Goal: Book appointment/travel/reservation

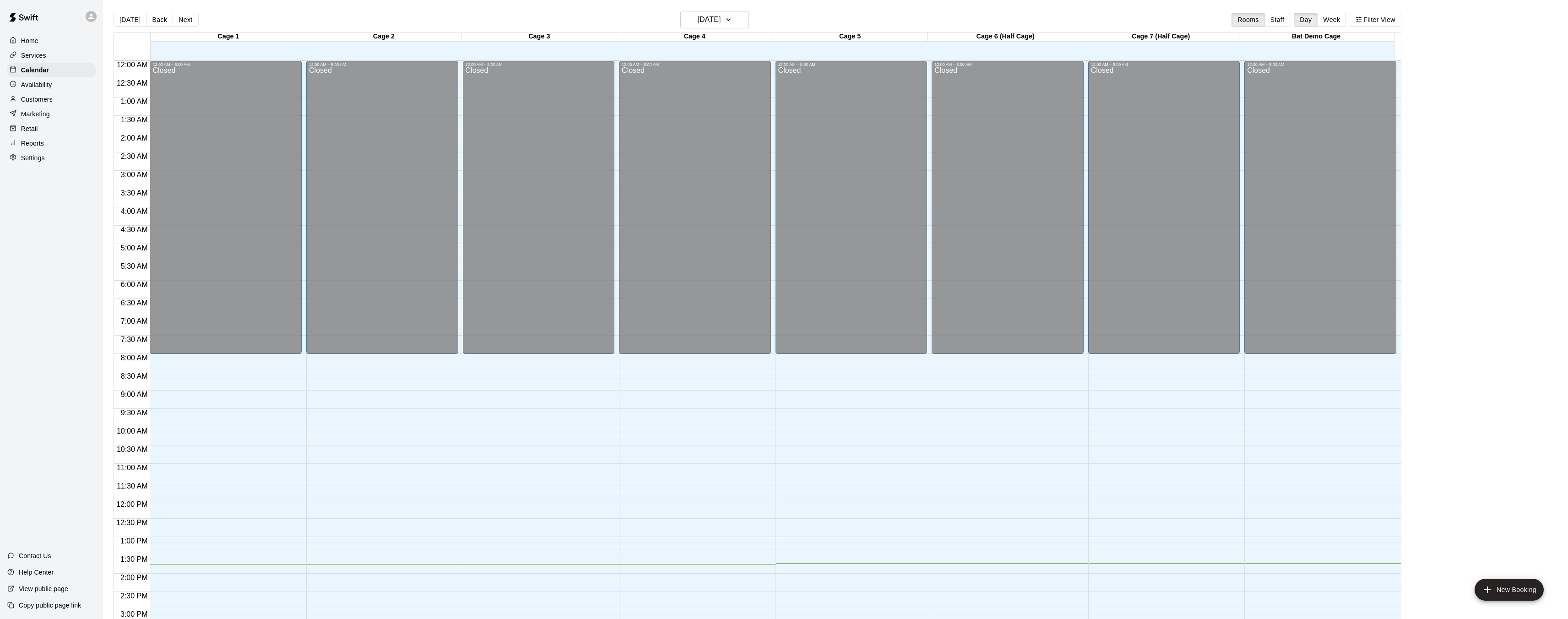
scroll to position [245, 0]
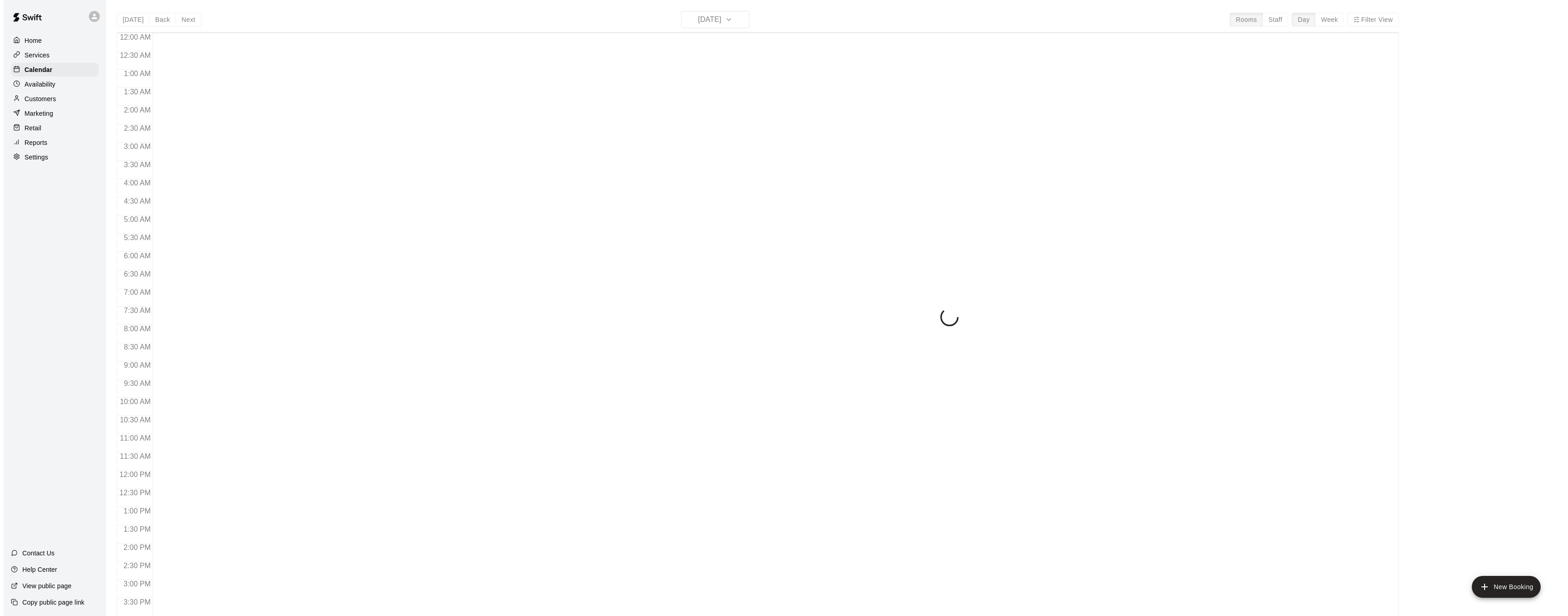
scroll to position [282, 0]
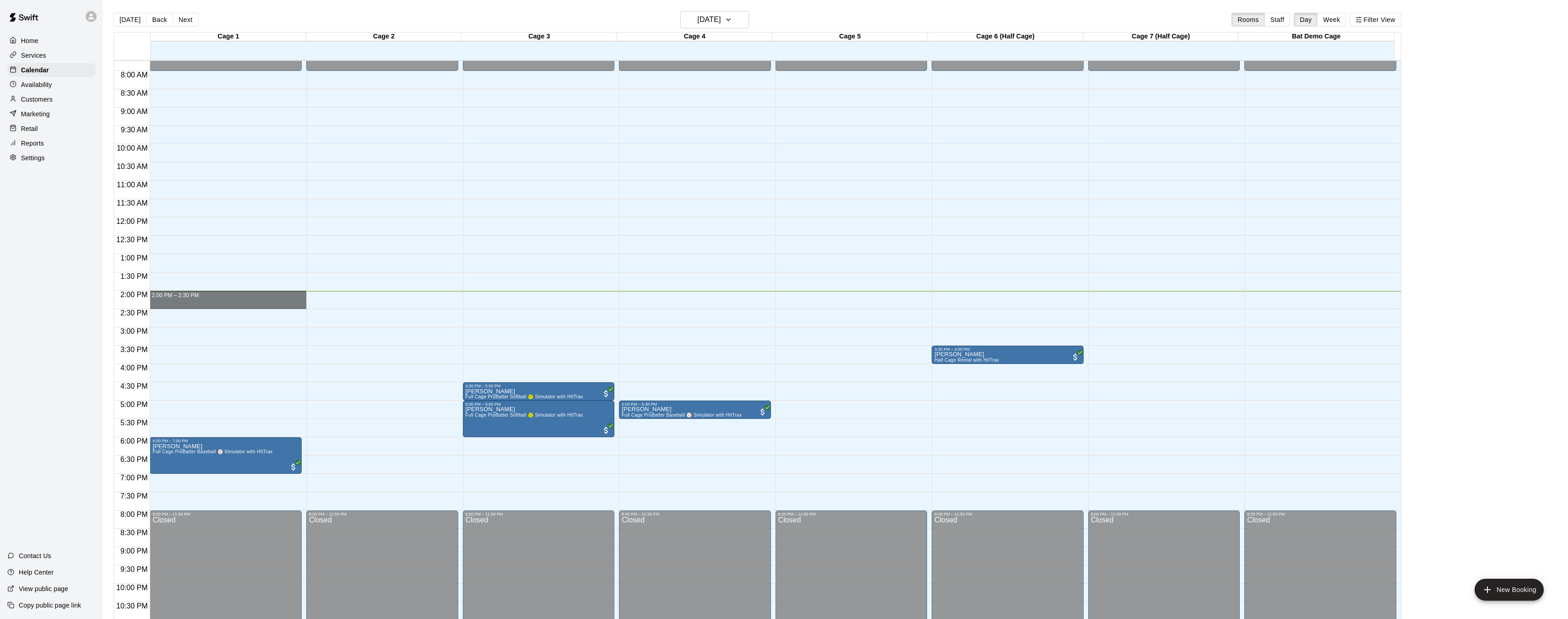
drag, startPoint x: 151, startPoint y: 293, endPoint x: 164, endPoint y: 307, distance: 19.1
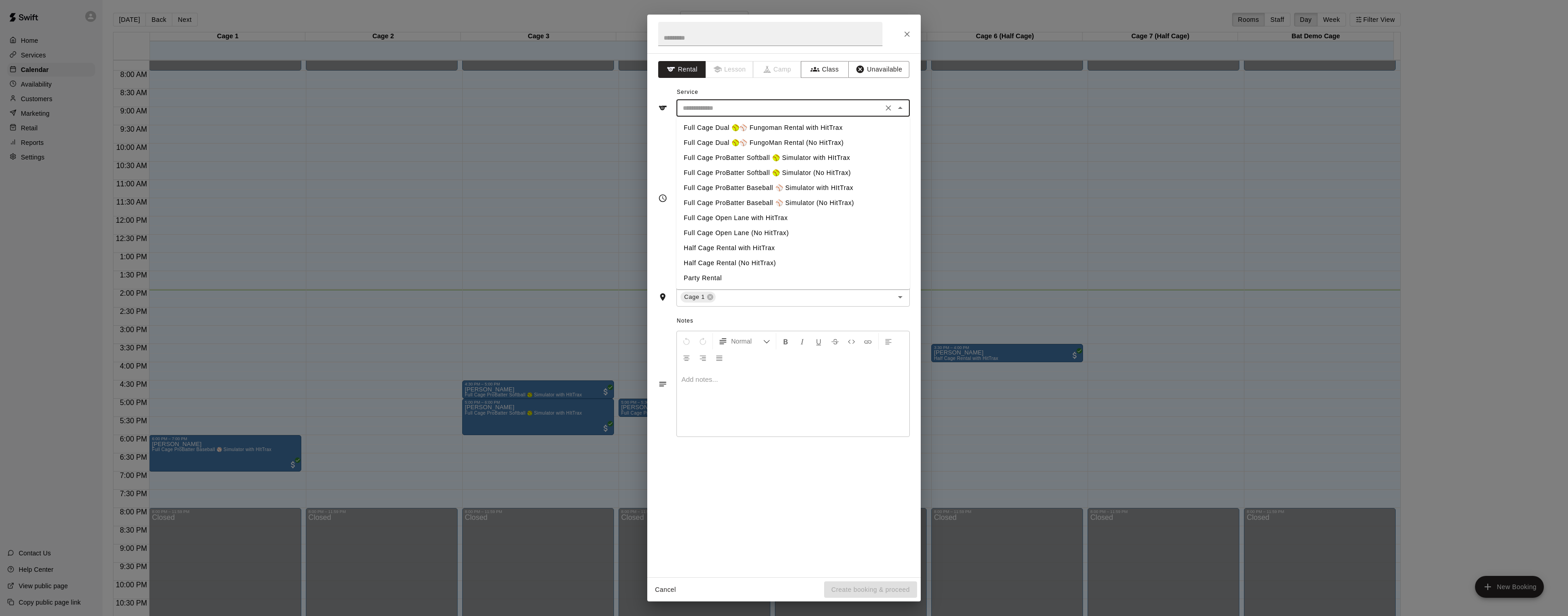
click at [724, 111] on input "text" at bounding box center [779, 108] width 201 height 11
click at [726, 140] on li "Full Cage Dual 🥎⚾ FungoMan Rental (No HitTrax)" at bounding box center [793, 143] width 233 height 15
type input "**********"
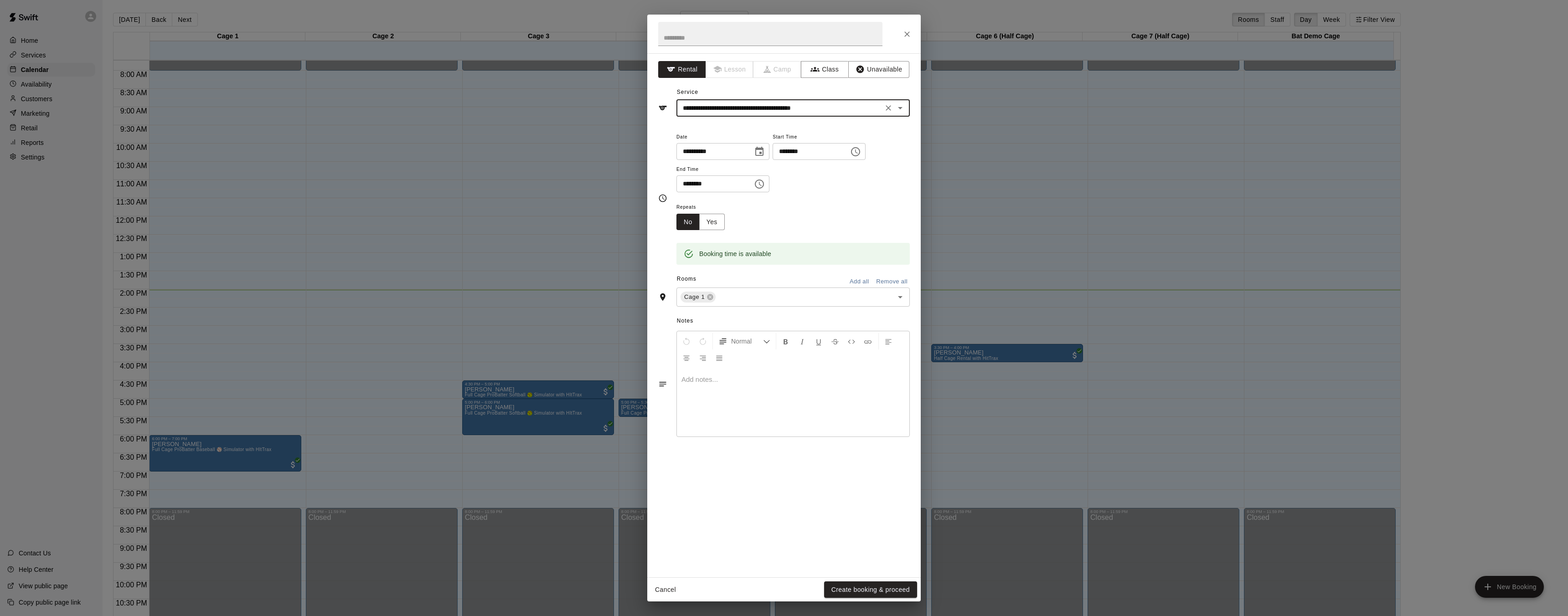
click at [871, 588] on button "Create booking & proceed" at bounding box center [870, 589] width 93 height 17
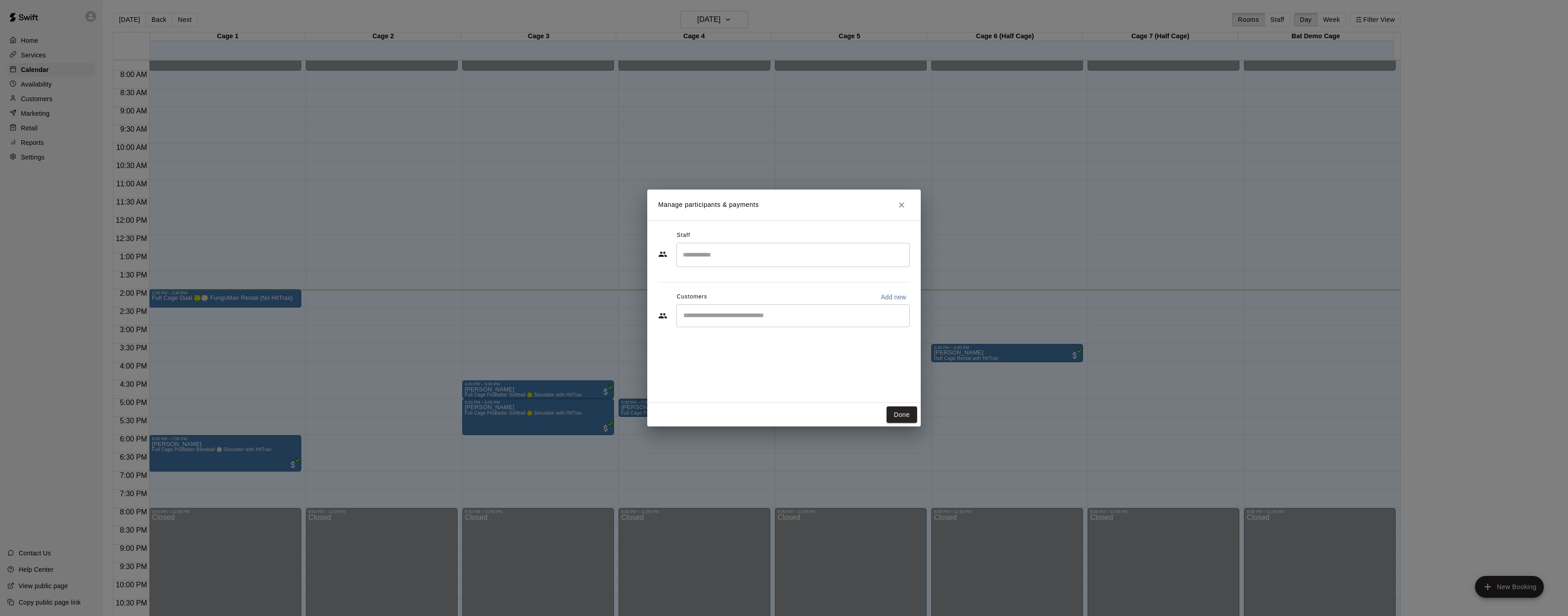
click at [769, 252] on input "Search staff" at bounding box center [793, 254] width 225 height 16
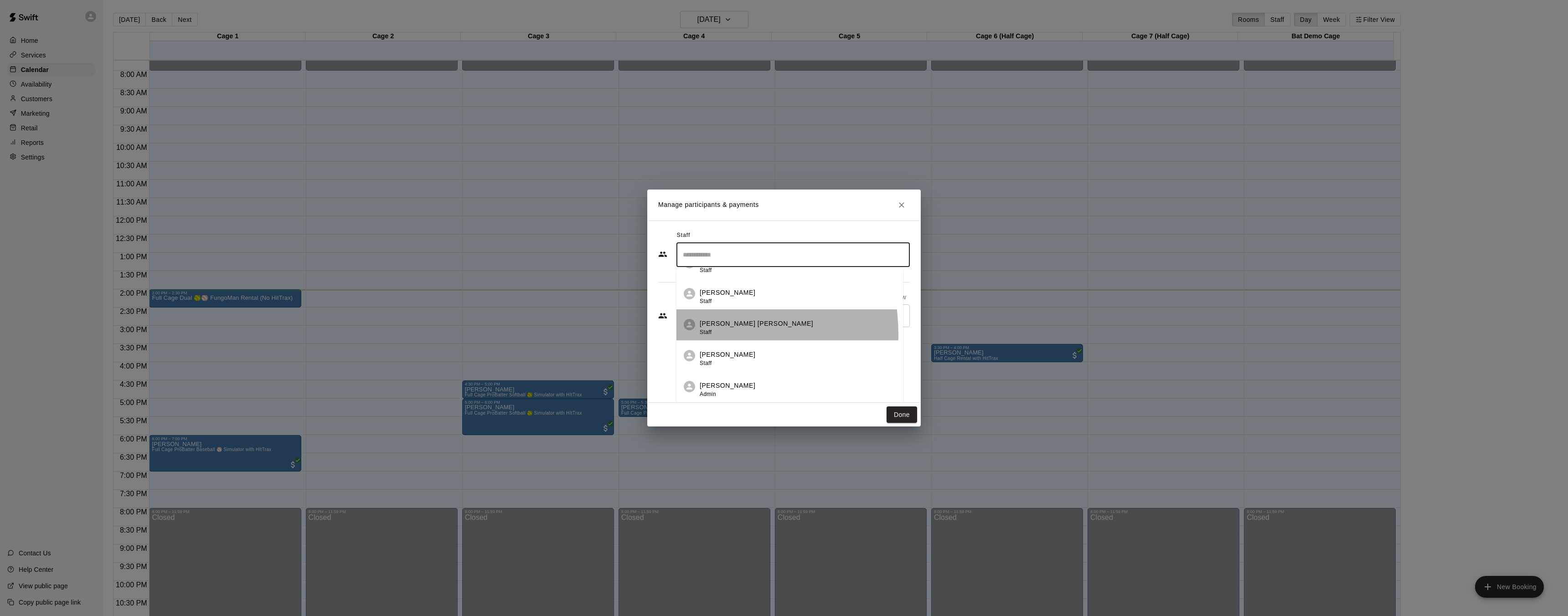
click at [698, 333] on li "Presley Jantzi Staff" at bounding box center [790, 325] width 226 height 31
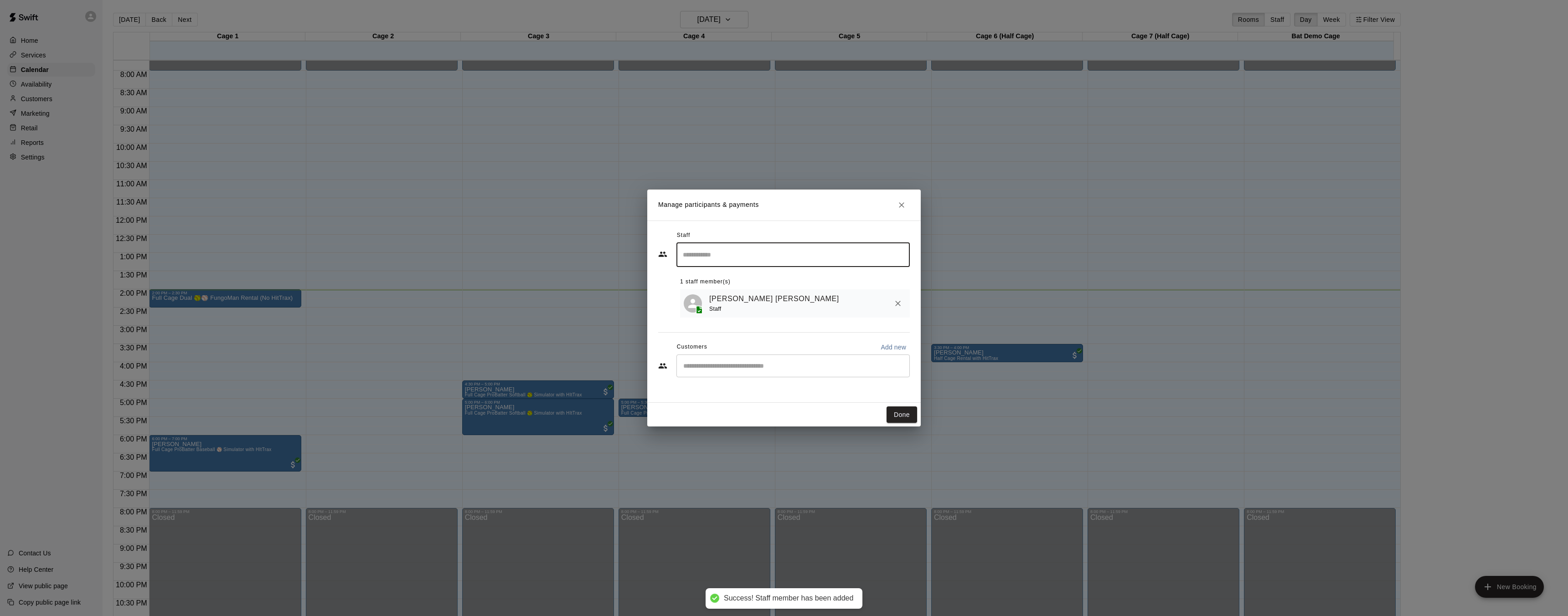
click at [893, 350] on p "Add new" at bounding box center [893, 347] width 26 height 9
select select "**"
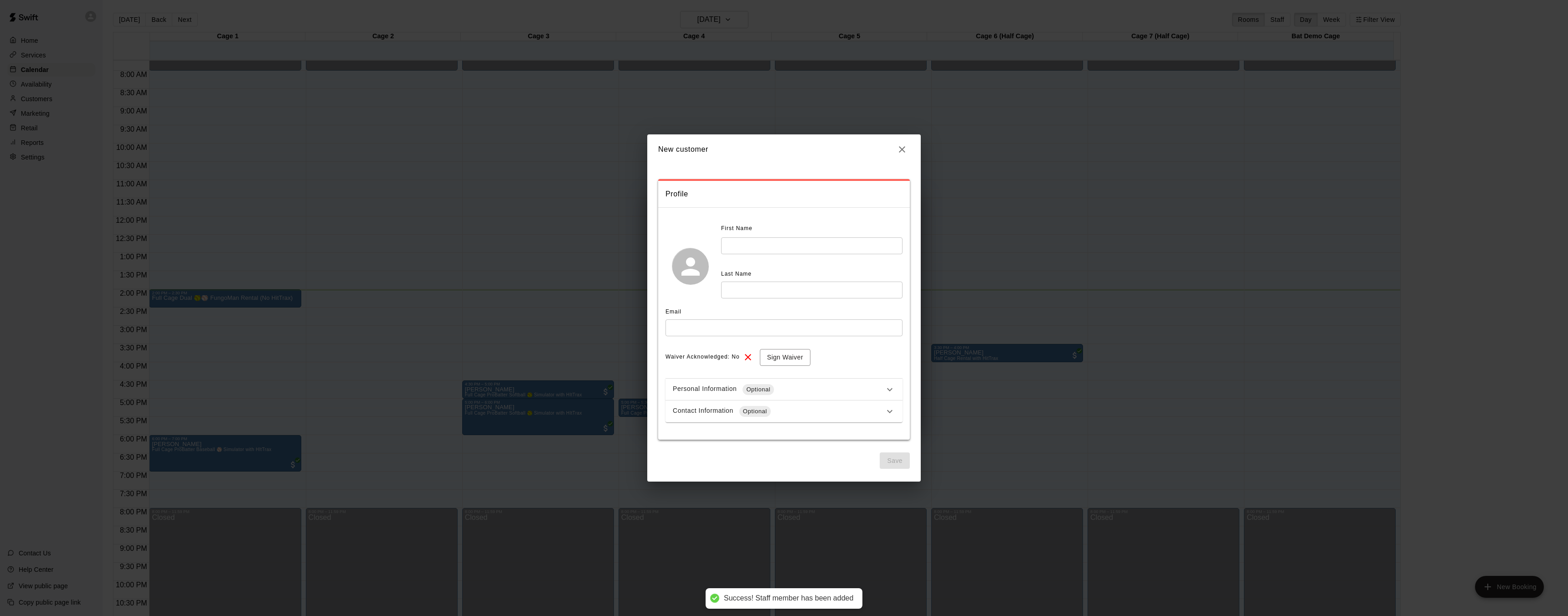
click at [765, 240] on input "text" at bounding box center [812, 246] width 182 height 17
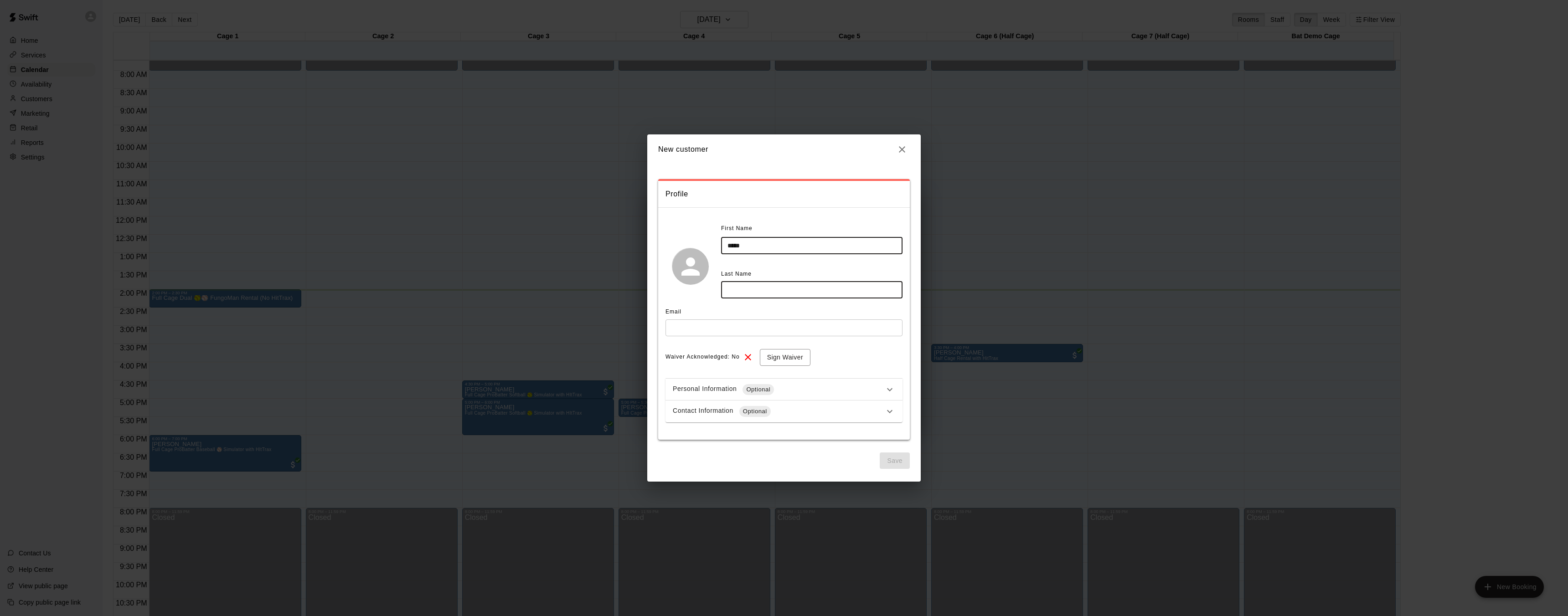
type input "*****"
click at [739, 293] on input "text" at bounding box center [812, 290] width 182 height 17
type input "*"
type input "*****"
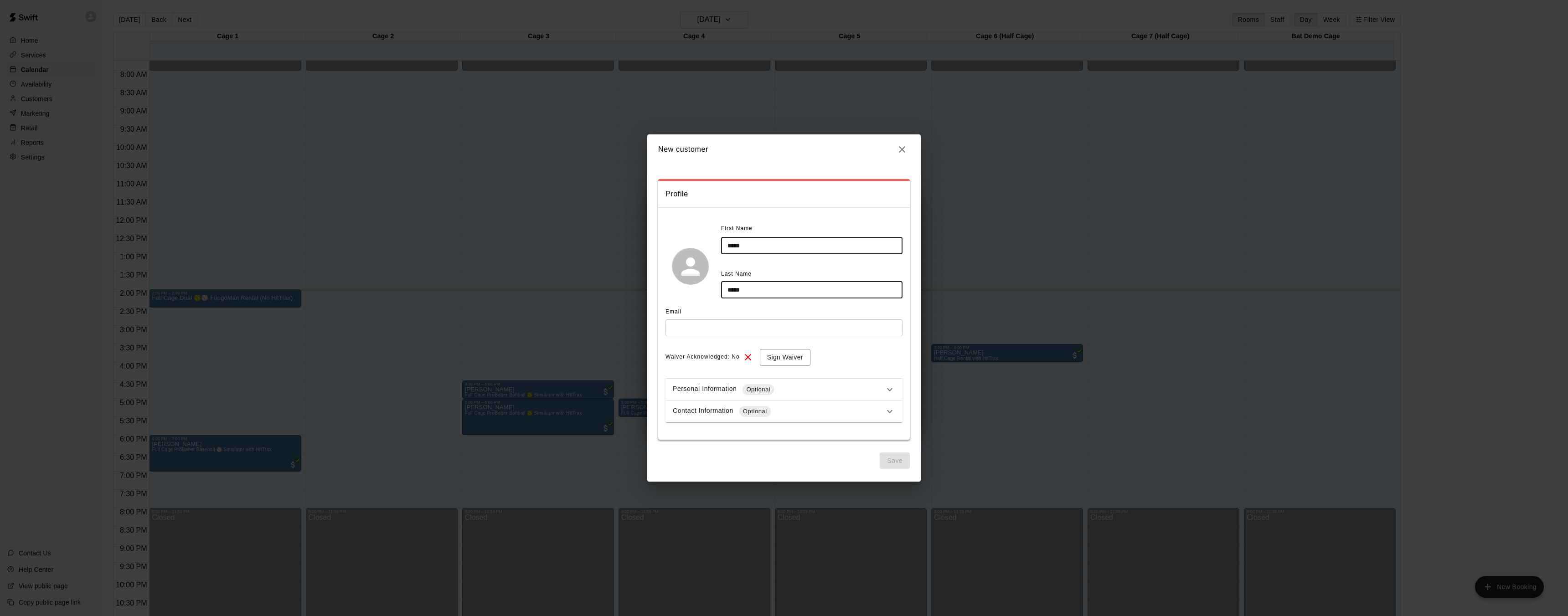
click at [766, 326] on input "text" at bounding box center [784, 328] width 237 height 17
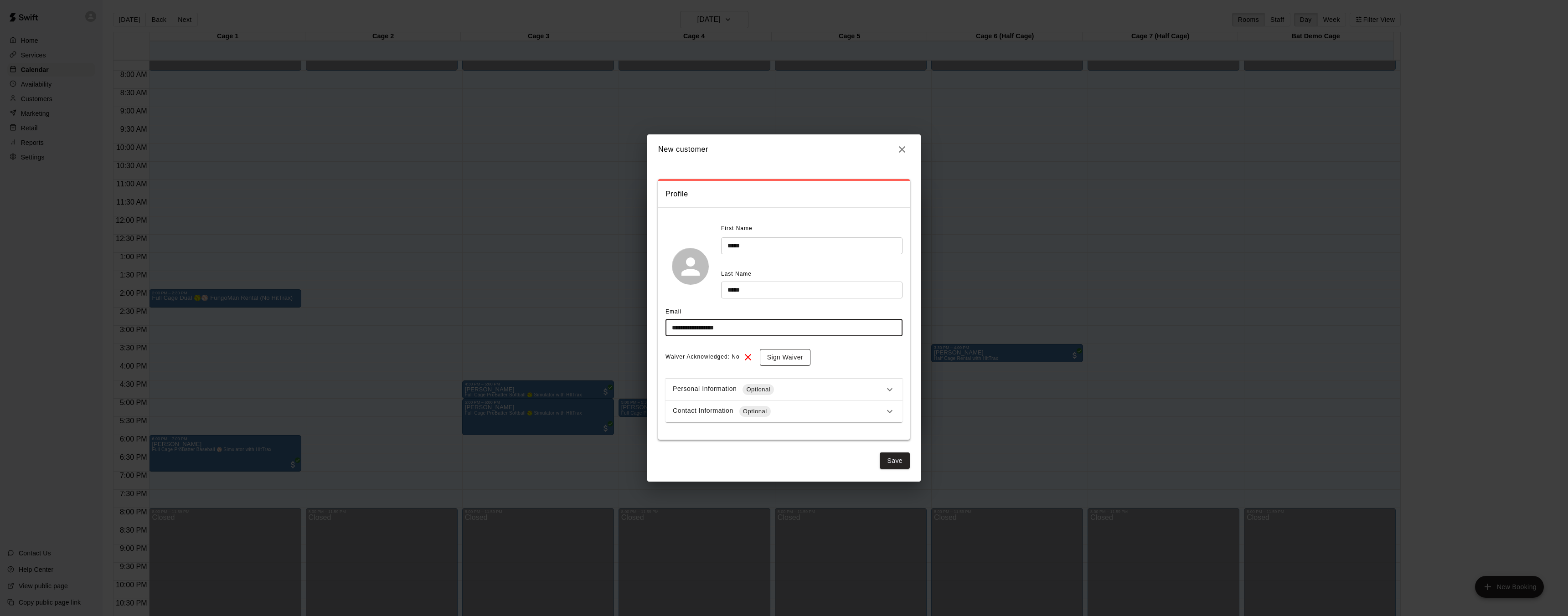
type input "**********"
click at [778, 357] on button "Sign Waiver" at bounding box center [784, 357] width 51 height 17
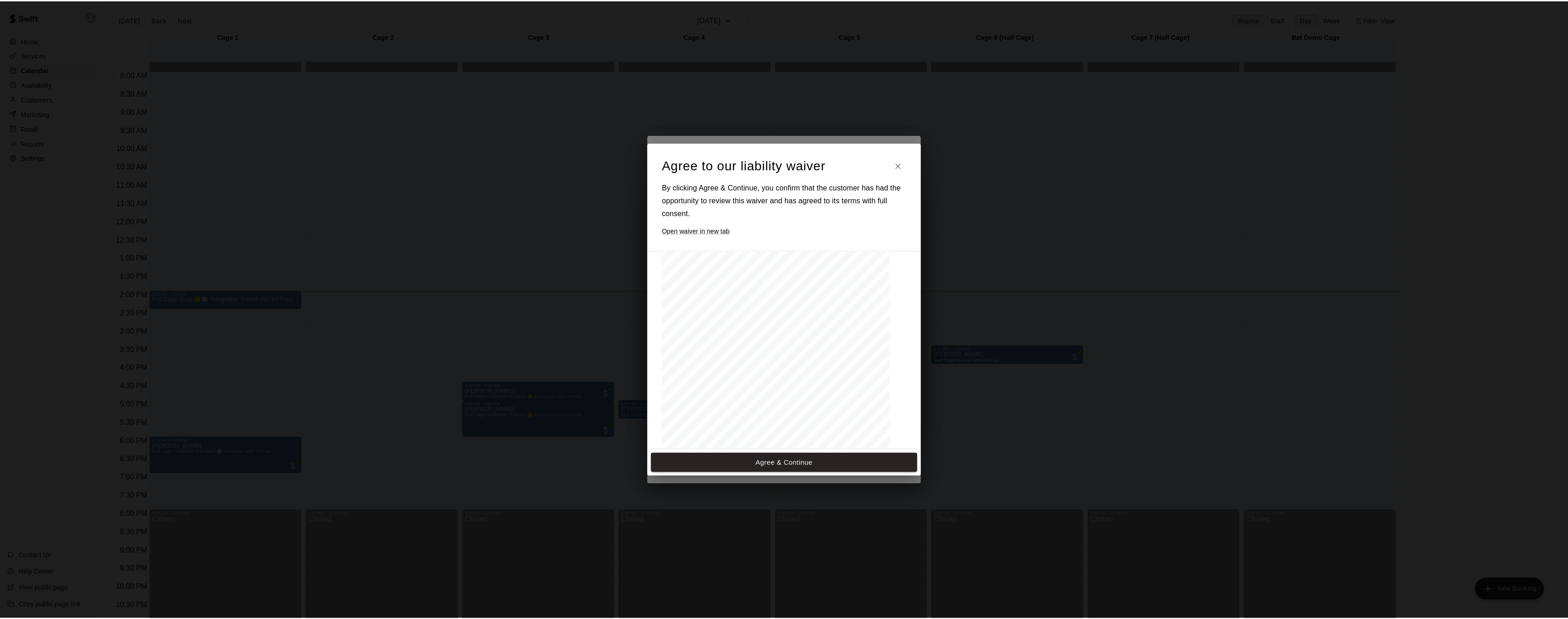
scroll to position [106, 0]
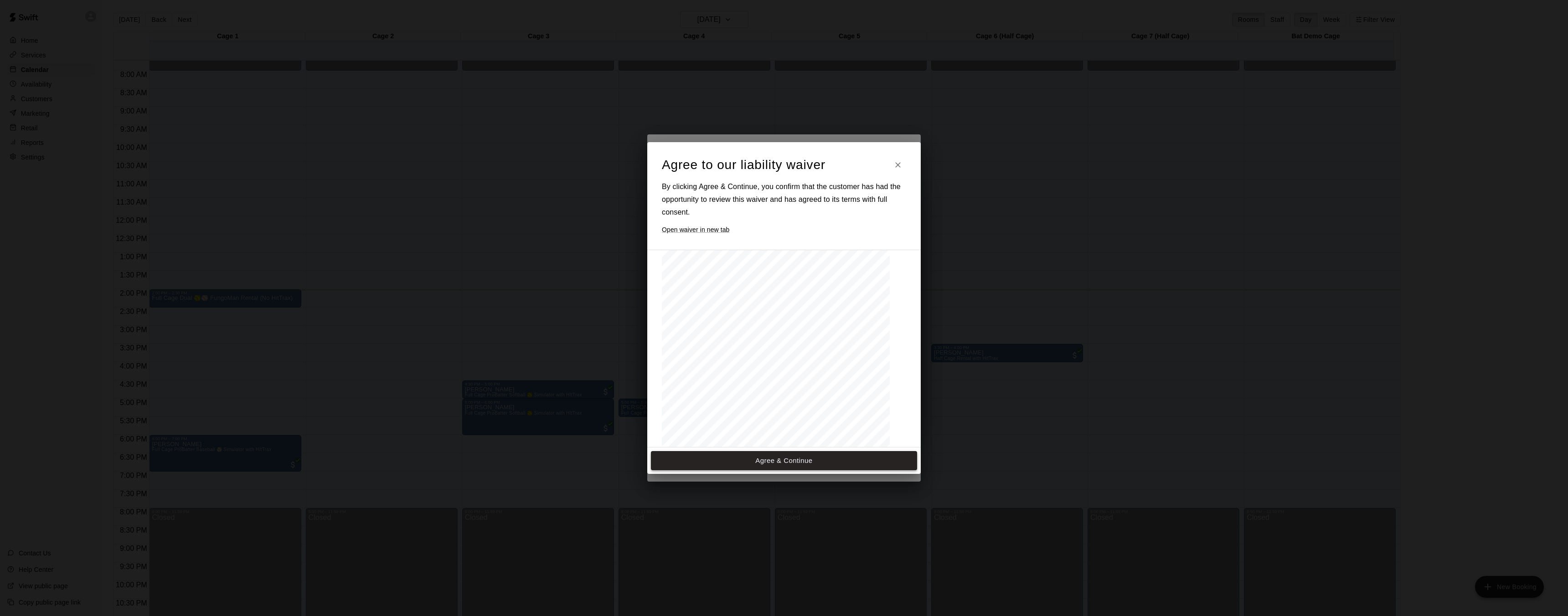
click at [805, 458] on button "Agree & Continue" at bounding box center [784, 460] width 266 height 19
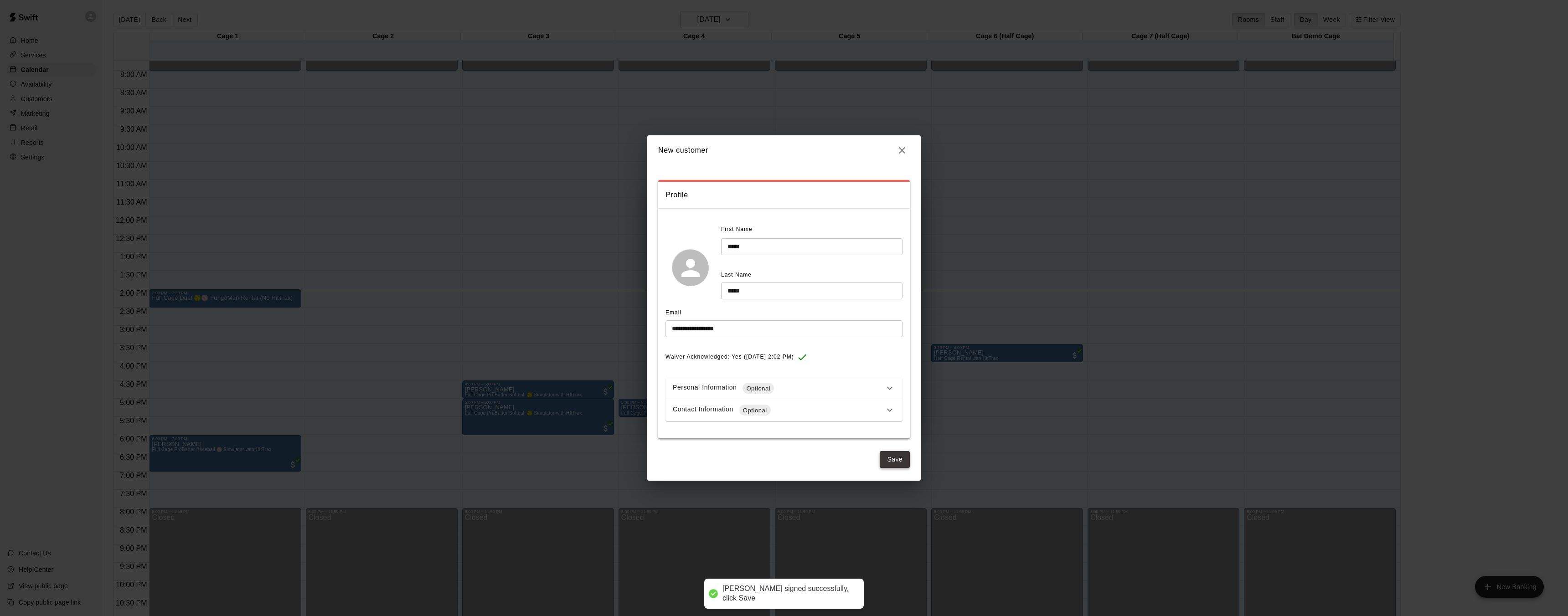
click at [897, 454] on button "Save" at bounding box center [894, 459] width 30 height 17
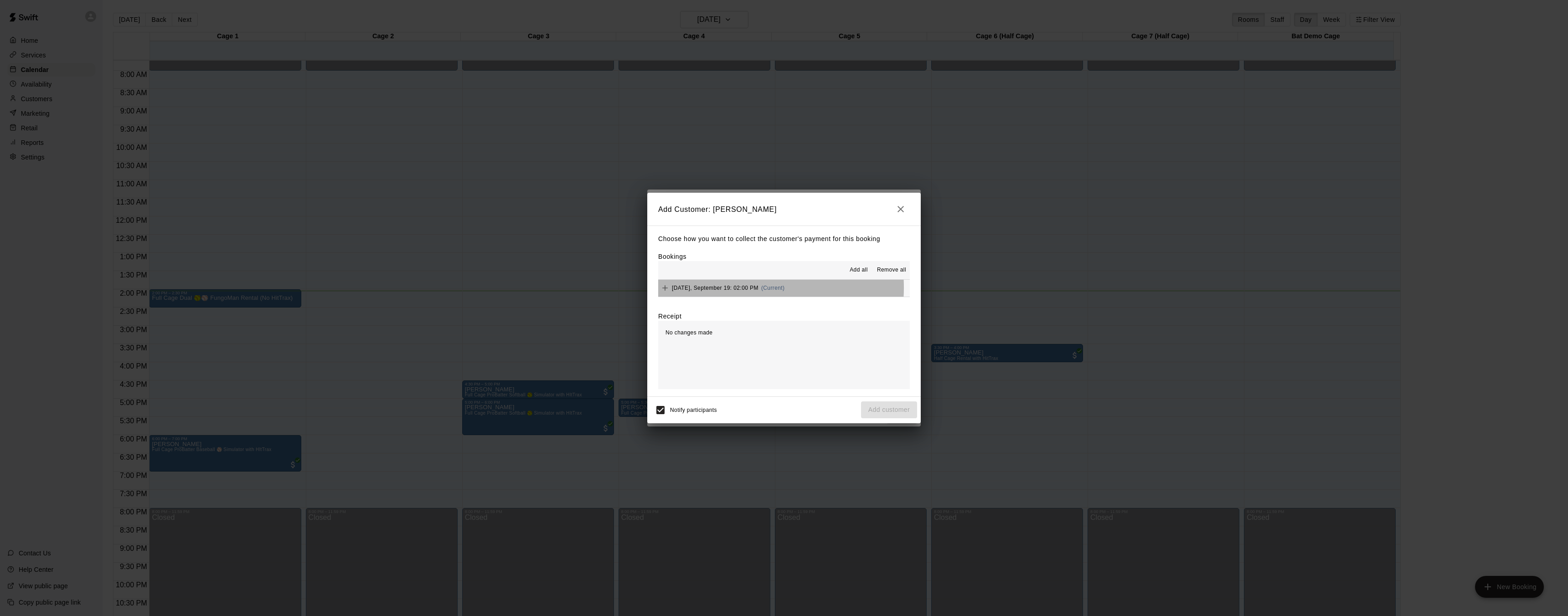
click at [741, 288] on span "Friday, September 19: 02:00 PM" at bounding box center [715, 287] width 87 height 6
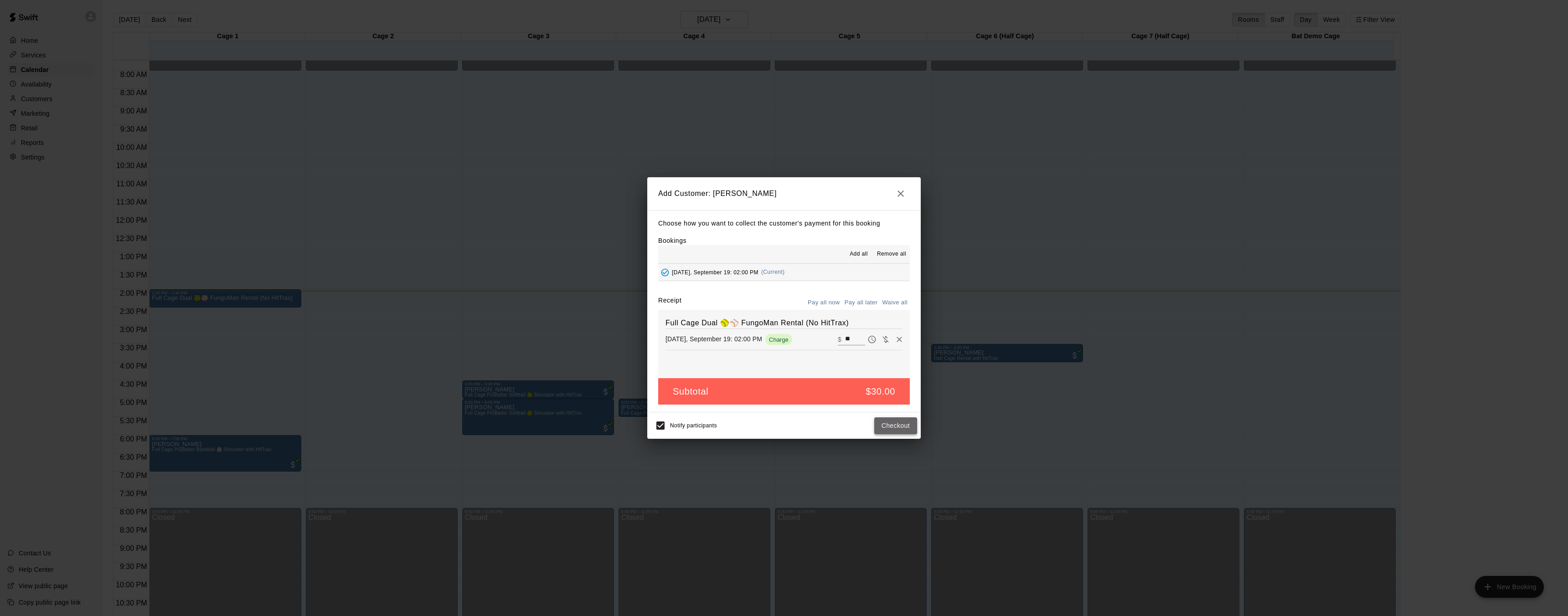
click at [884, 427] on button "Checkout" at bounding box center [896, 426] width 43 height 17
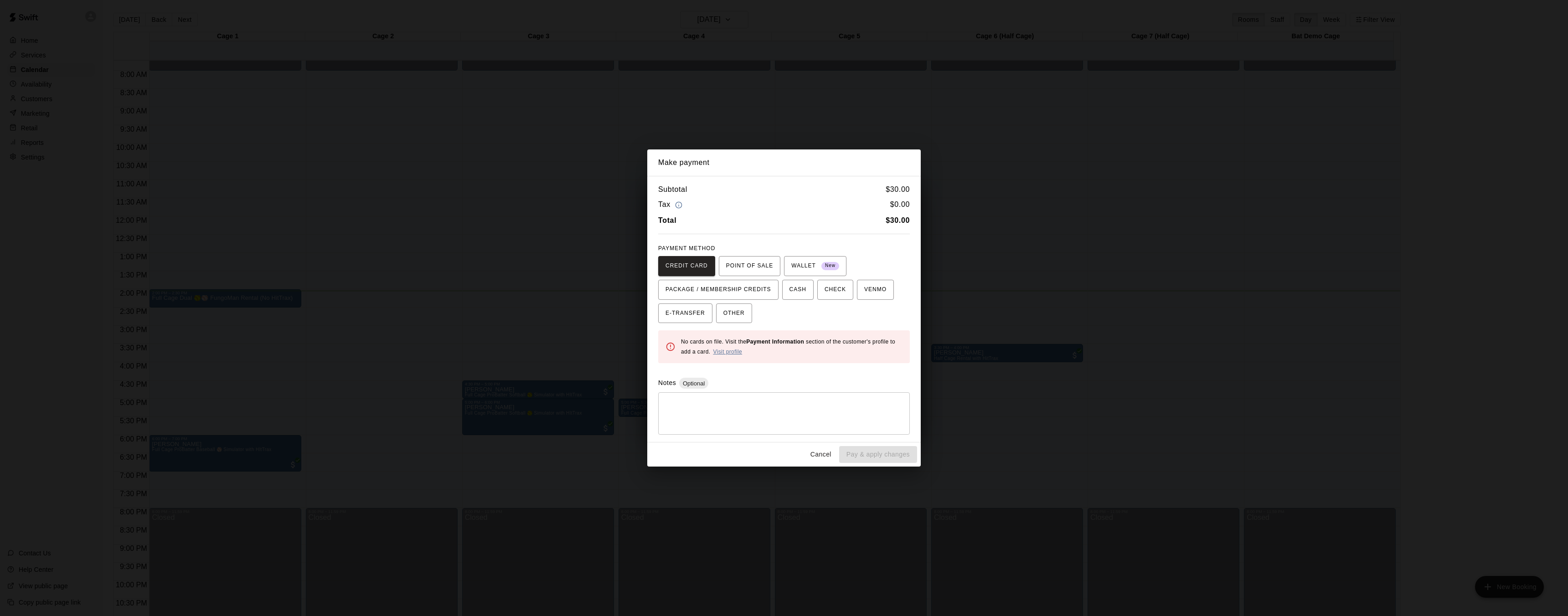
click at [729, 352] on link "Visit profile" at bounding box center [727, 351] width 29 height 6
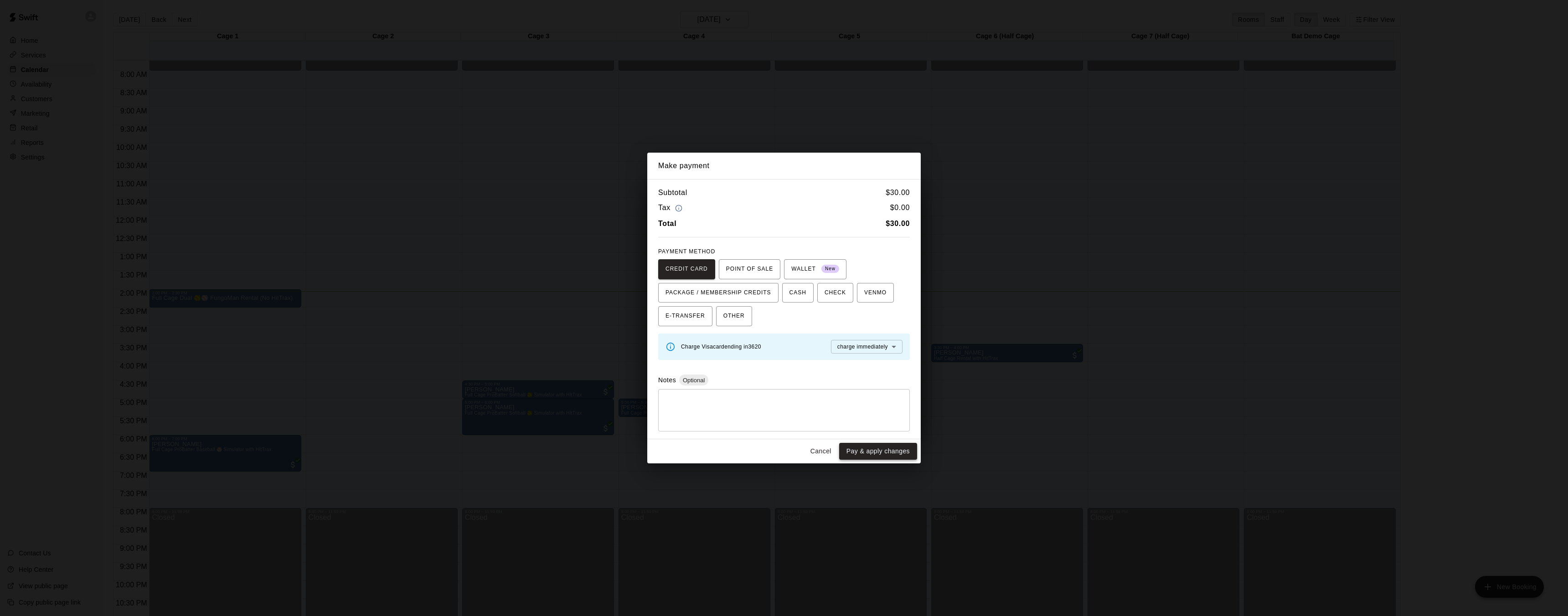
click at [886, 456] on button "Pay & apply changes" at bounding box center [878, 452] width 78 height 17
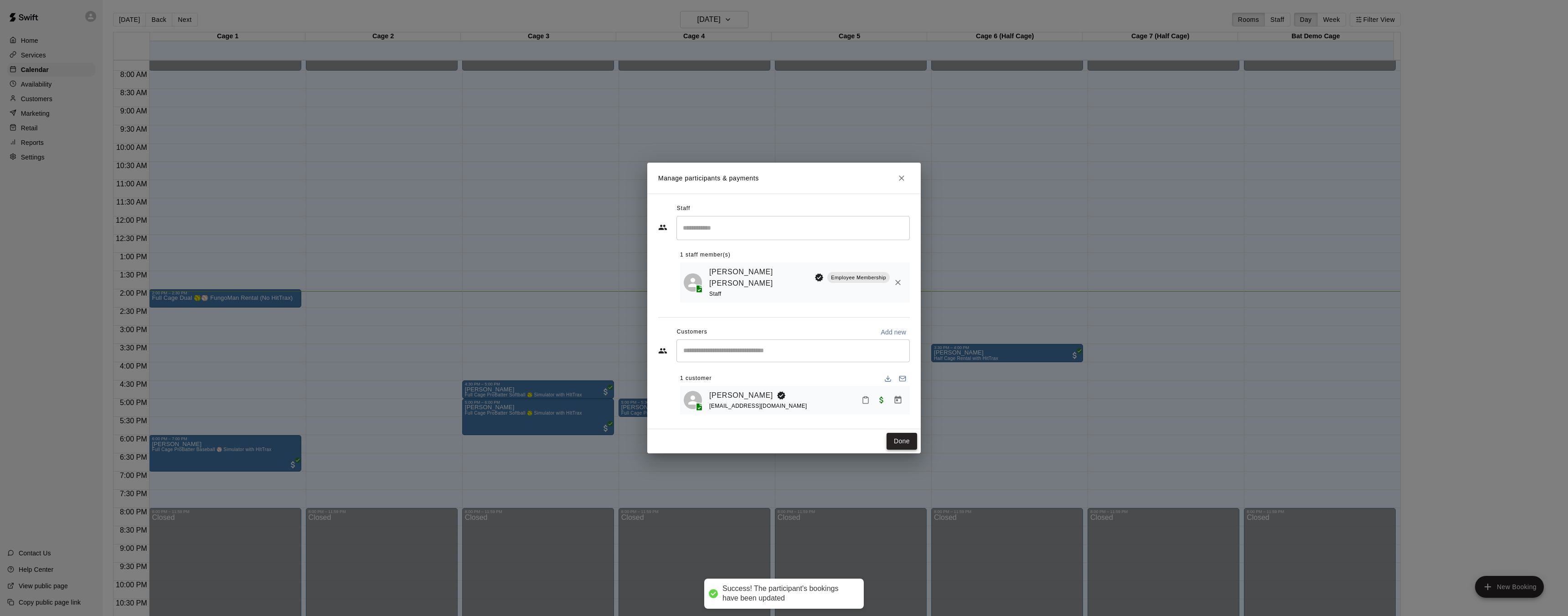
click at [904, 435] on button "Done" at bounding box center [902, 441] width 31 height 17
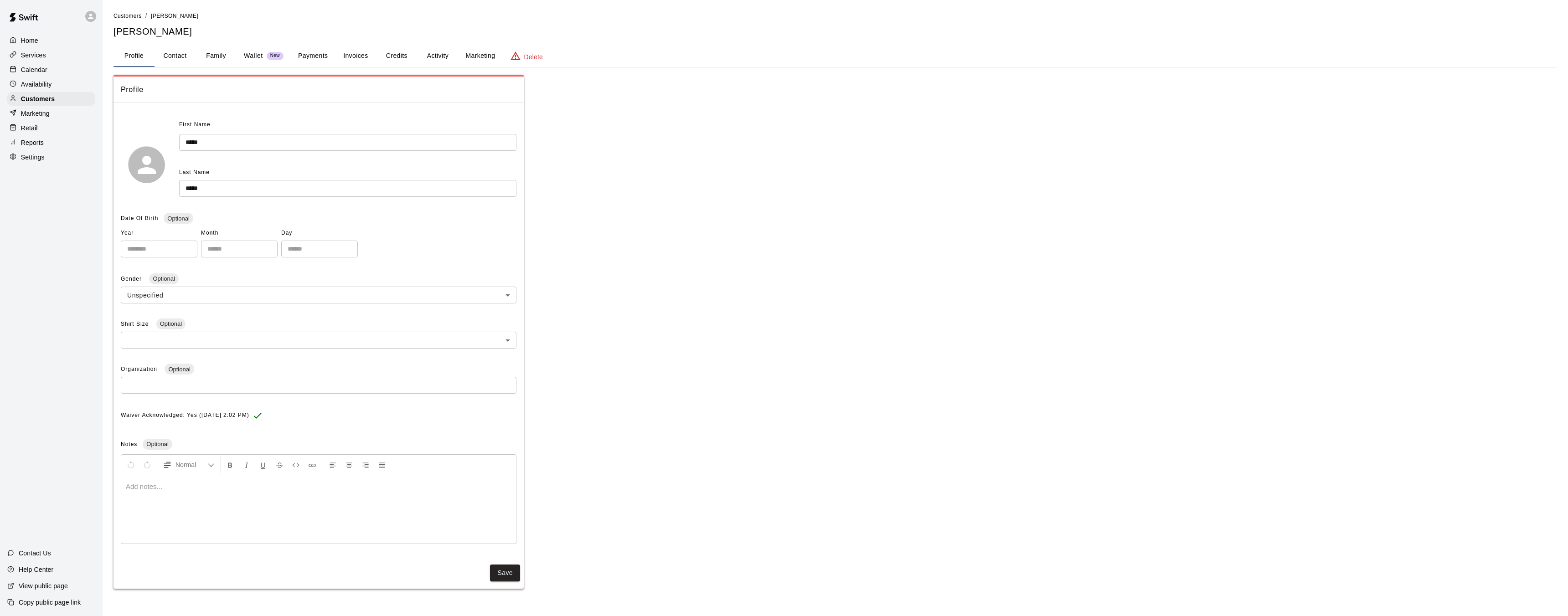
click at [310, 48] on button "Payments" at bounding box center [313, 57] width 45 height 22
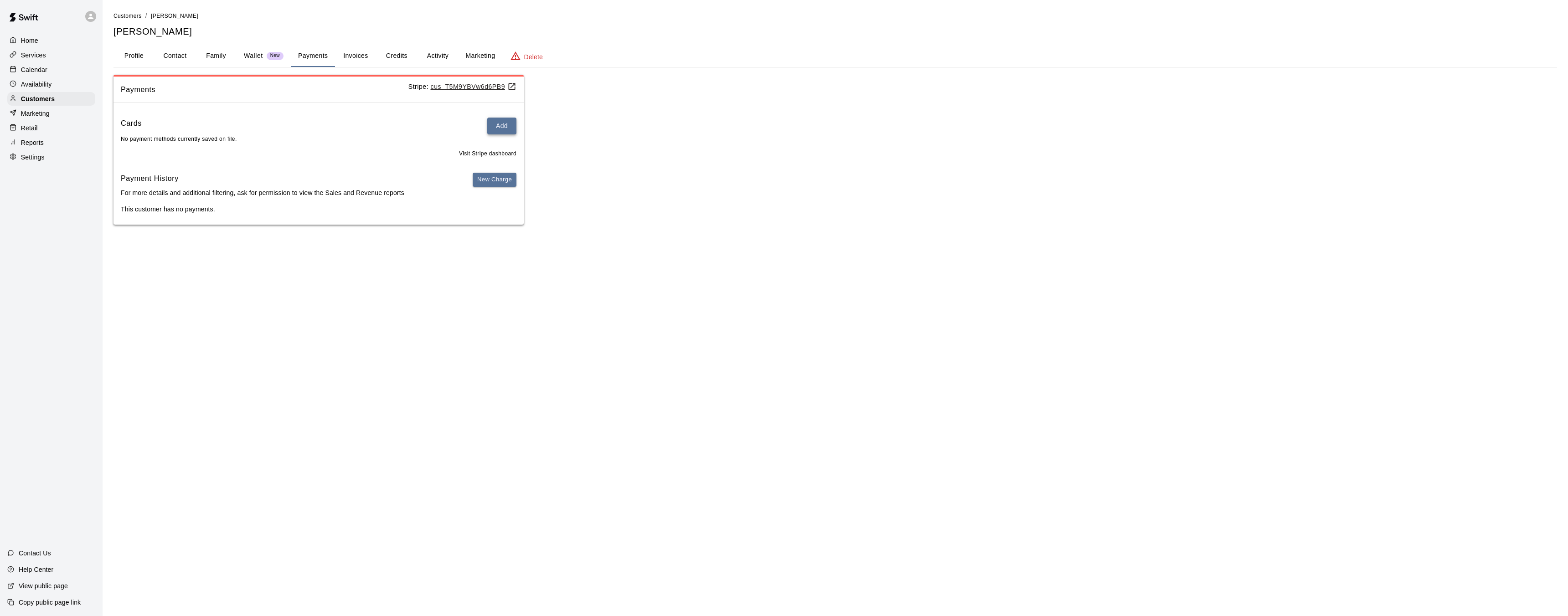
click at [504, 124] on button "Add" at bounding box center [502, 126] width 29 height 17
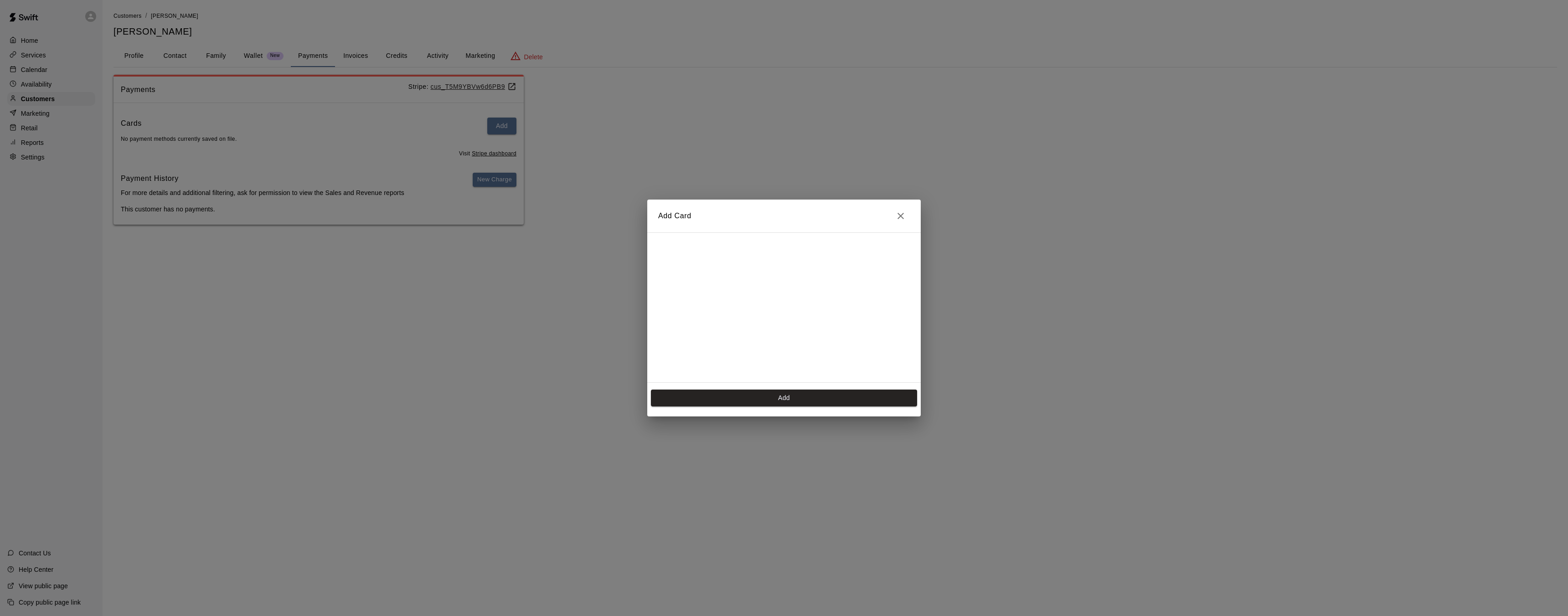
scroll to position [163, 0]
click at [796, 398] on button "Add" at bounding box center [784, 398] width 266 height 17
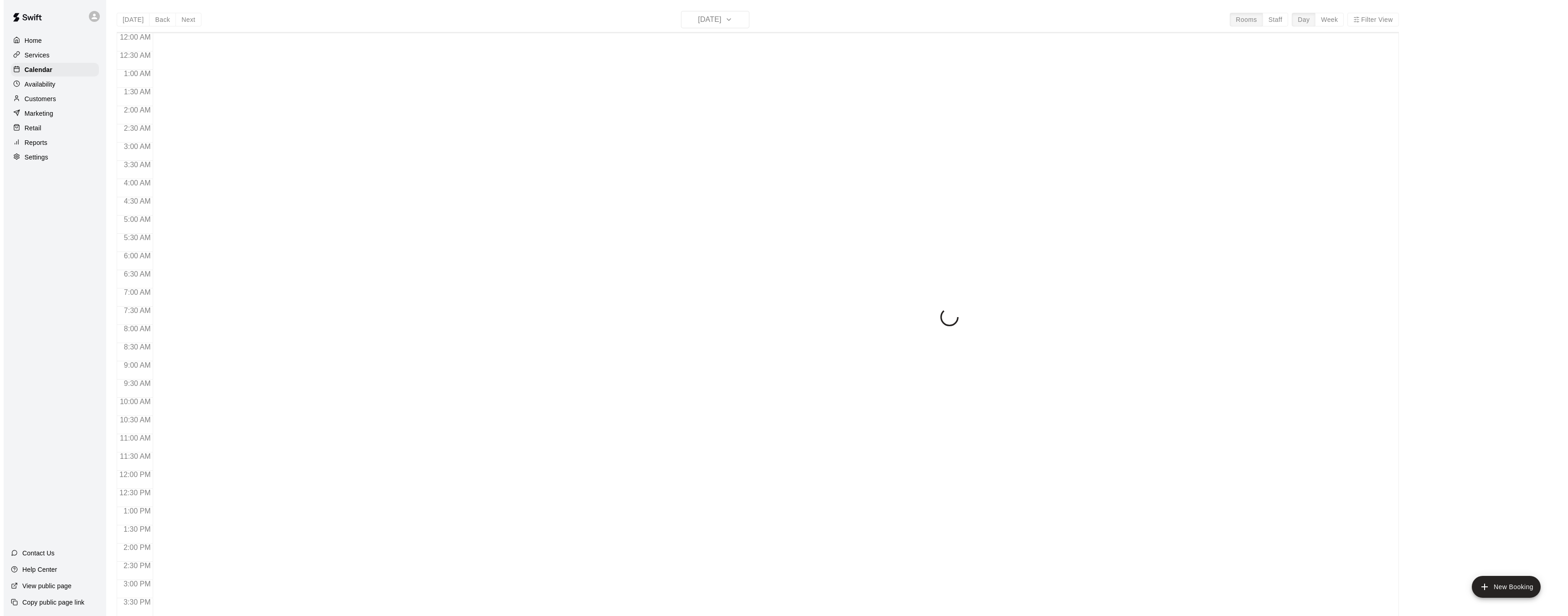
scroll to position [282, 0]
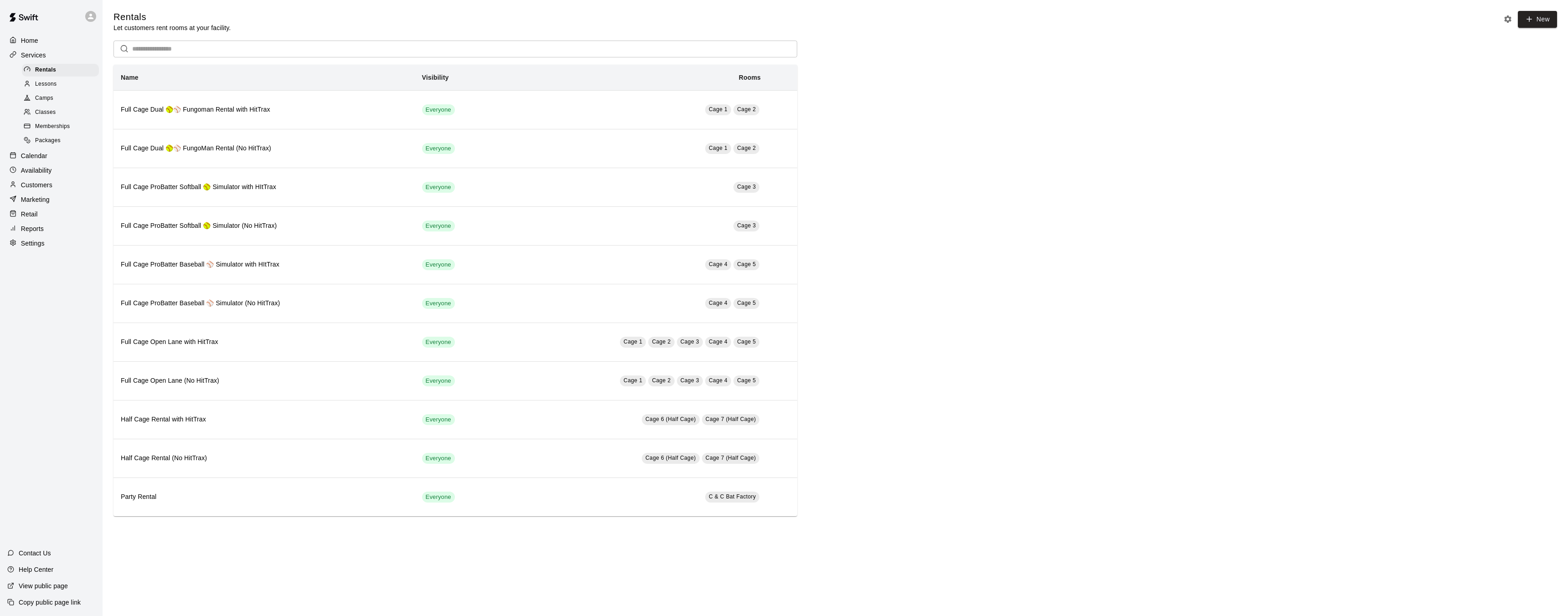
click at [32, 57] on p "Services" at bounding box center [33, 55] width 25 height 9
click at [49, 129] on span "Memberships" at bounding box center [52, 126] width 34 height 9
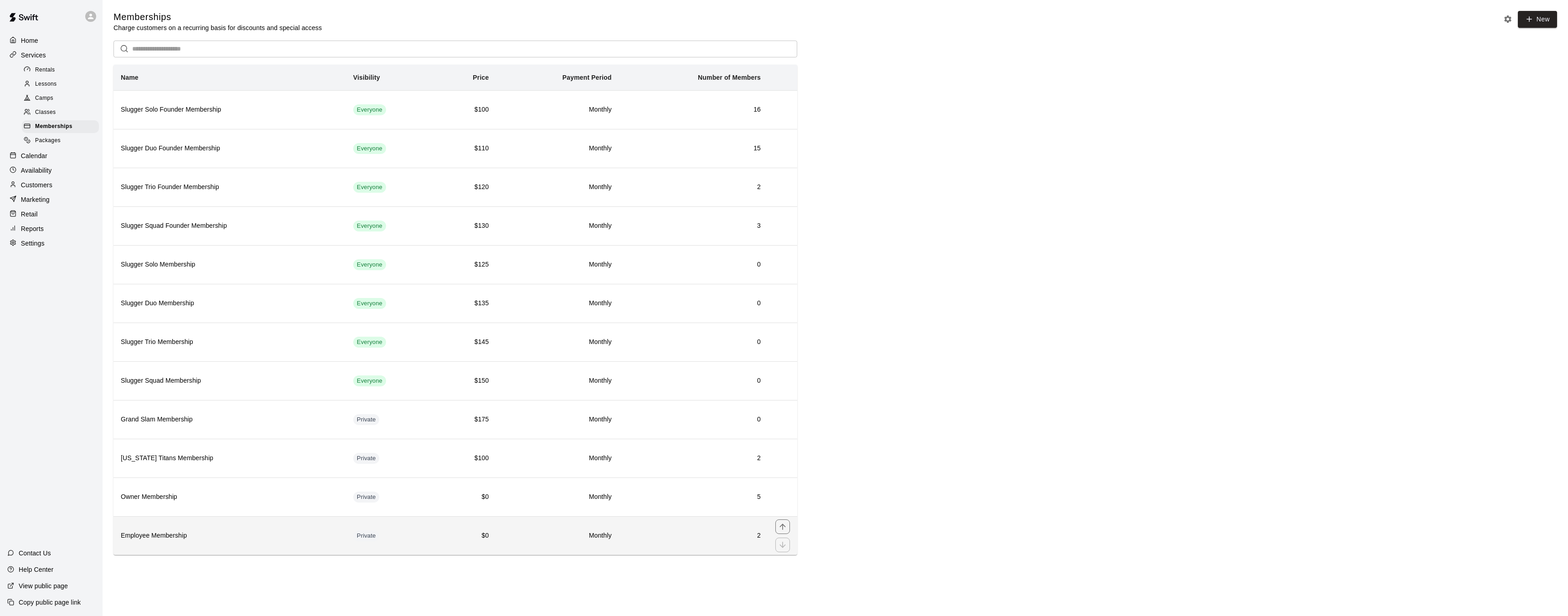
click at [676, 538] on h6 "2" at bounding box center [693, 535] width 135 height 10
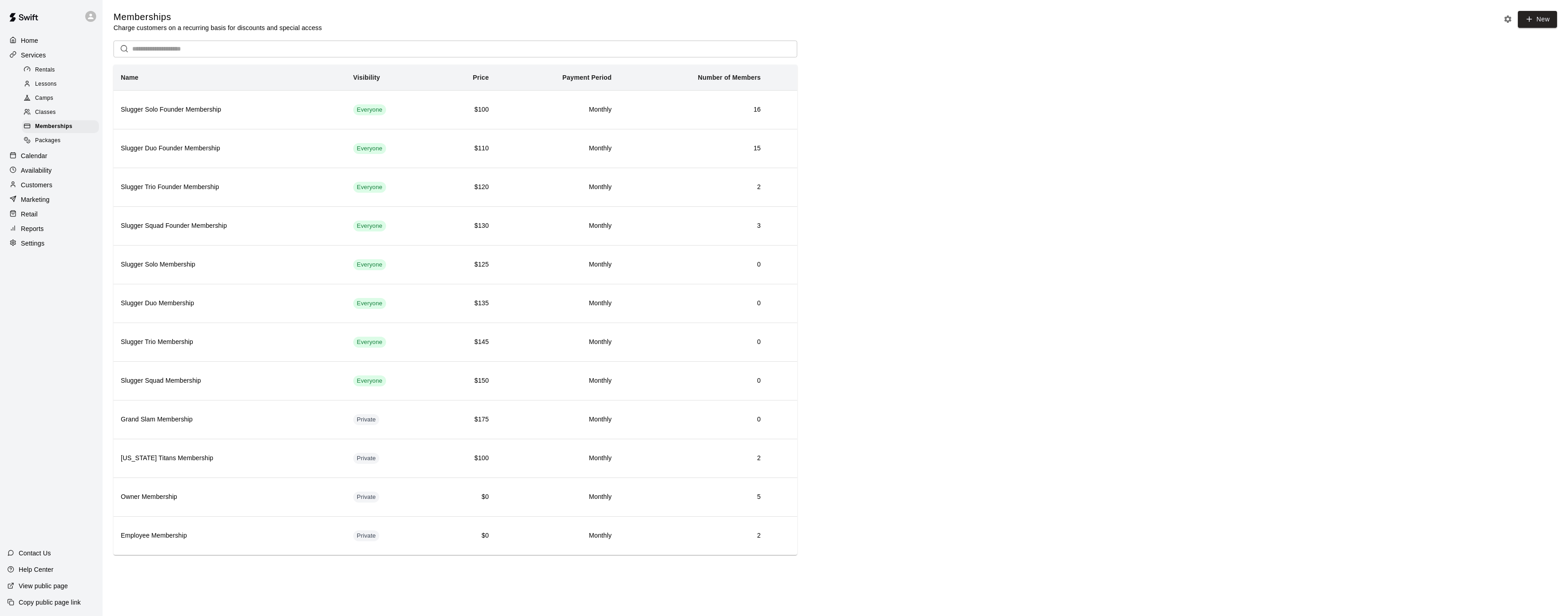
click at [45, 185] on p "Customers" at bounding box center [36, 184] width 32 height 9
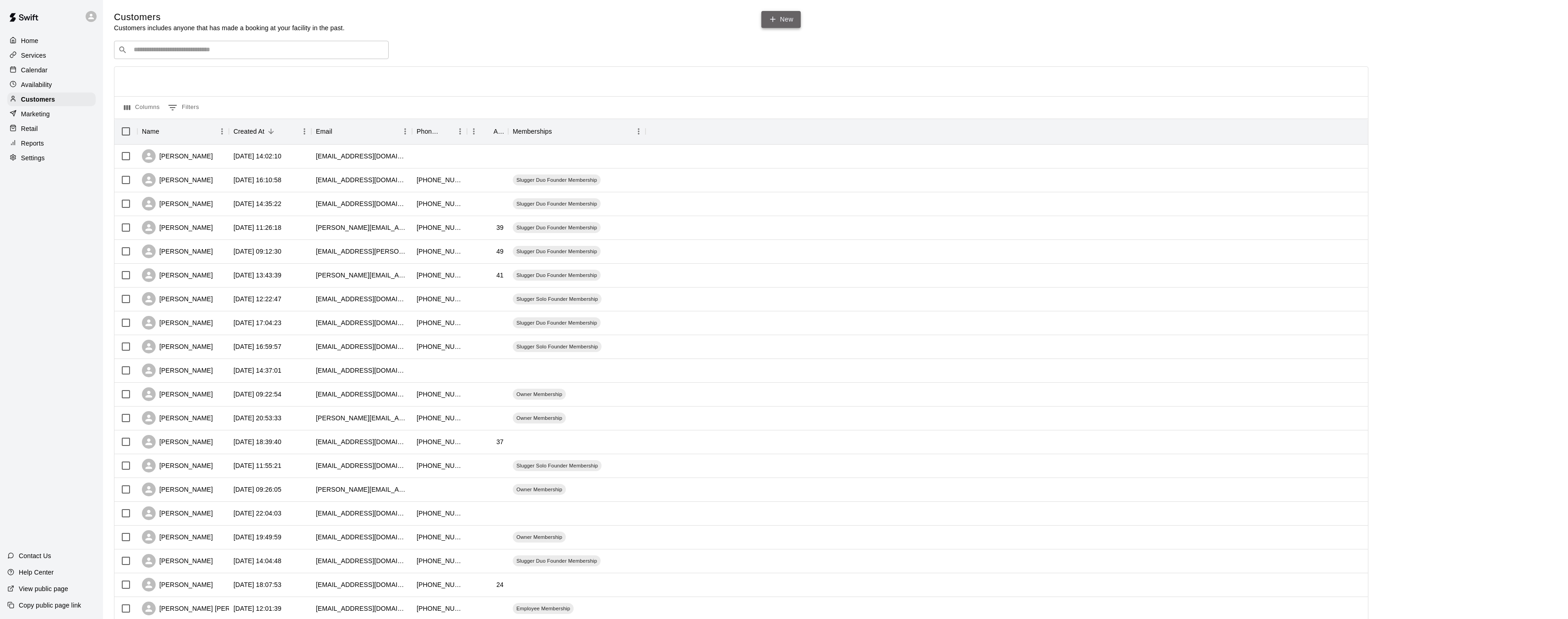
click at [772, 23] on icon at bounding box center [772, 20] width 9 height 9
select select "**"
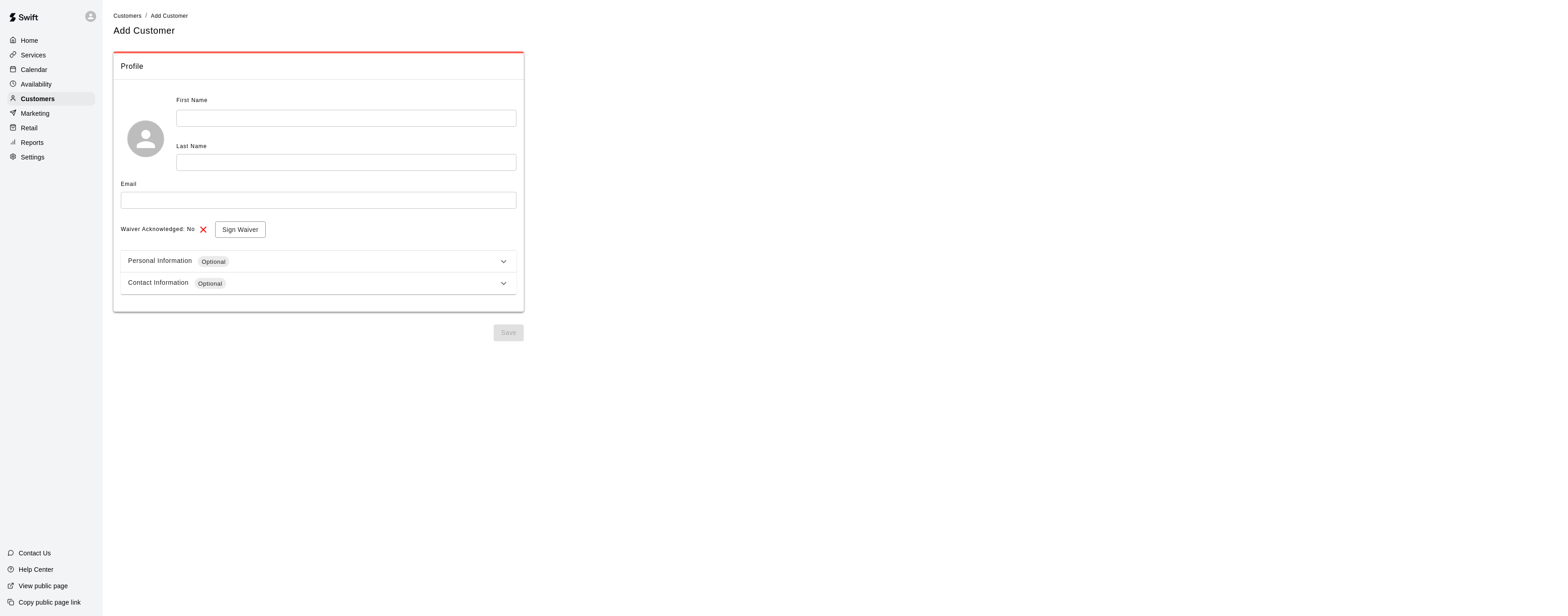
click at [293, 118] on input "text" at bounding box center [346, 118] width 340 height 17
type input "******"
click at [254, 168] on input "text" at bounding box center [346, 163] width 340 height 17
type input "******"
click at [193, 194] on input "text" at bounding box center [318, 200] width 395 height 17
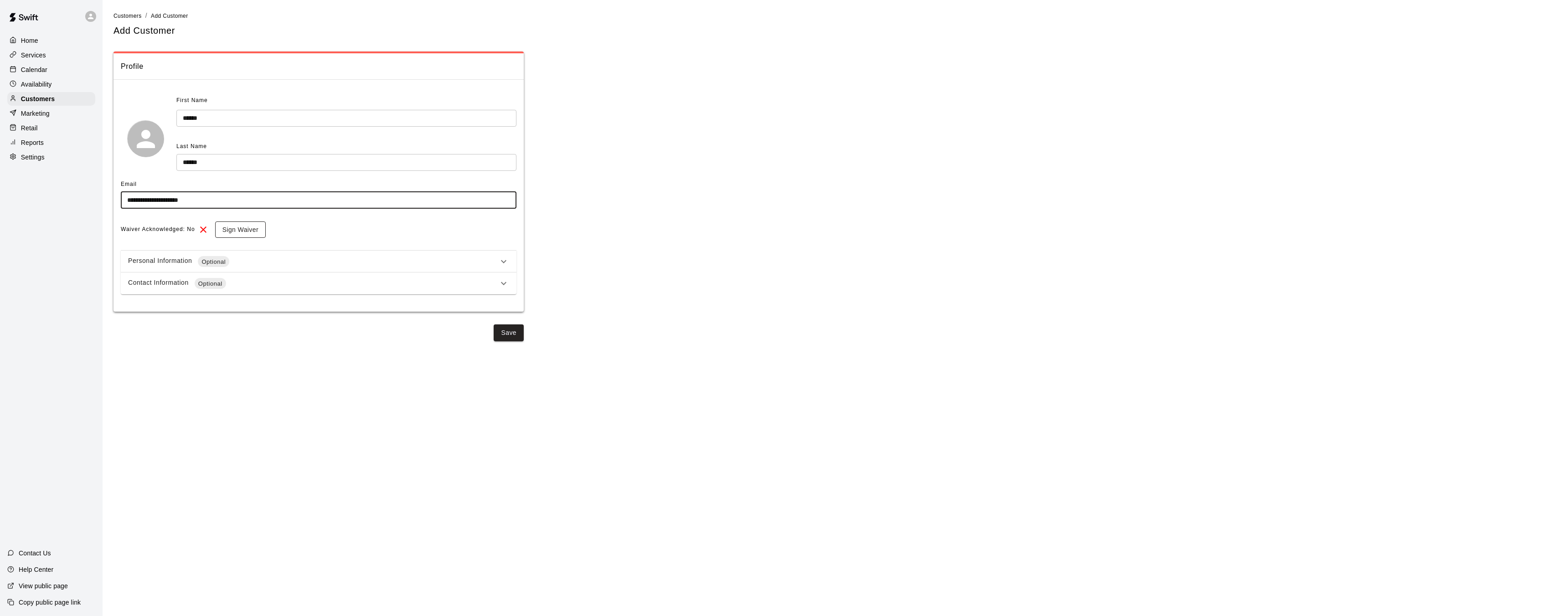
type input "**********"
click at [234, 228] on button "Sign Waiver" at bounding box center [240, 230] width 51 height 17
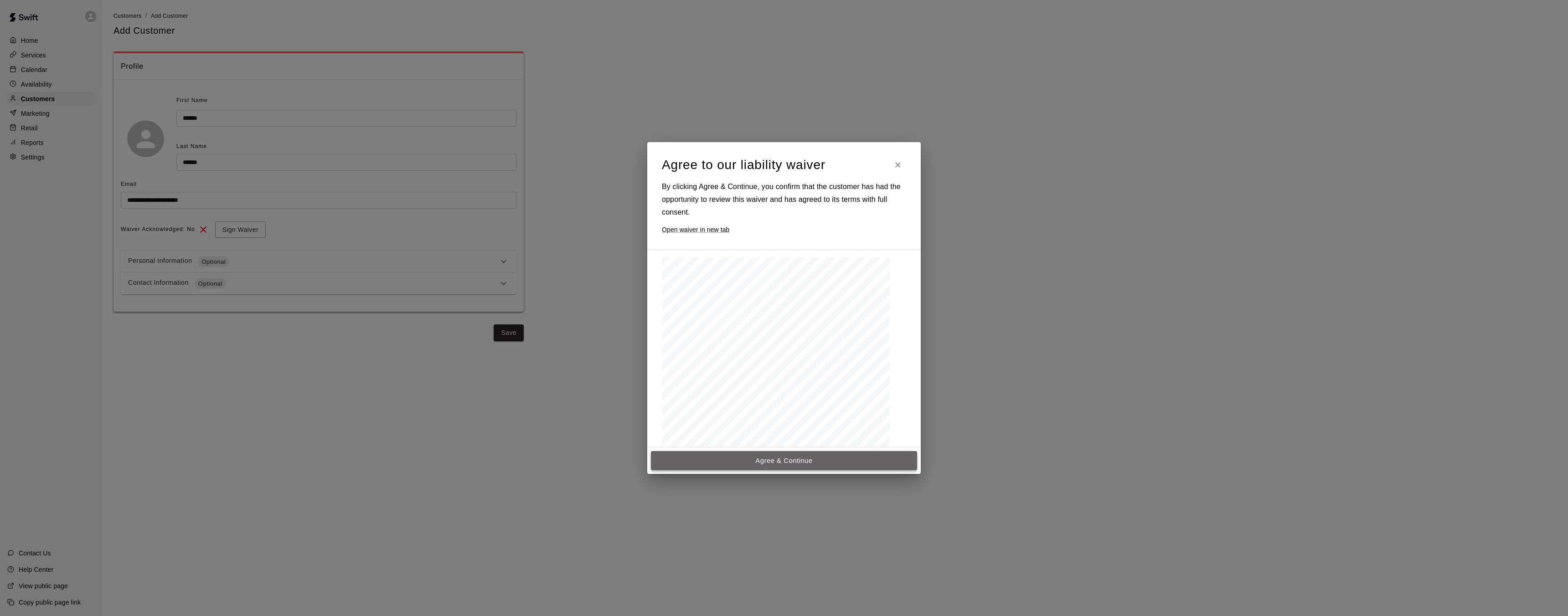
click at [763, 457] on button "Agree & Continue" at bounding box center [784, 460] width 266 height 19
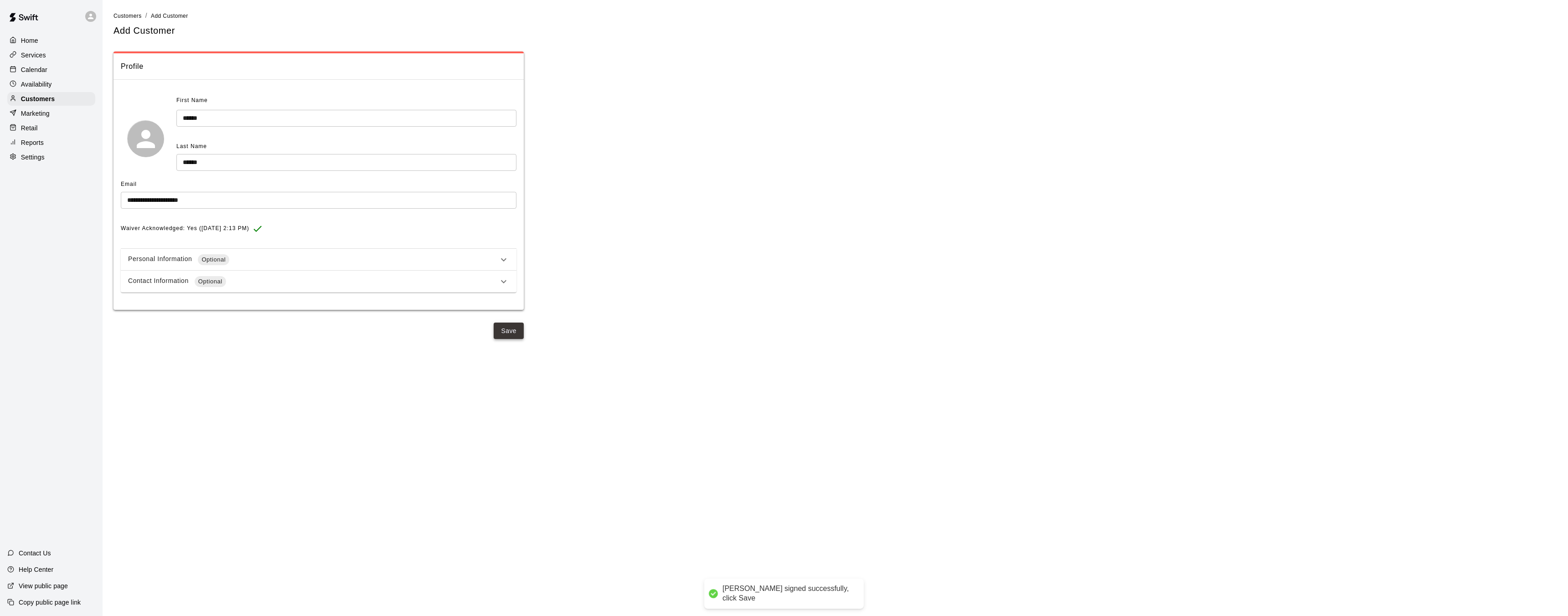
click at [507, 331] on button "Save" at bounding box center [508, 331] width 30 height 17
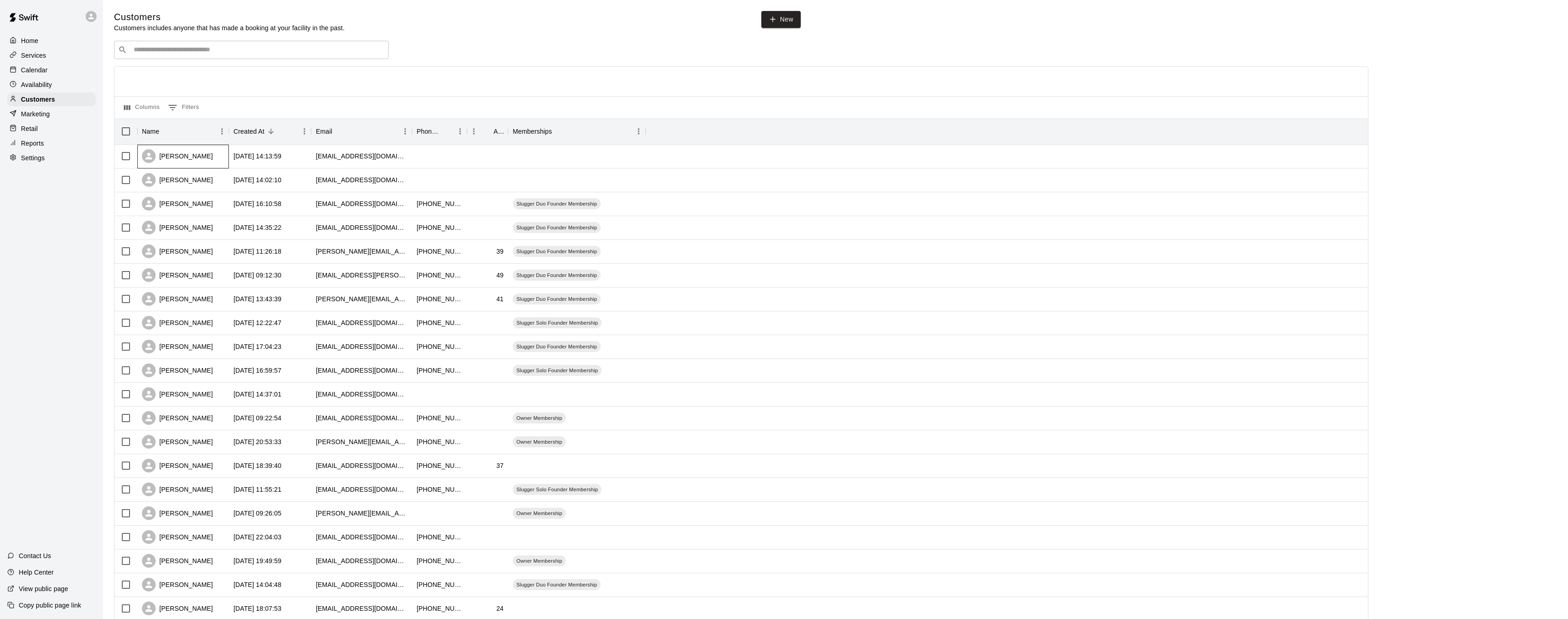
click at [196, 154] on div "Ashton Zeiher" at bounding box center [177, 156] width 71 height 14
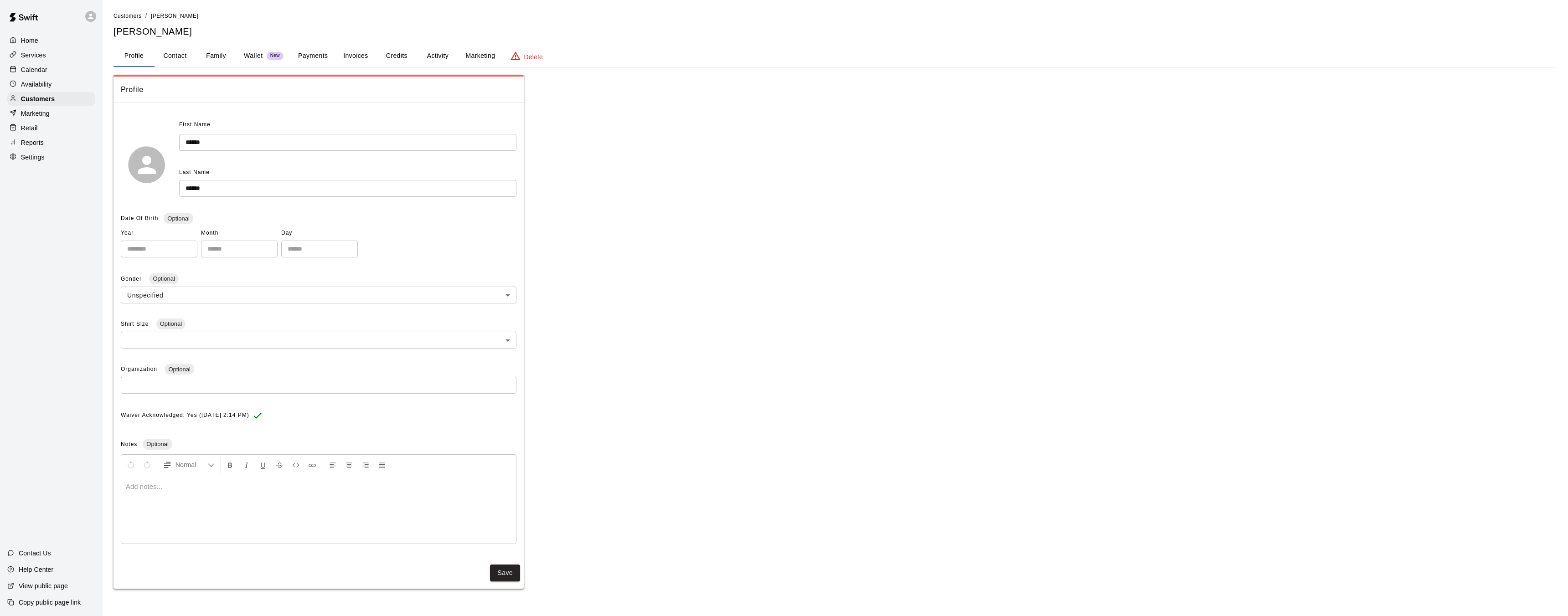
click at [162, 294] on body "**********" at bounding box center [784, 303] width 1568 height 607
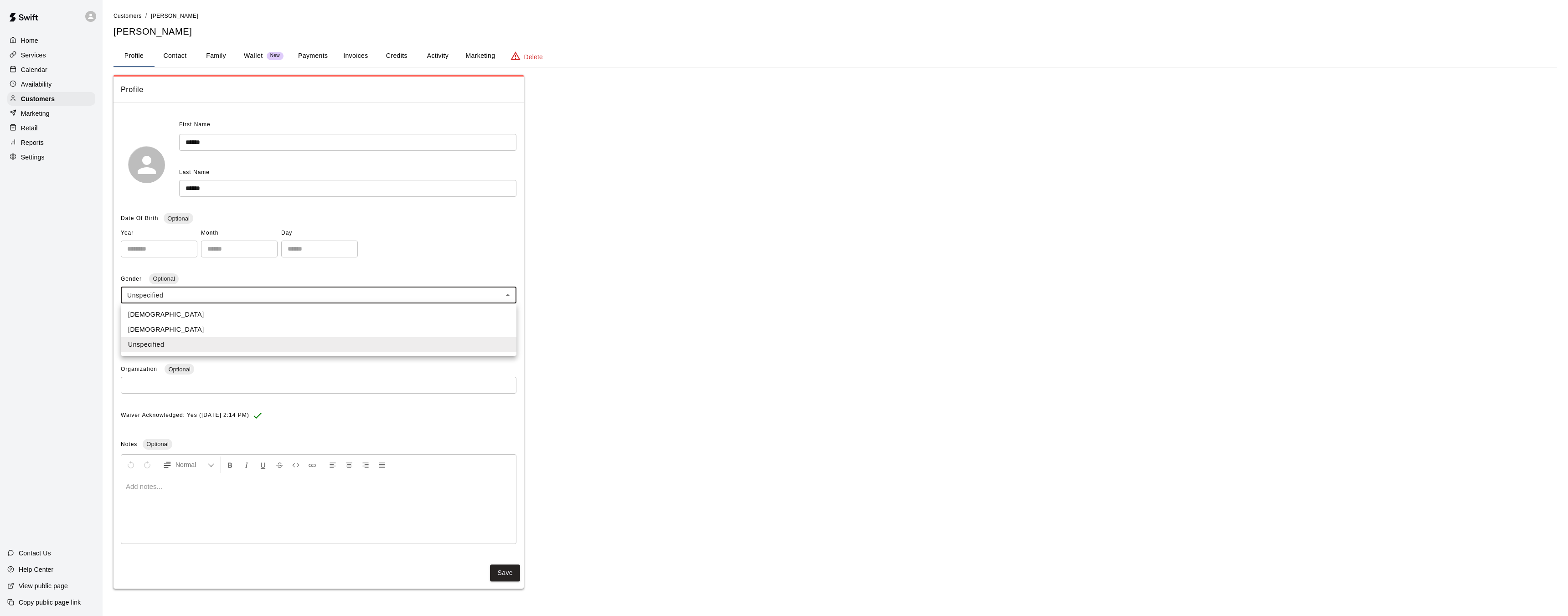
click at [150, 329] on li "Female" at bounding box center [318, 330] width 395 height 15
type input "******"
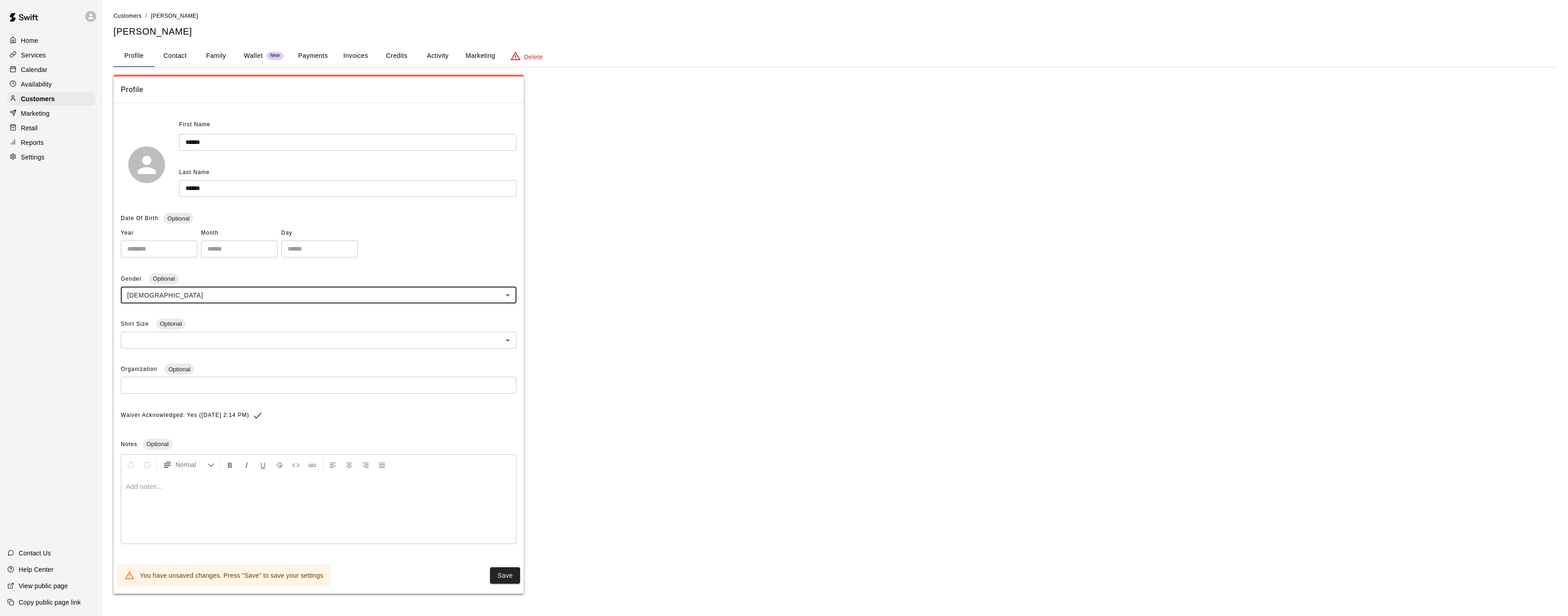
click at [164, 250] on input "number" at bounding box center [159, 249] width 76 height 17
type input "****"
click at [216, 254] on input "number" at bounding box center [238, 249] width 76 height 17
type input "**"
click at [332, 249] on input "number" at bounding box center [319, 249] width 76 height 17
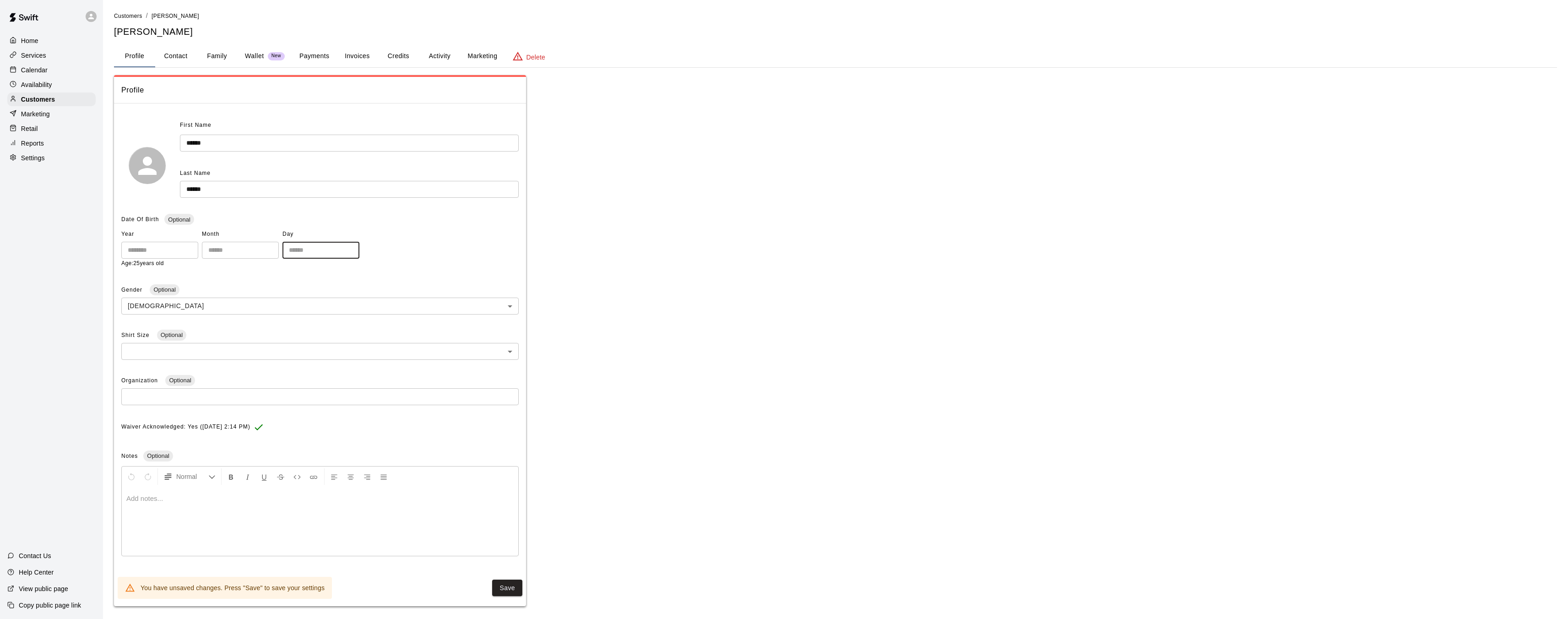
type input "**"
click at [178, 56] on button "Contact" at bounding box center [176, 57] width 41 height 22
select select "**"
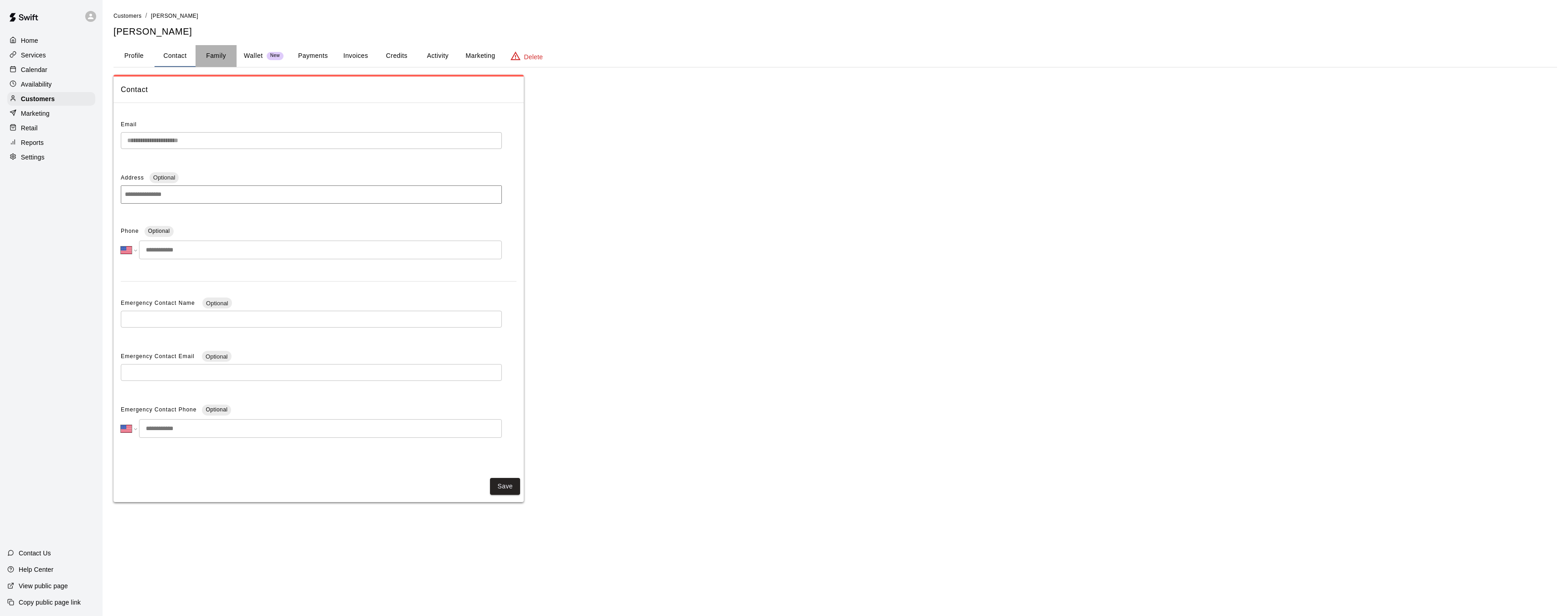
click at [219, 54] on button "Family" at bounding box center [216, 57] width 41 height 22
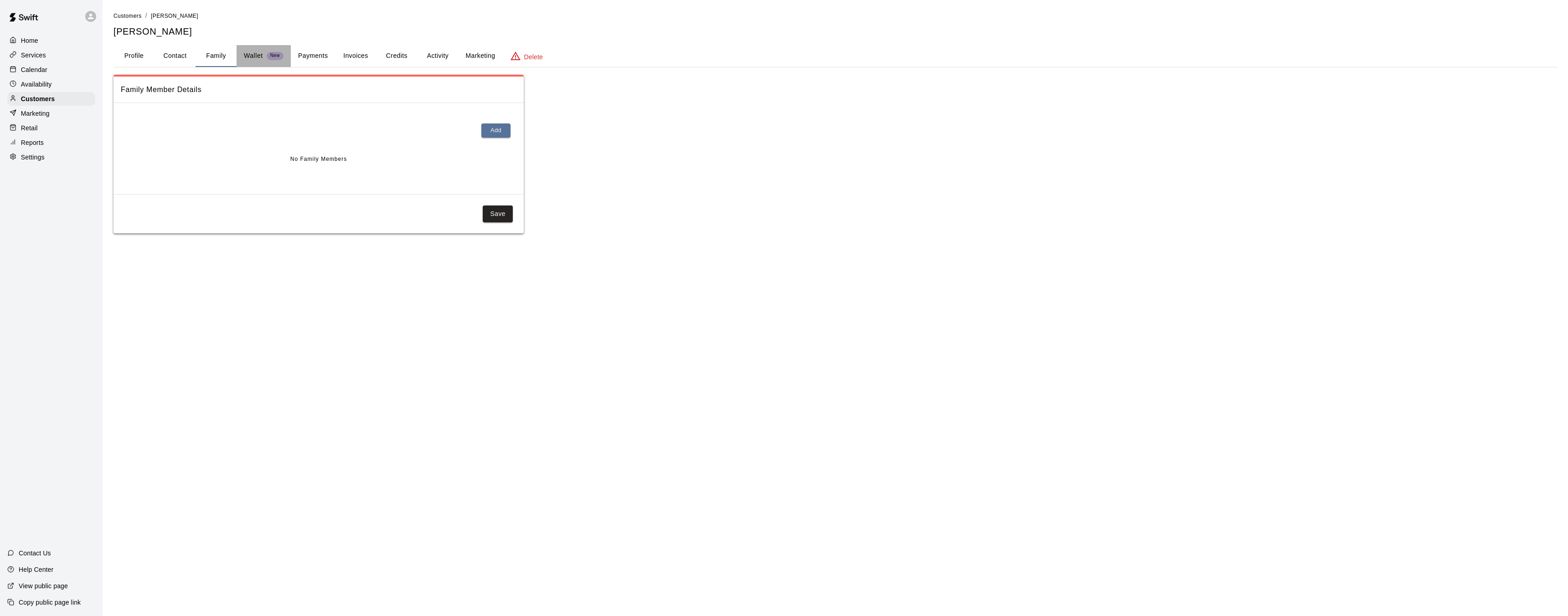
click at [251, 57] on p "Wallet" at bounding box center [253, 56] width 19 height 9
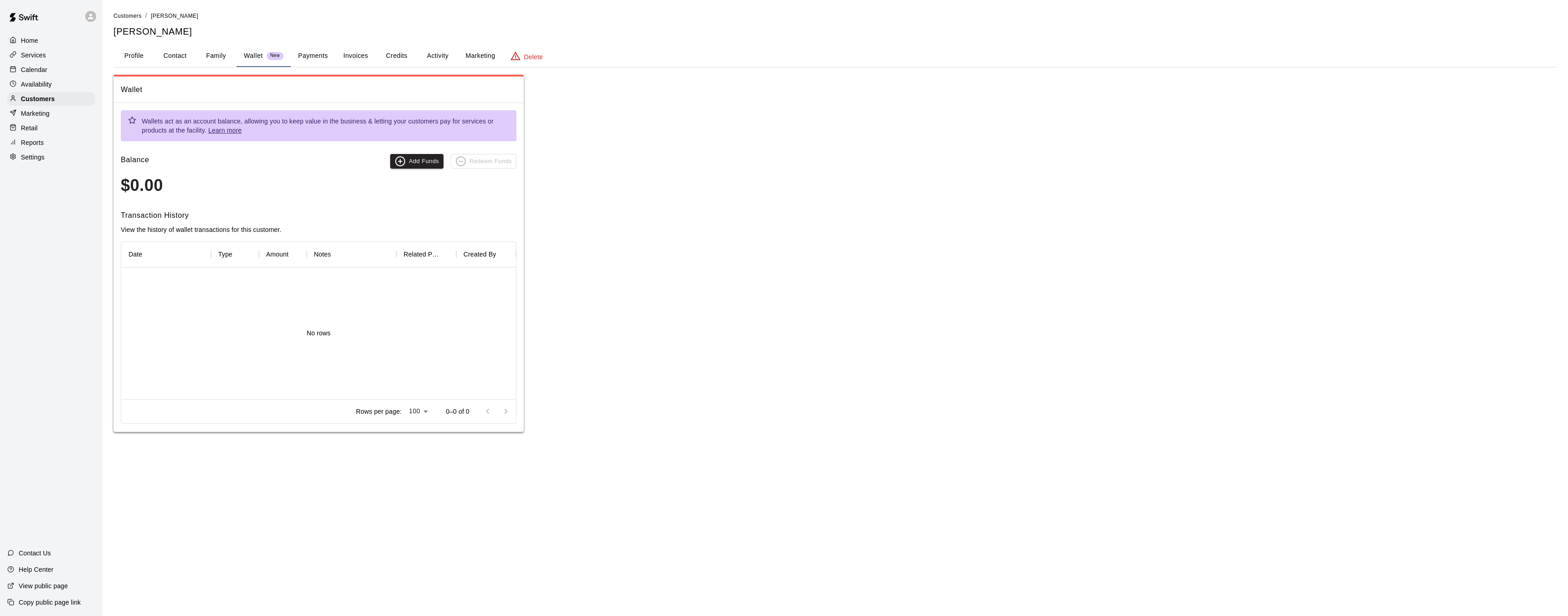
click at [312, 57] on button "Payments" at bounding box center [313, 57] width 45 height 22
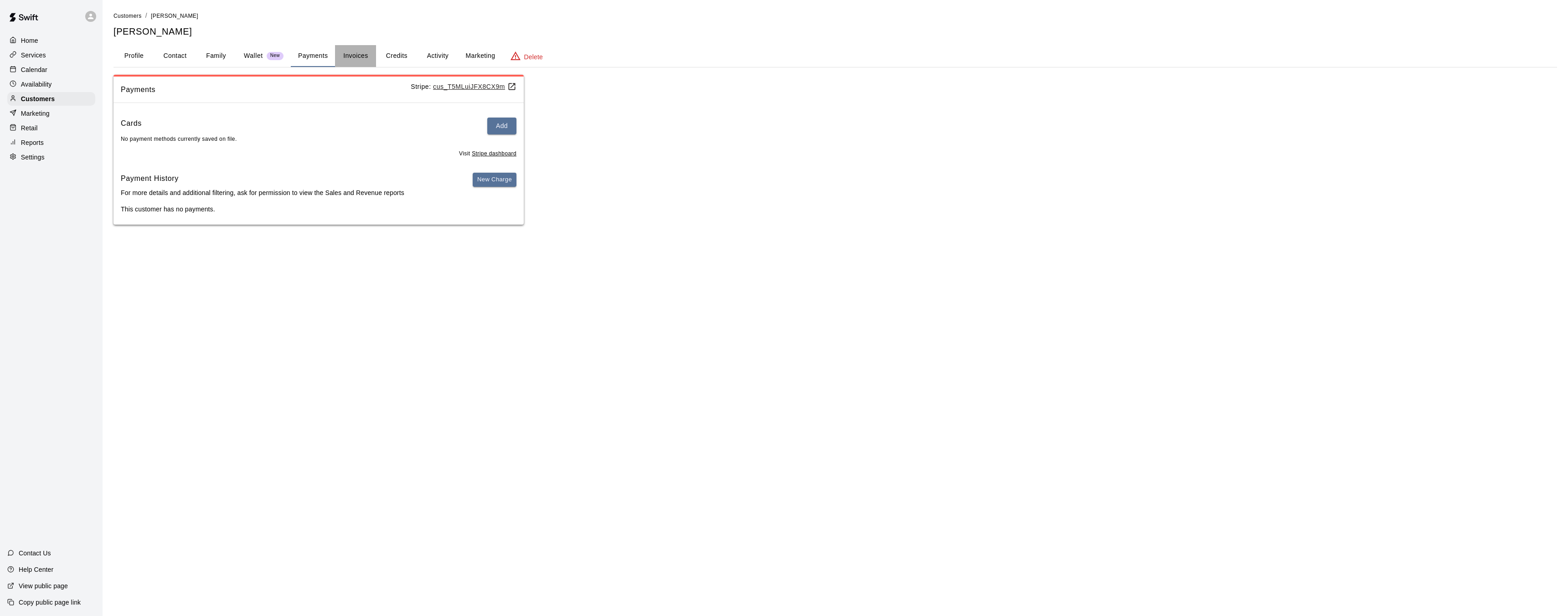
click at [343, 54] on button "Invoices" at bounding box center [356, 57] width 41 height 22
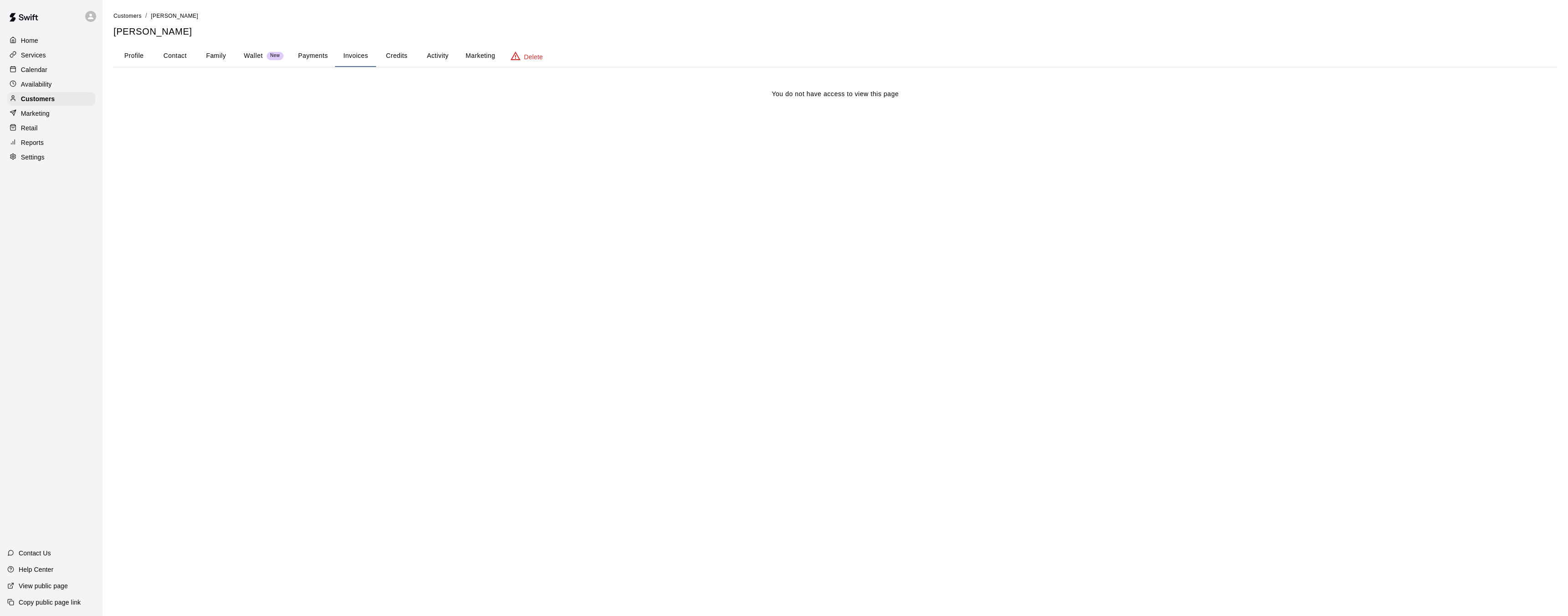
click at [393, 56] on button "Credits" at bounding box center [397, 57] width 41 height 22
click at [446, 54] on button "Activity" at bounding box center [437, 57] width 41 height 22
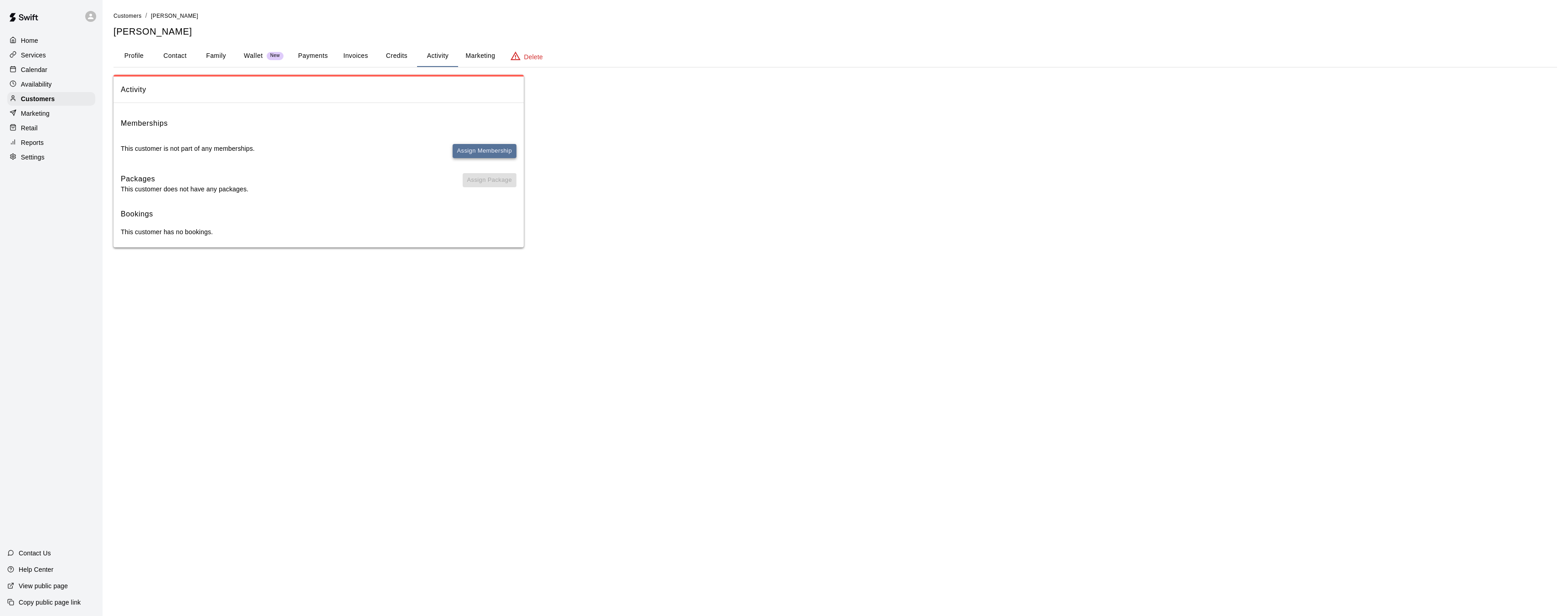
click at [484, 150] on button "Assign Membership" at bounding box center [484, 151] width 63 height 14
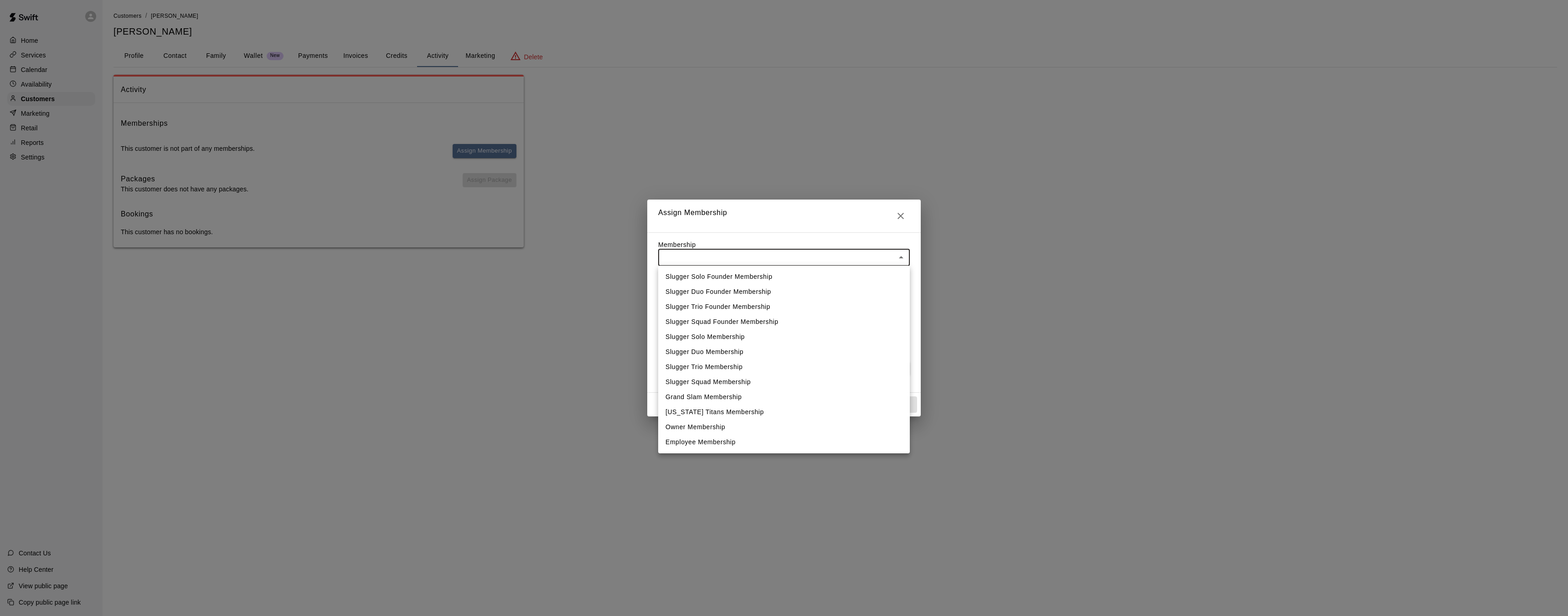
drag, startPoint x: 720, startPoint y: 258, endPoint x: 709, endPoint y: 261, distance: 11.4
click at [720, 258] on body "Home Services Calendar Availability Customers Marketing Retail Reports Settings…" at bounding box center [784, 133] width 1568 height 266
click at [712, 446] on li "Employee Membership" at bounding box center [784, 442] width 251 height 15
type input "**********"
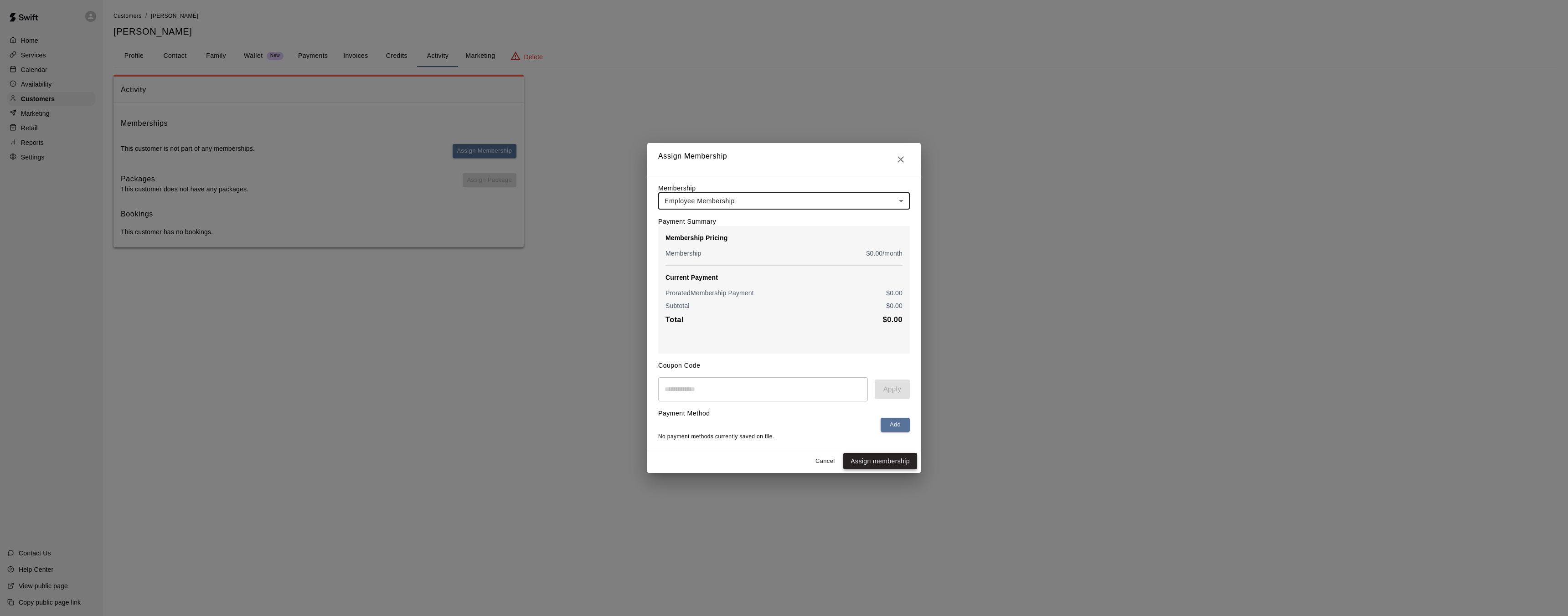
click at [891, 463] on button "Assign membership" at bounding box center [880, 461] width 74 height 17
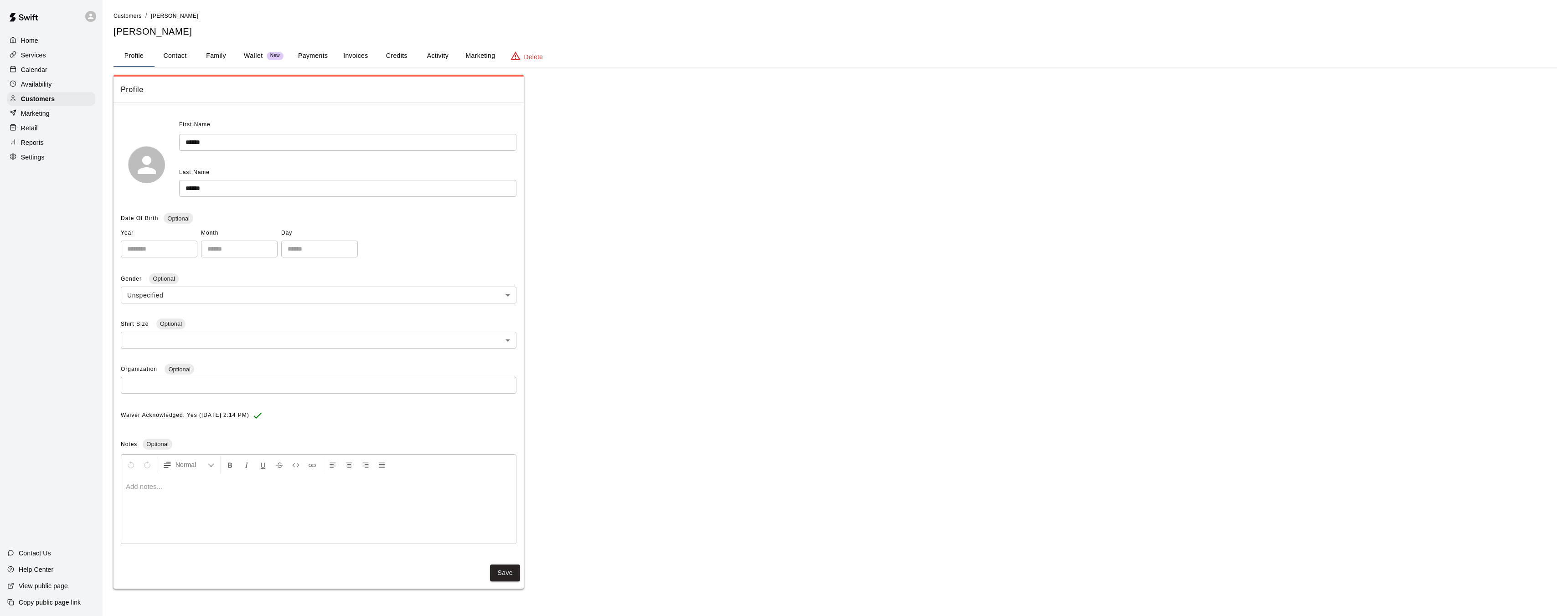
click at [183, 57] on button "Contact" at bounding box center [175, 57] width 41 height 22
select select "**"
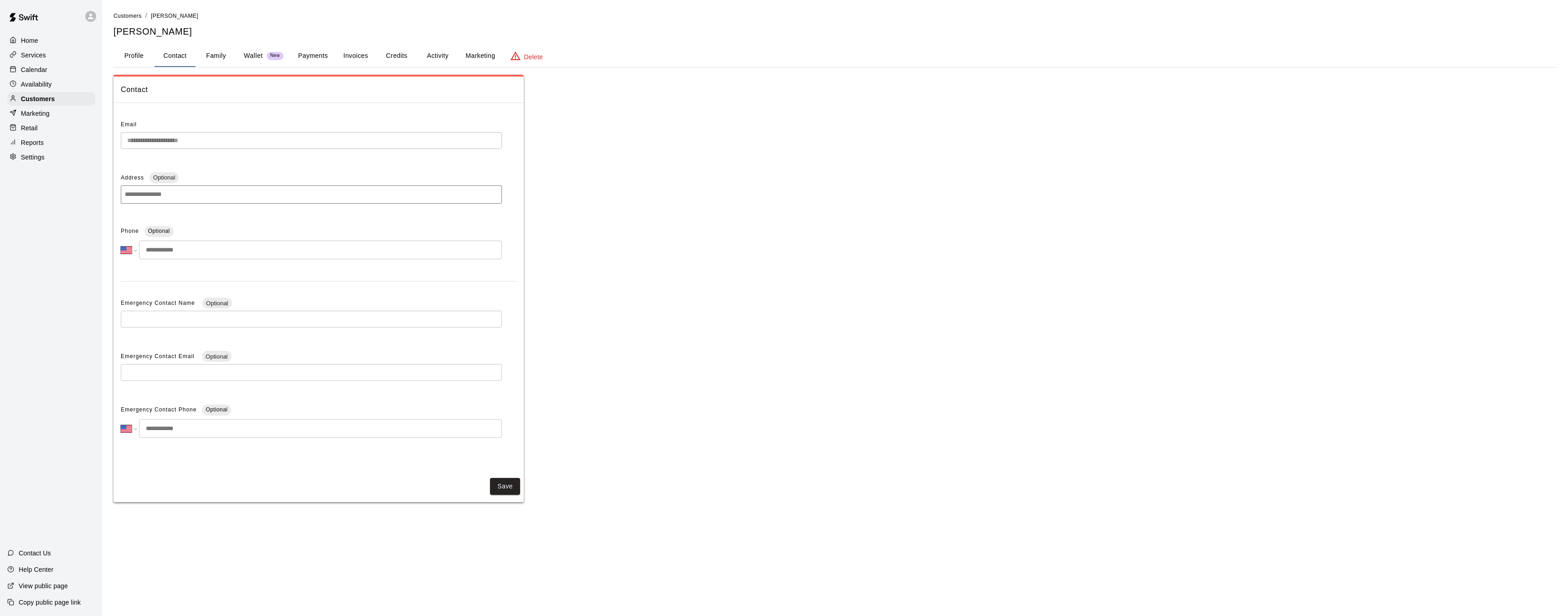
click at [237, 247] on input "tel" at bounding box center [320, 250] width 363 height 19
type input "**********"
click at [509, 487] on button "Save" at bounding box center [504, 489] width 30 height 17
click at [215, 56] on button "Family" at bounding box center [216, 57] width 41 height 22
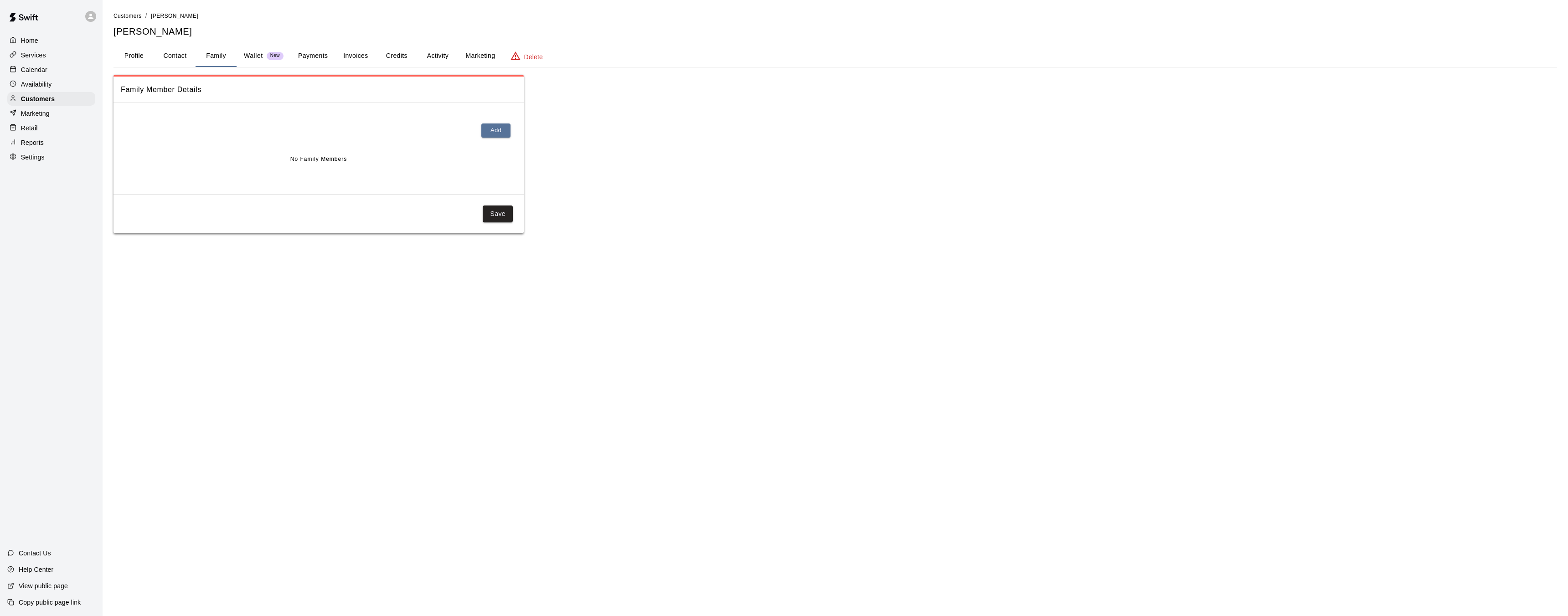
click at [178, 57] on button "Contact" at bounding box center [175, 57] width 41 height 22
select select "**"
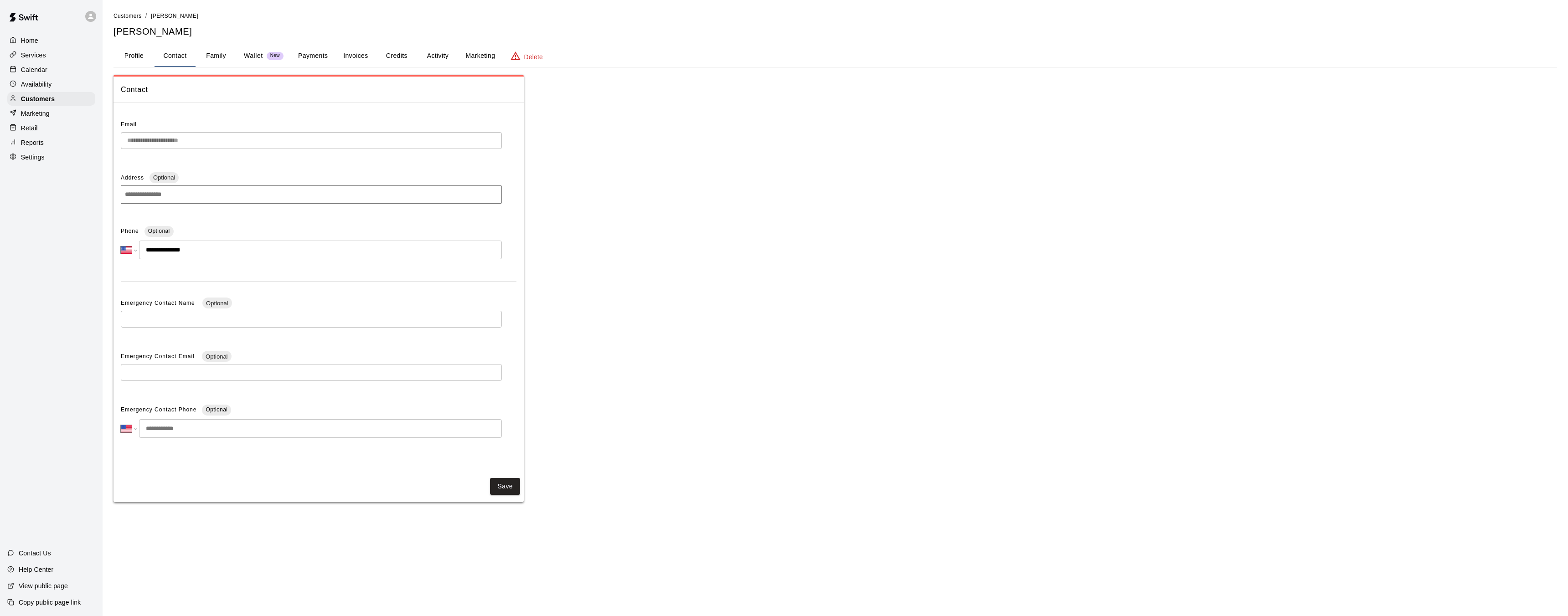
click at [215, 59] on button "Family" at bounding box center [216, 57] width 41 height 22
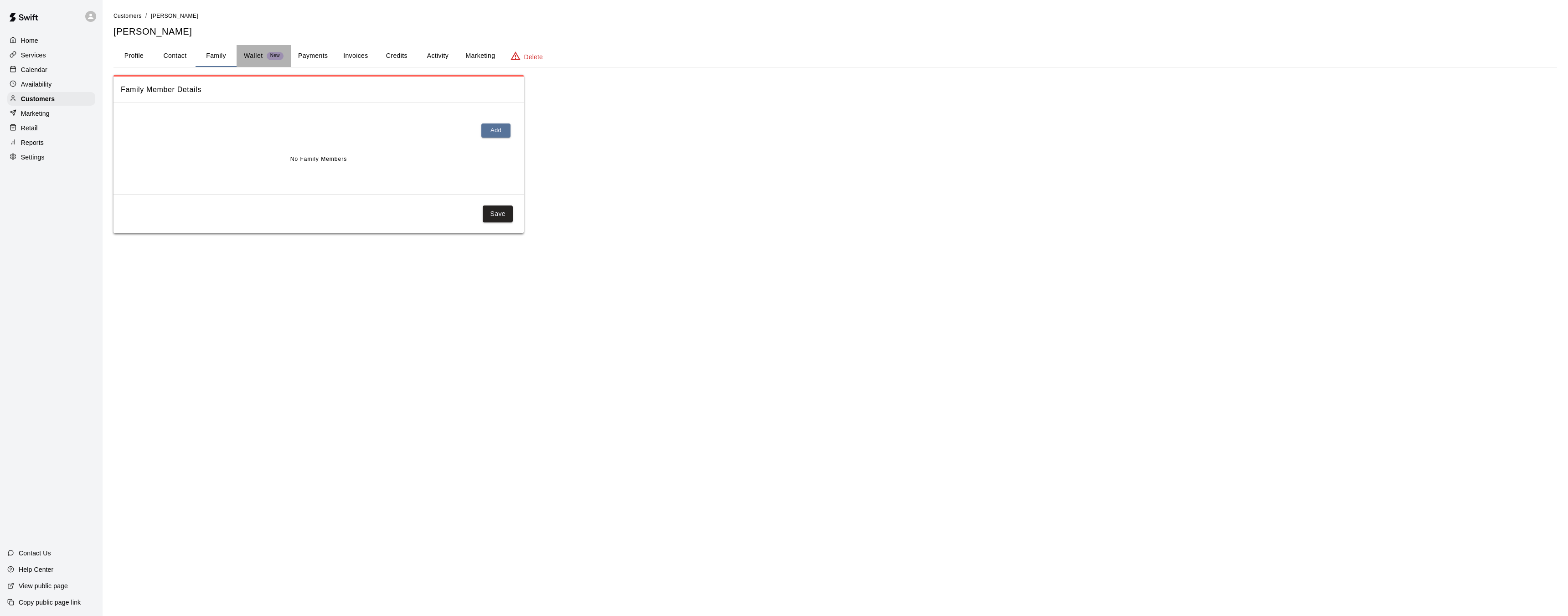
click at [255, 58] on p "Wallet" at bounding box center [253, 56] width 19 height 9
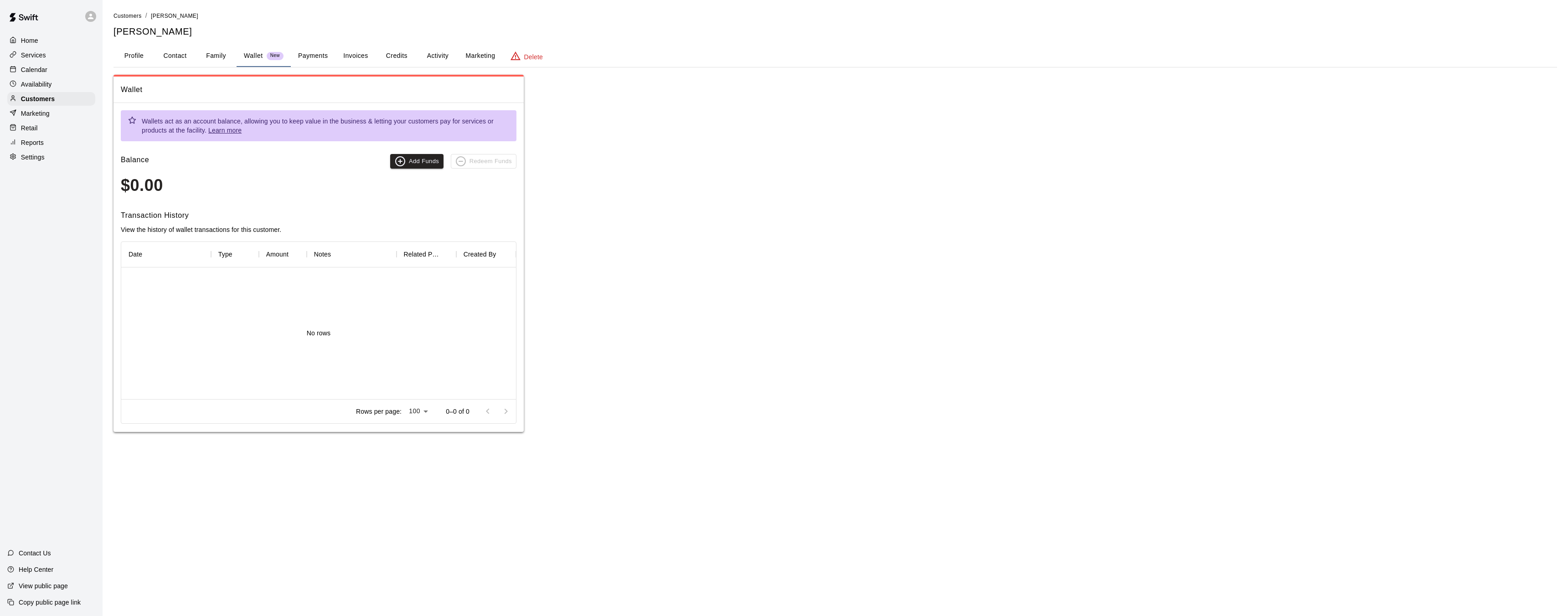
click at [212, 57] on button "Family" at bounding box center [216, 57] width 41 height 22
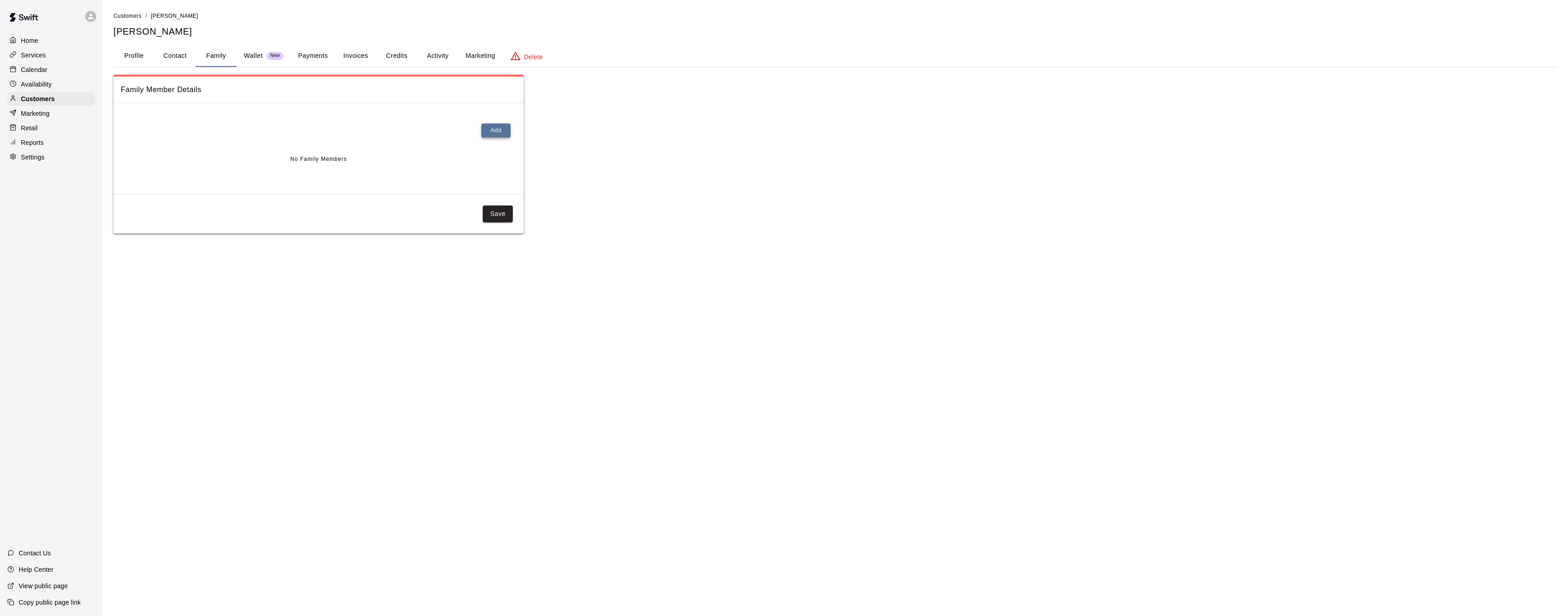
click at [490, 132] on button "Add" at bounding box center [496, 130] width 29 height 14
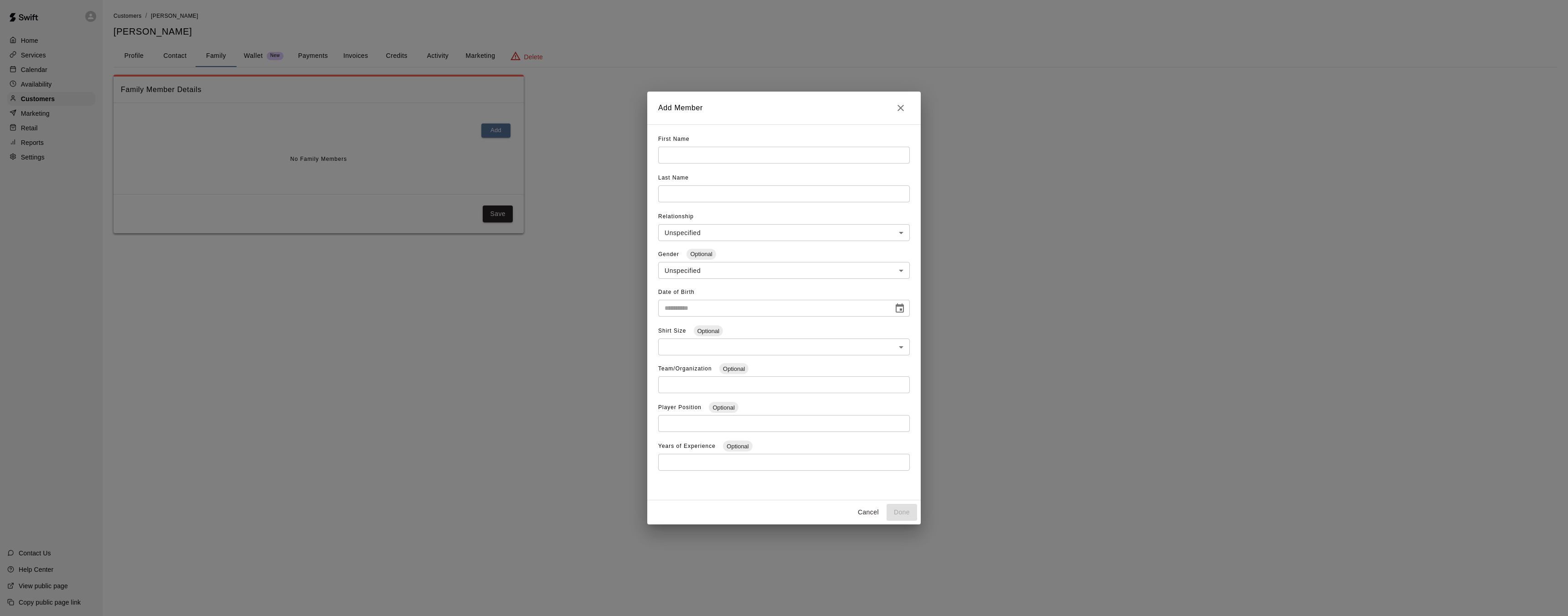
click at [737, 236] on body "**********" at bounding box center [784, 125] width 1568 height 251
drag, startPoint x: 734, startPoint y: 234, endPoint x: 744, endPoint y: 227, distance: 12.2
click at [735, 234] on div at bounding box center [784, 308] width 1568 height 616
click at [900, 107] on icon "Close" at bounding box center [900, 108] width 11 height 11
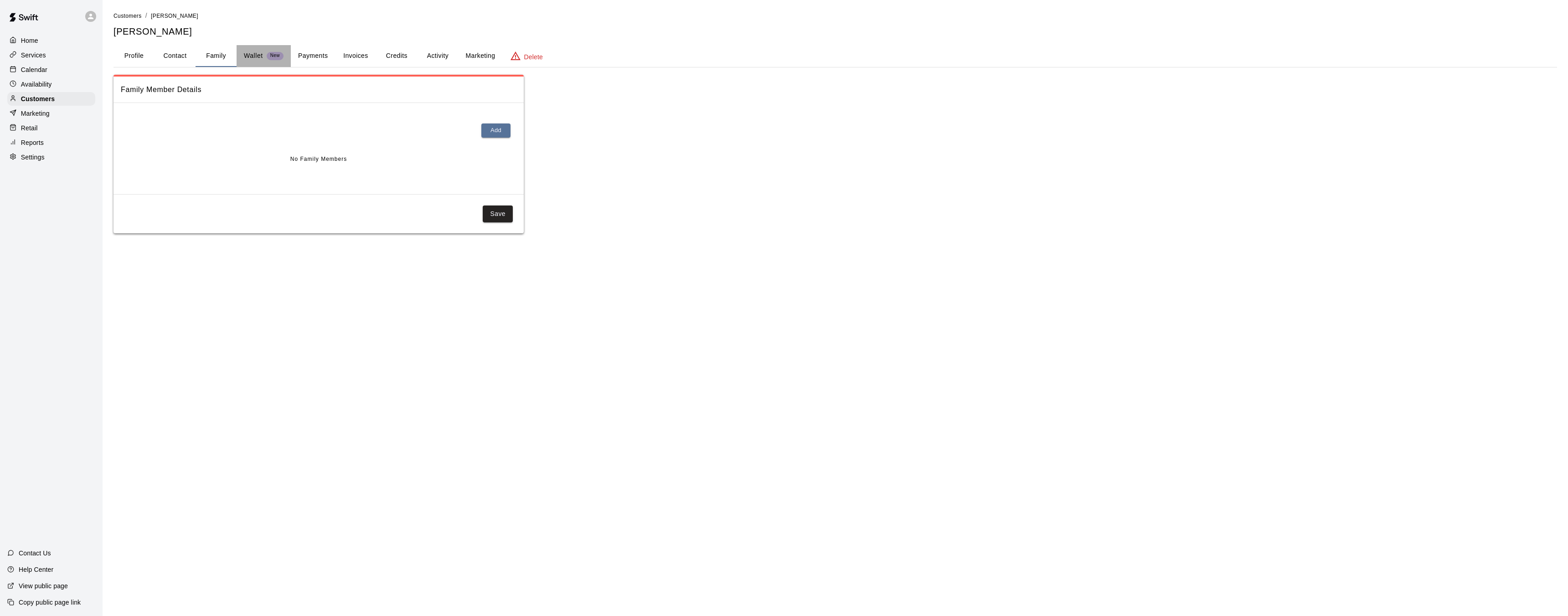
click at [258, 56] on p "Wallet" at bounding box center [253, 56] width 19 height 9
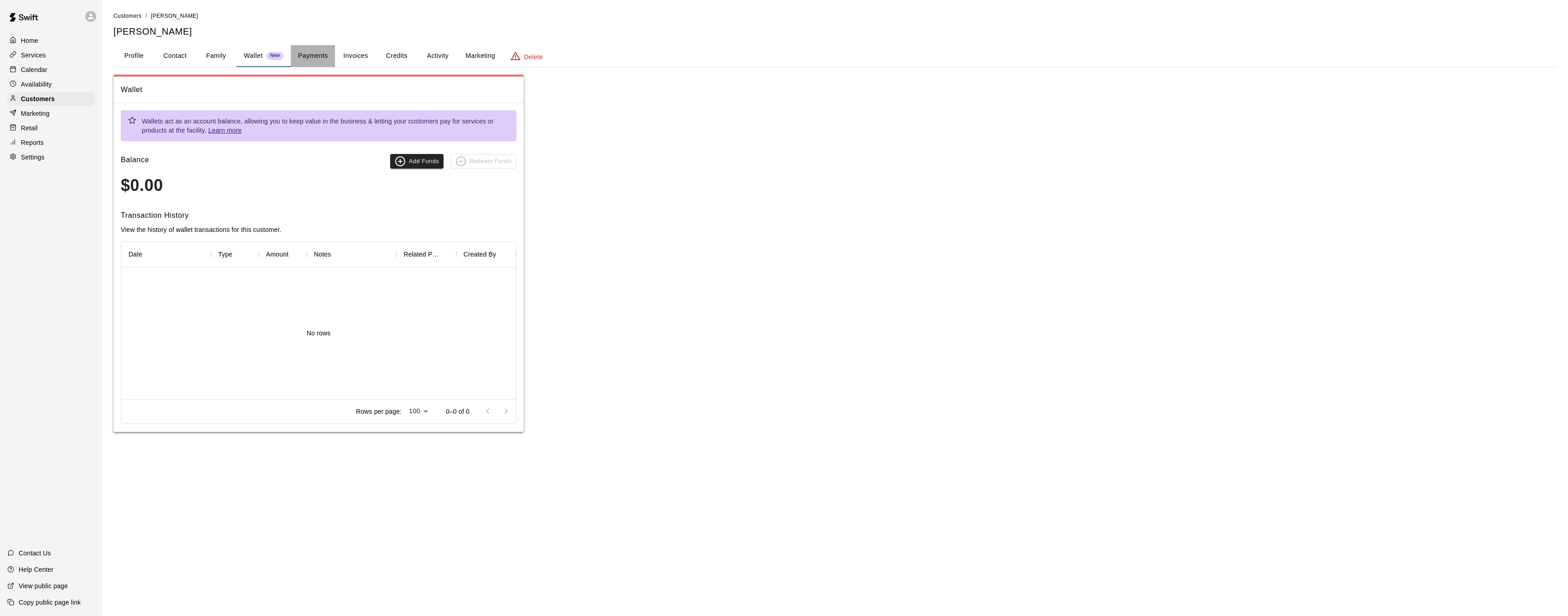
click at [309, 58] on button "Payments" at bounding box center [313, 57] width 45 height 22
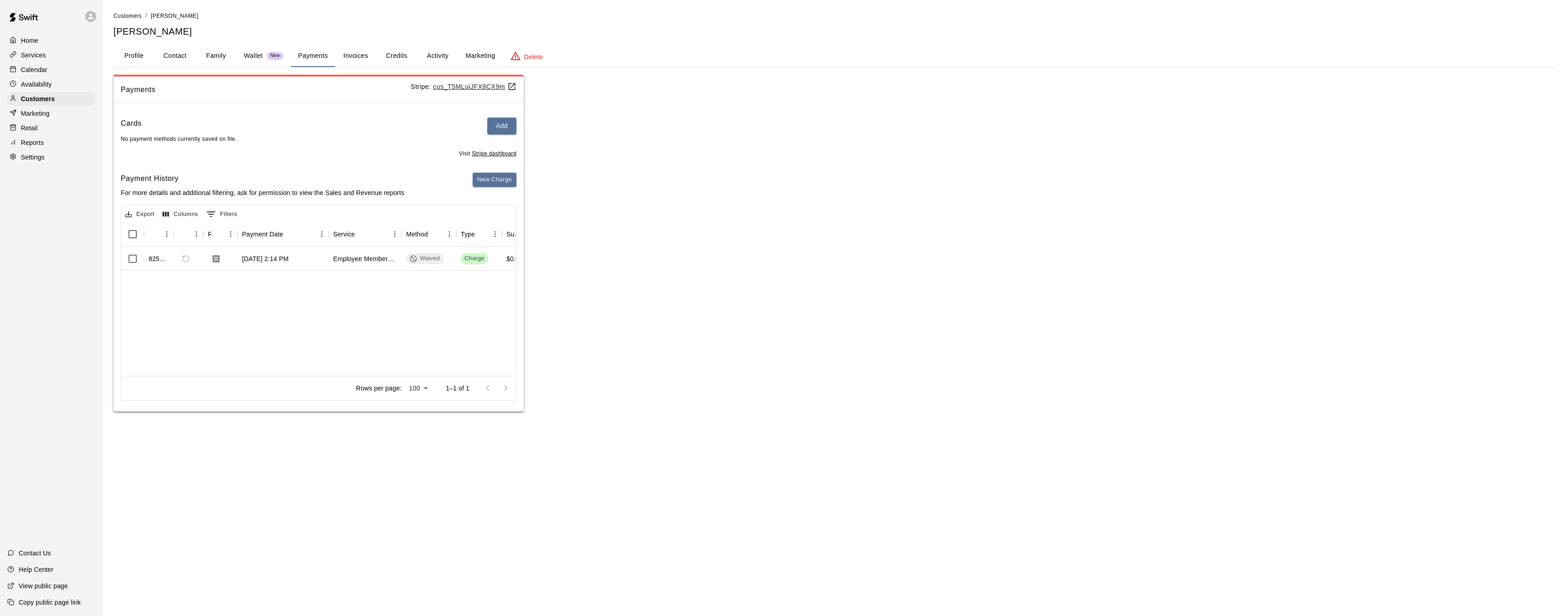
click at [353, 59] on button "Invoices" at bounding box center [356, 57] width 41 height 22
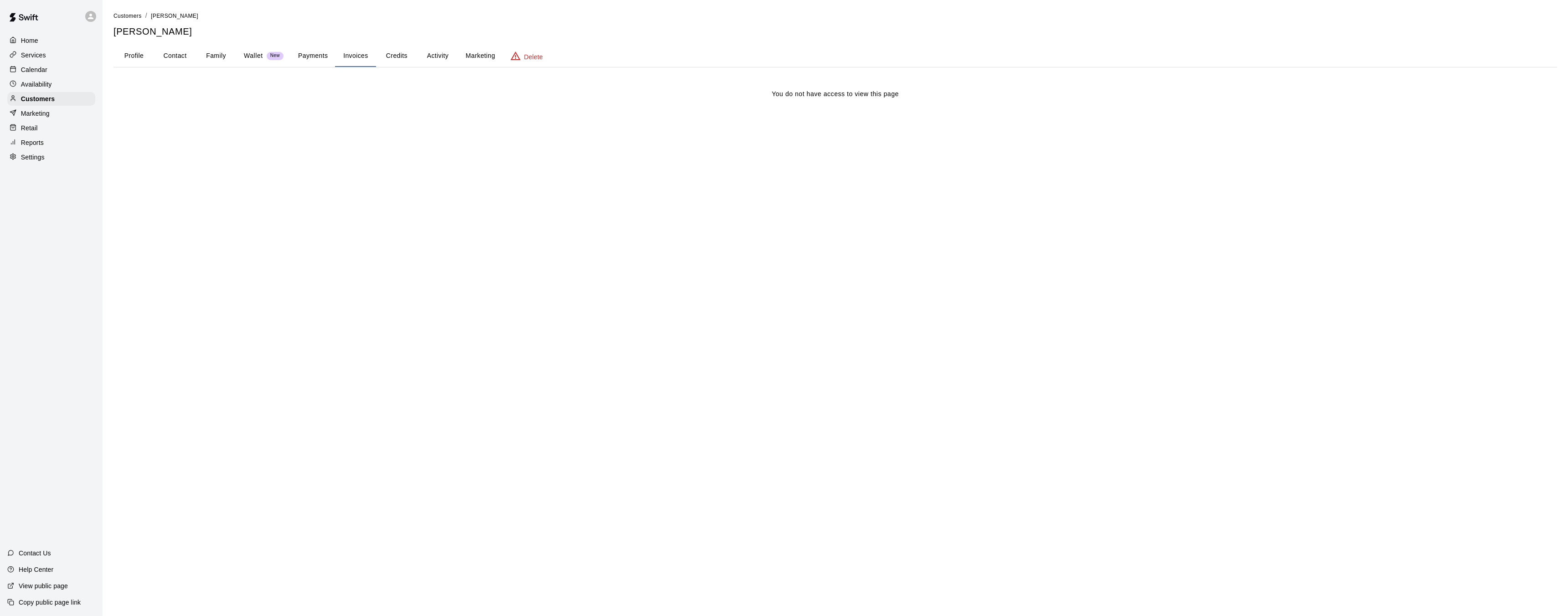
click at [400, 58] on button "Credits" at bounding box center [397, 57] width 41 height 22
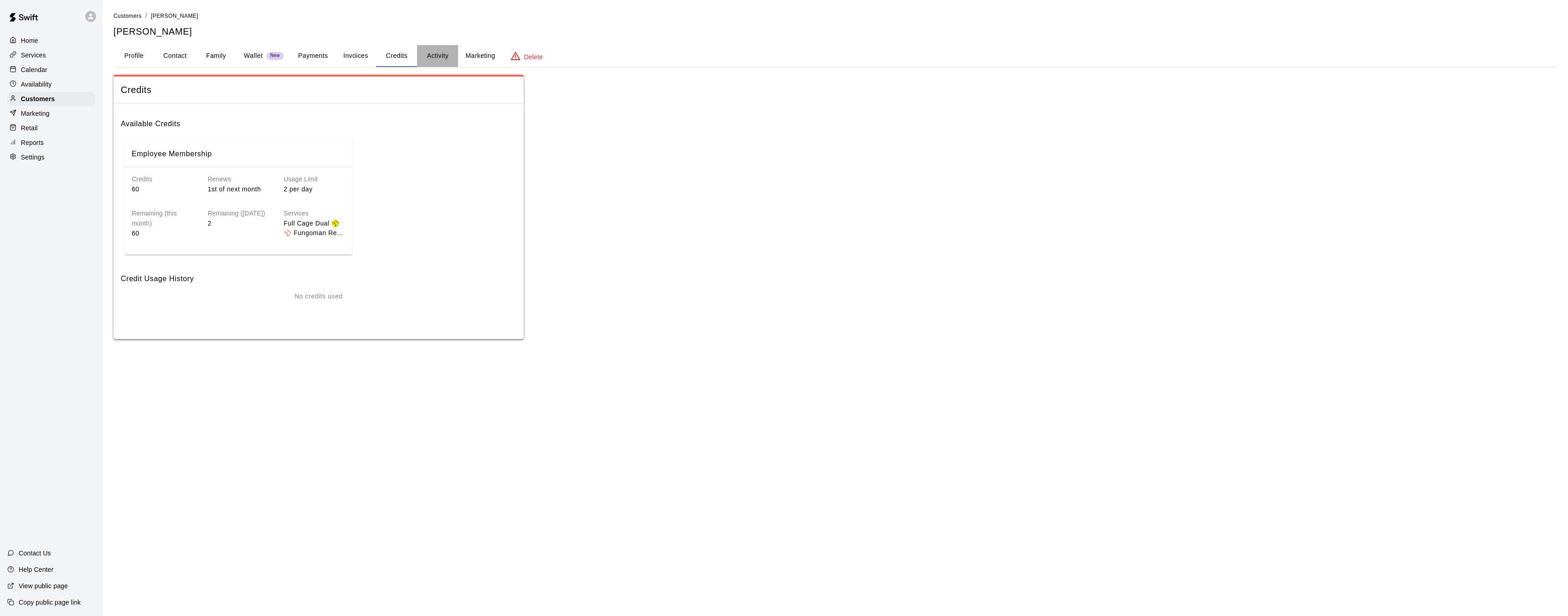
click at [442, 57] on button "Activity" at bounding box center [437, 57] width 41 height 22
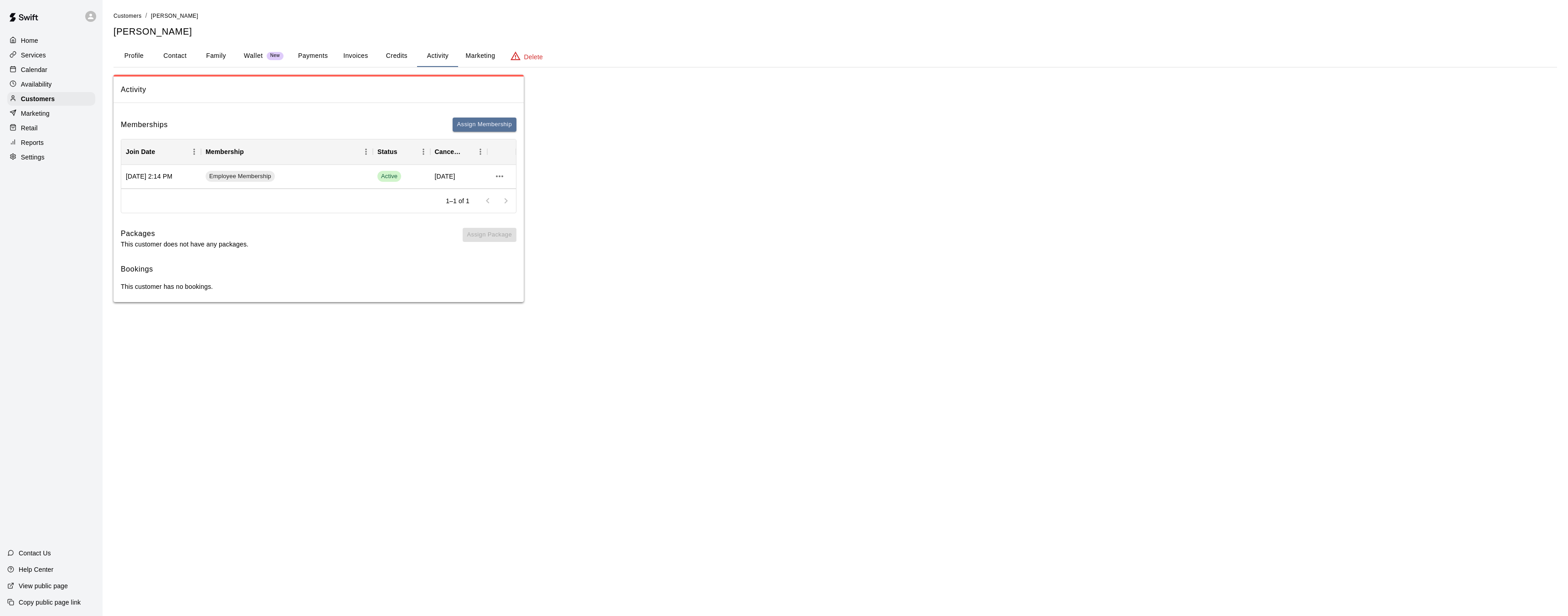
click at [42, 37] on div "Home" at bounding box center [51, 40] width 88 height 14
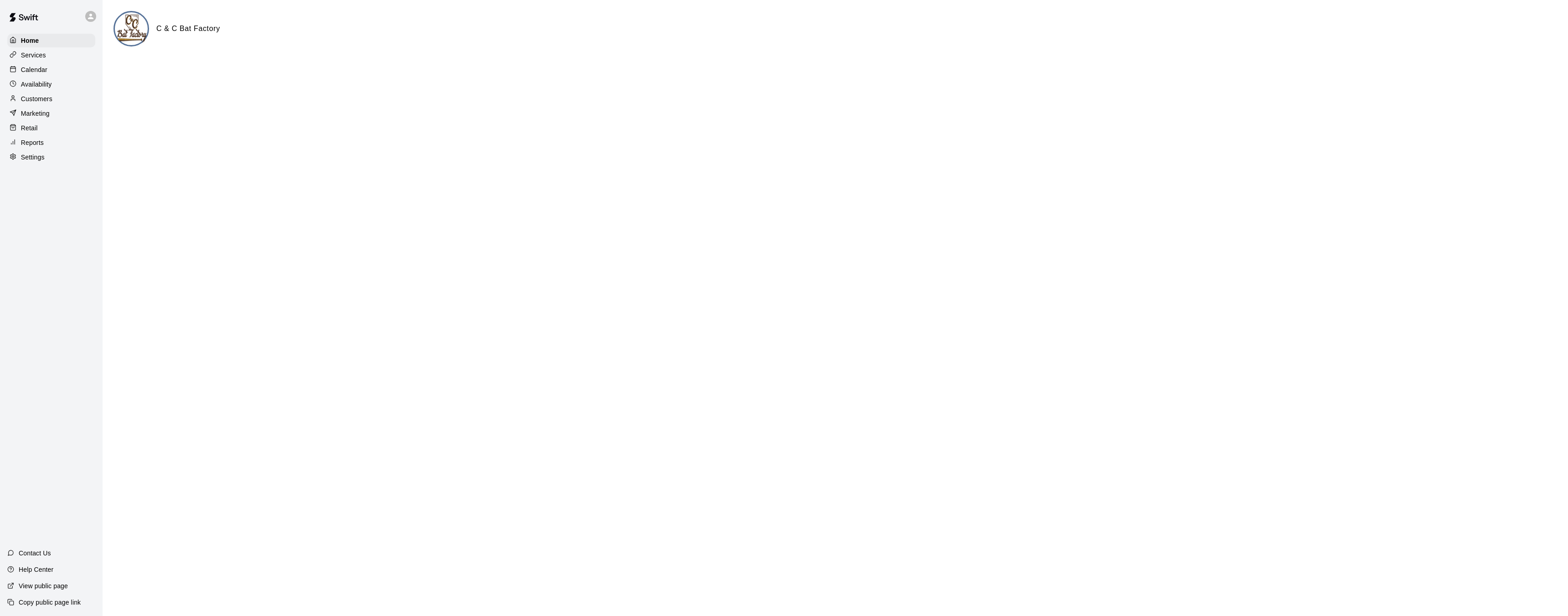
click at [23, 67] on p "Calendar" at bounding box center [33, 69] width 27 height 9
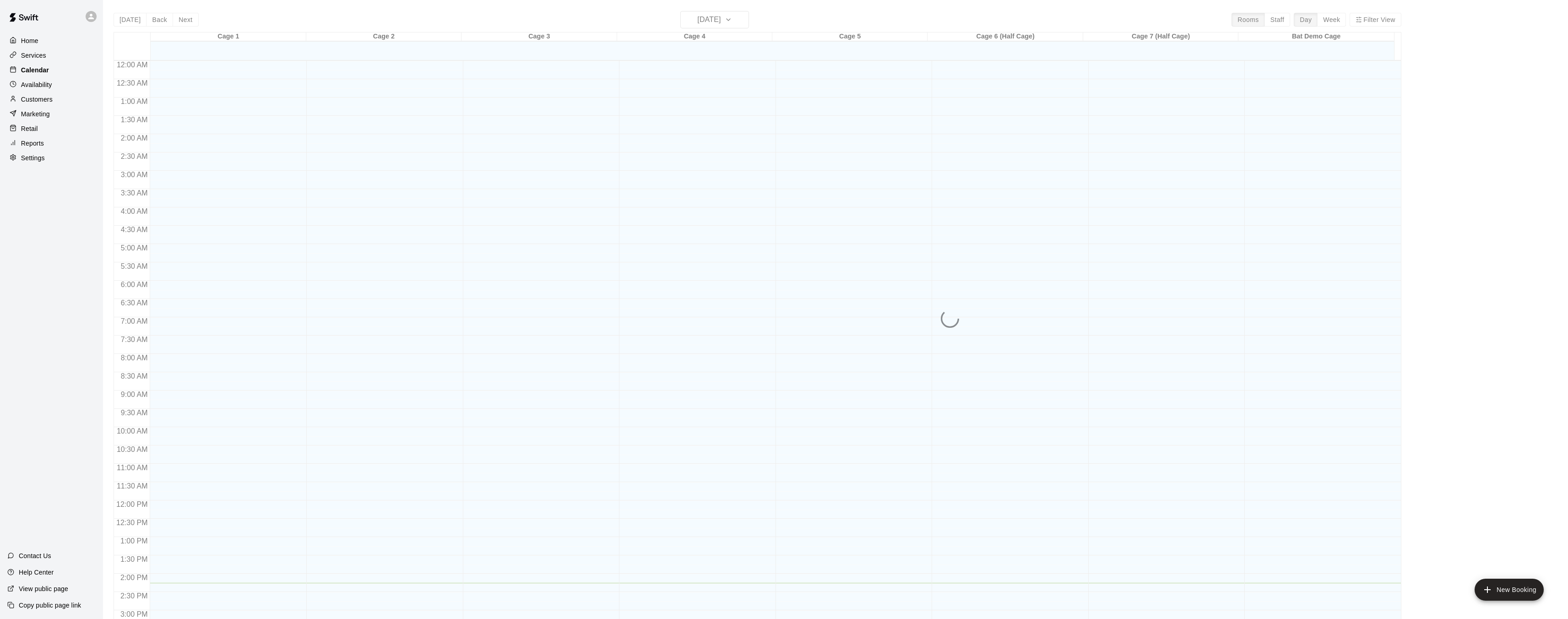
scroll to position [283, 0]
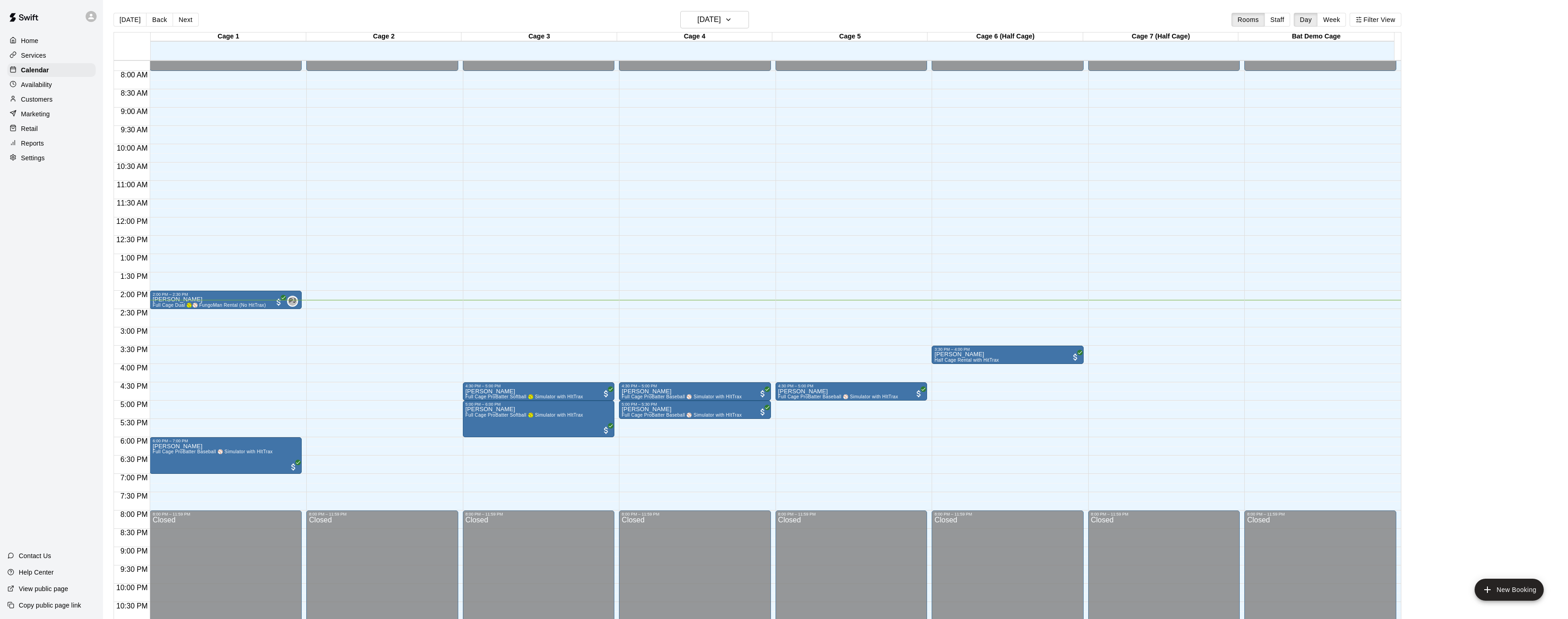
click at [43, 40] on div "Home" at bounding box center [52, 40] width 89 height 14
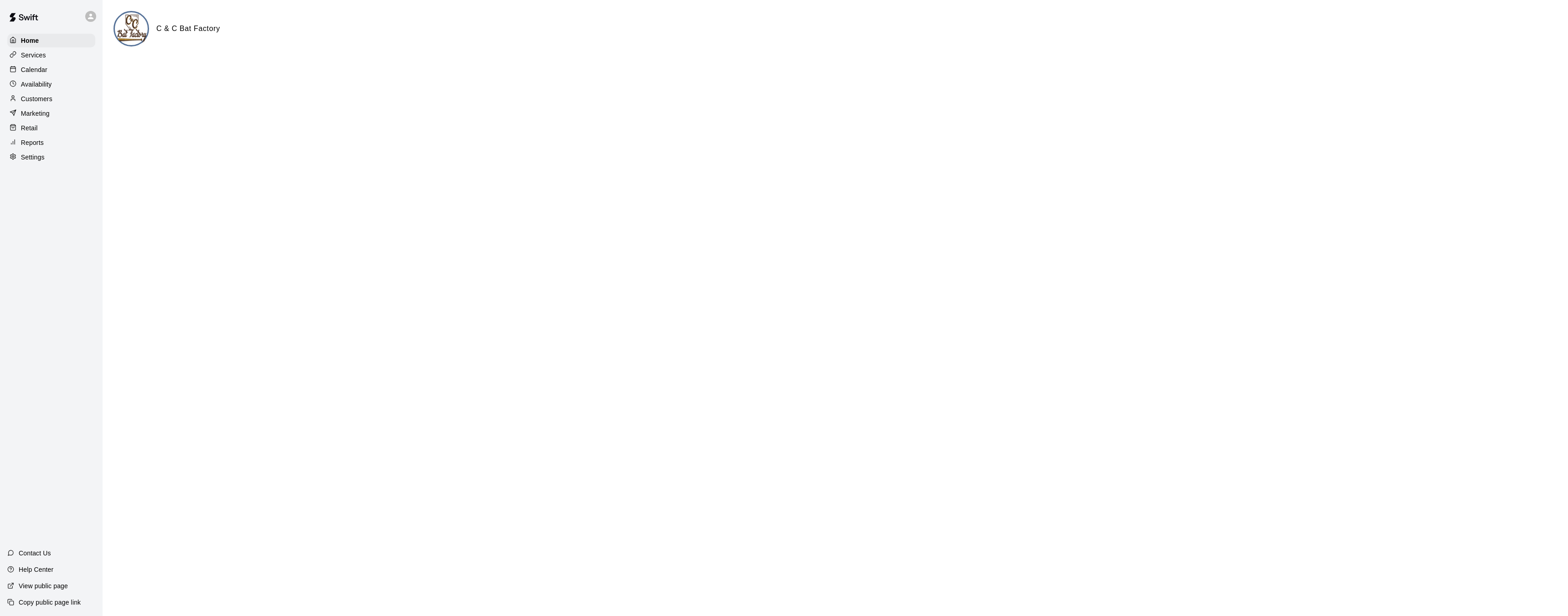
click at [45, 66] on p "Calendar" at bounding box center [33, 69] width 27 height 9
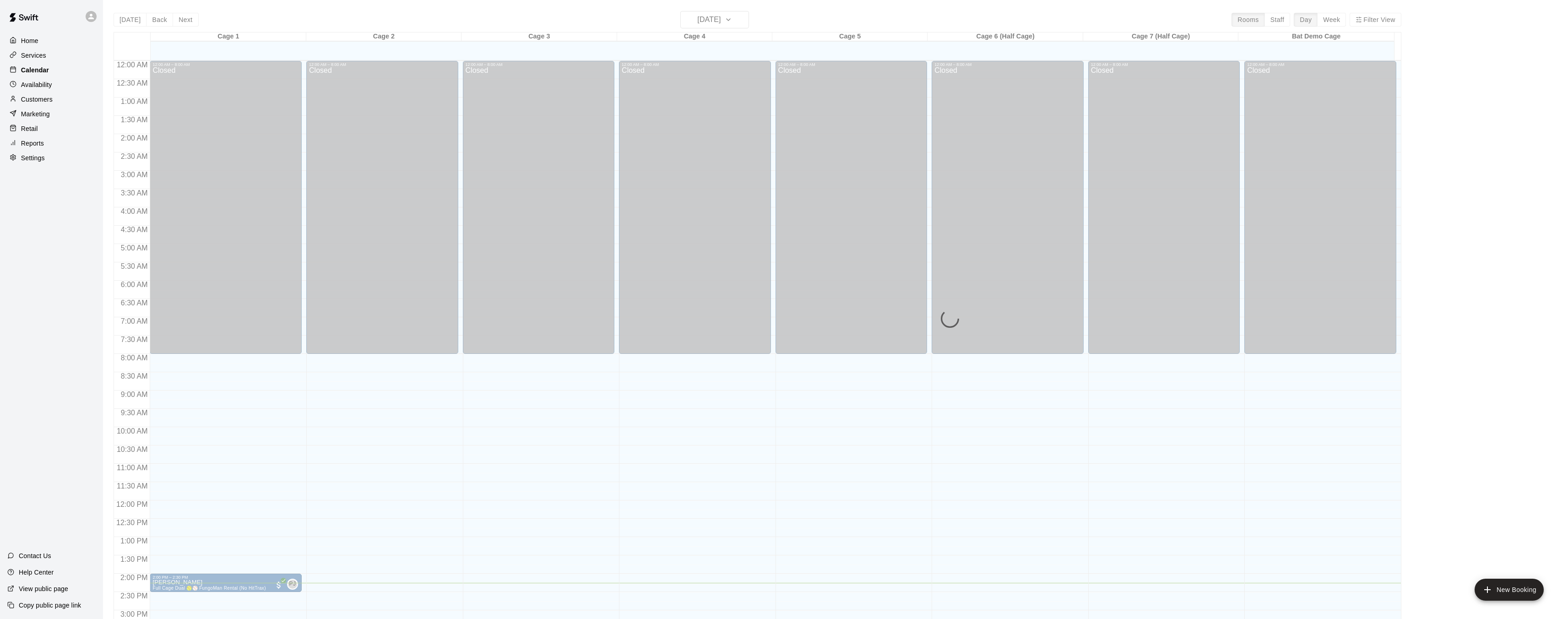
scroll to position [283, 0]
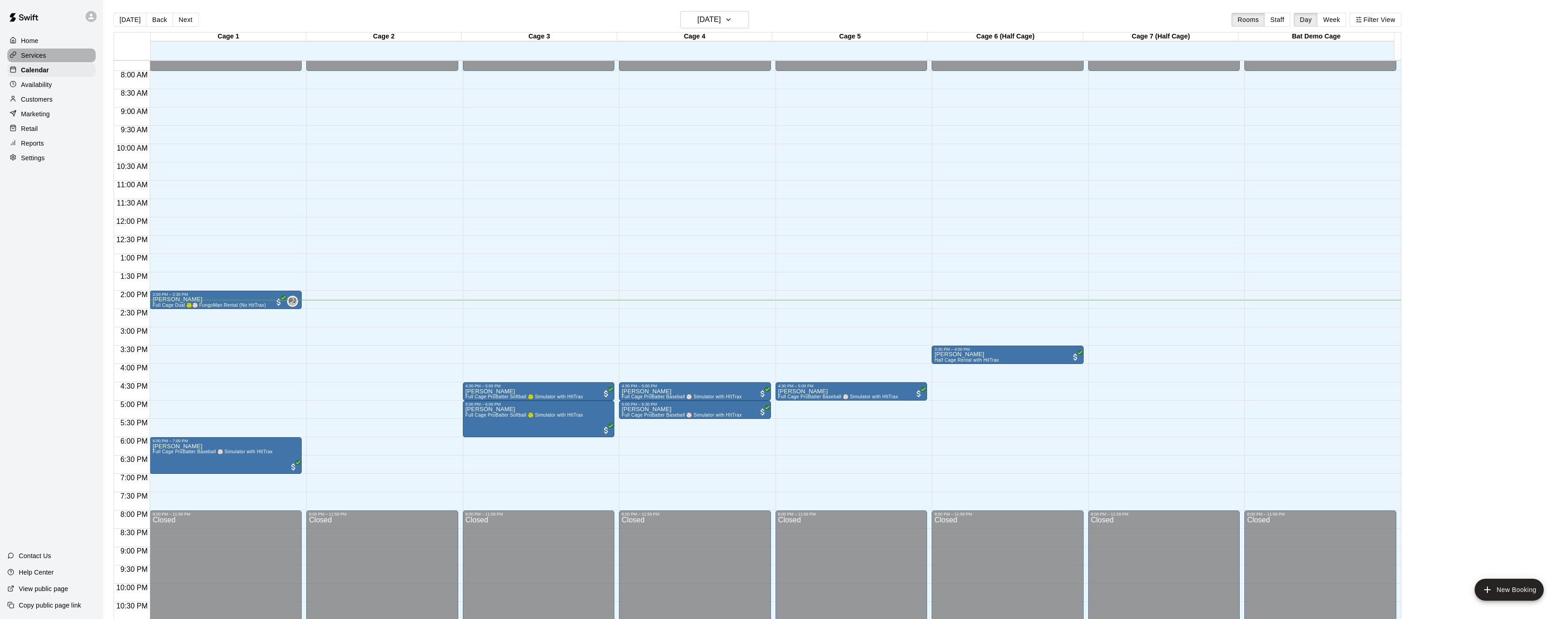
click at [42, 57] on p "Services" at bounding box center [33, 55] width 25 height 9
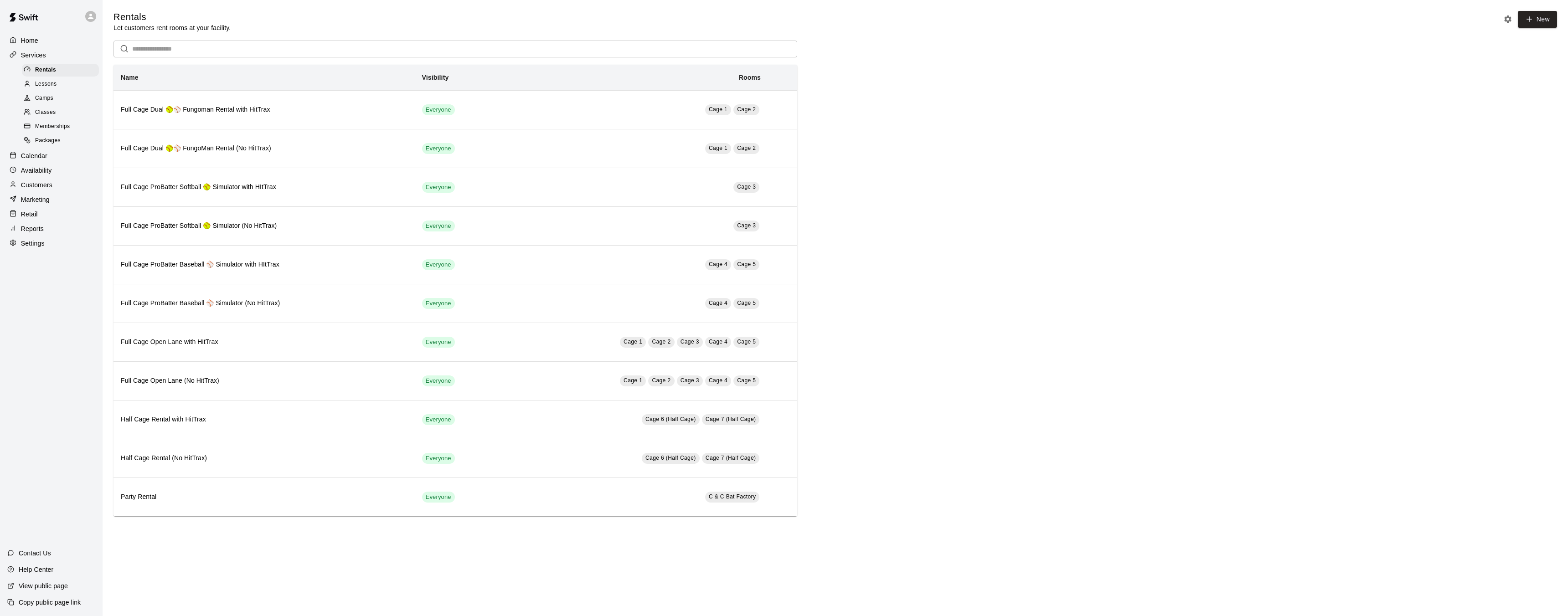
click at [33, 83] on div at bounding box center [29, 85] width 11 height 9
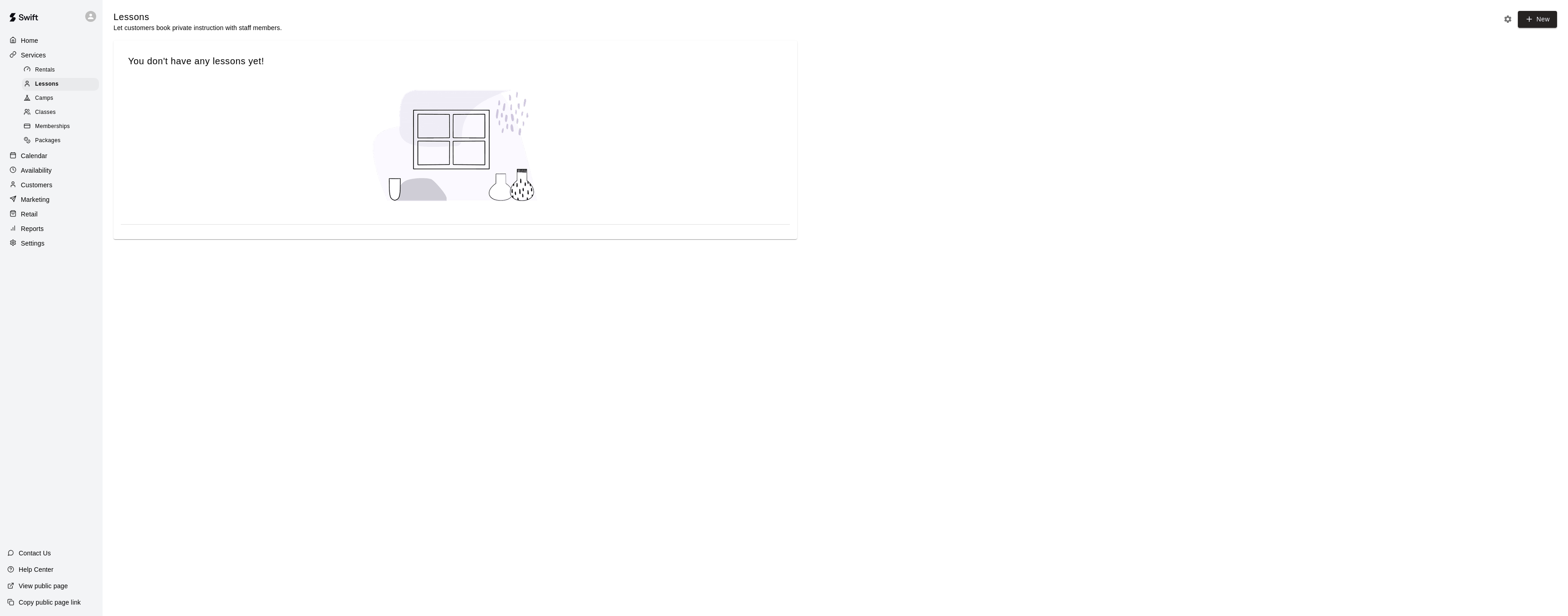
click at [180, 69] on div "You don't have any lessons yet!" at bounding box center [455, 61] width 669 height 27
click at [49, 96] on span "Camps" at bounding box center [44, 99] width 18 height 9
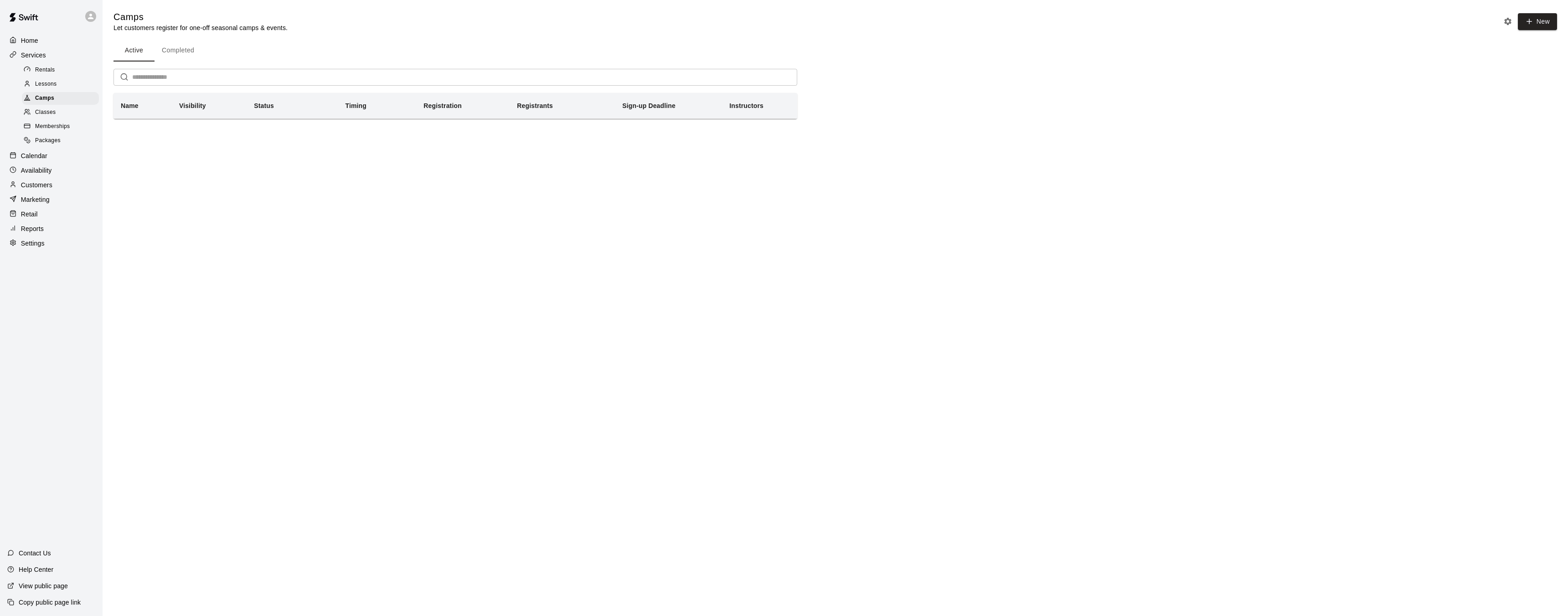
click at [51, 112] on span "Classes" at bounding box center [45, 112] width 21 height 9
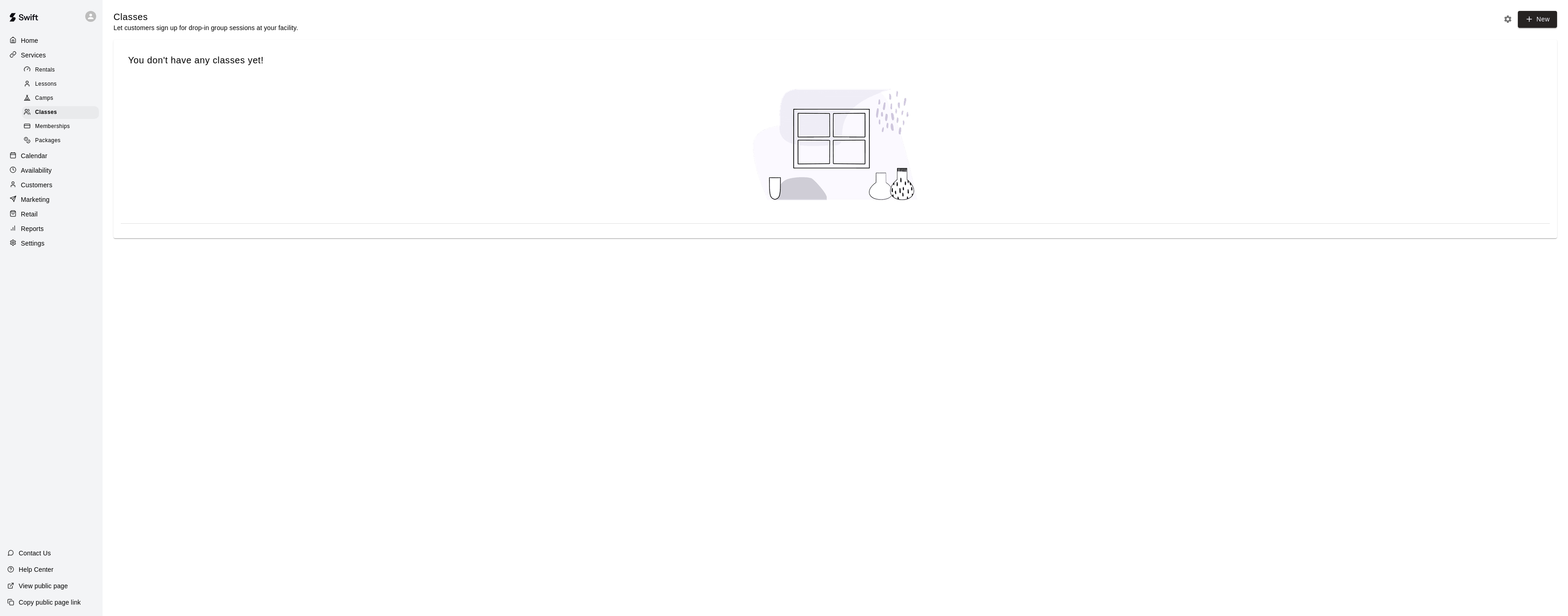
click at [51, 125] on span "Memberships" at bounding box center [52, 126] width 34 height 9
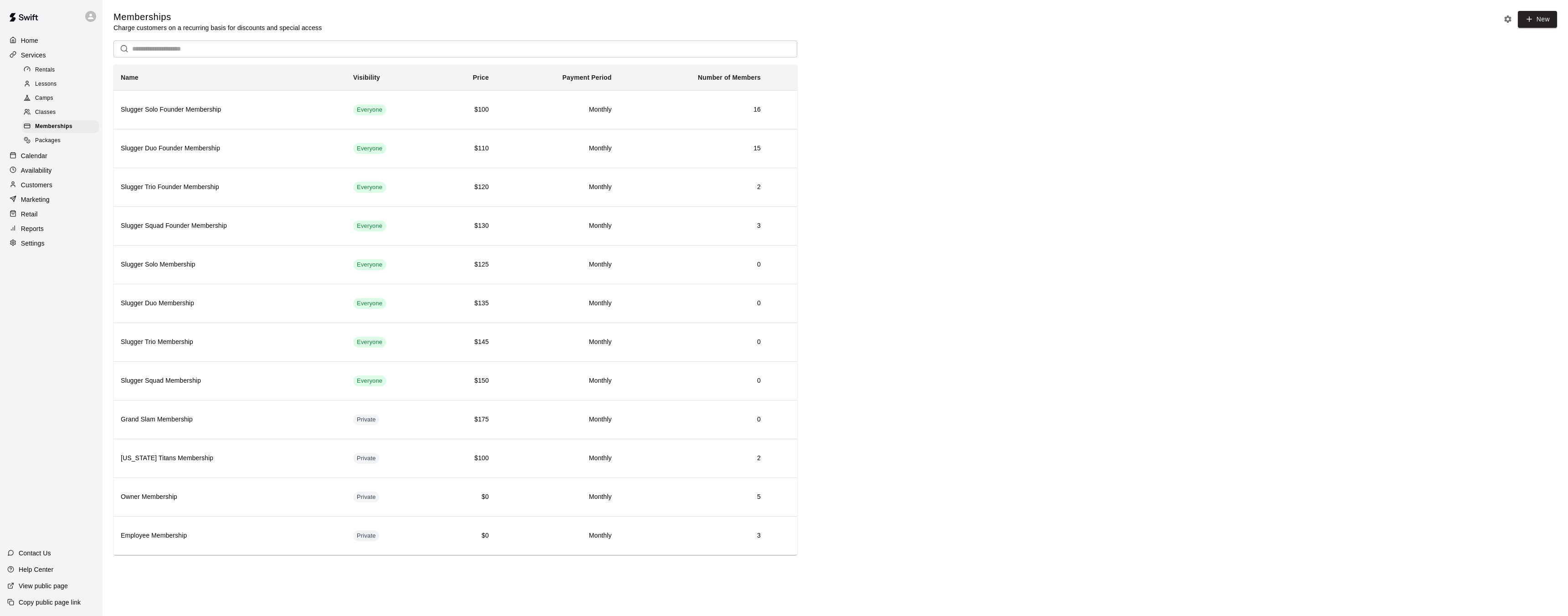
click at [51, 136] on span "Packages" at bounding box center [48, 141] width 26 height 9
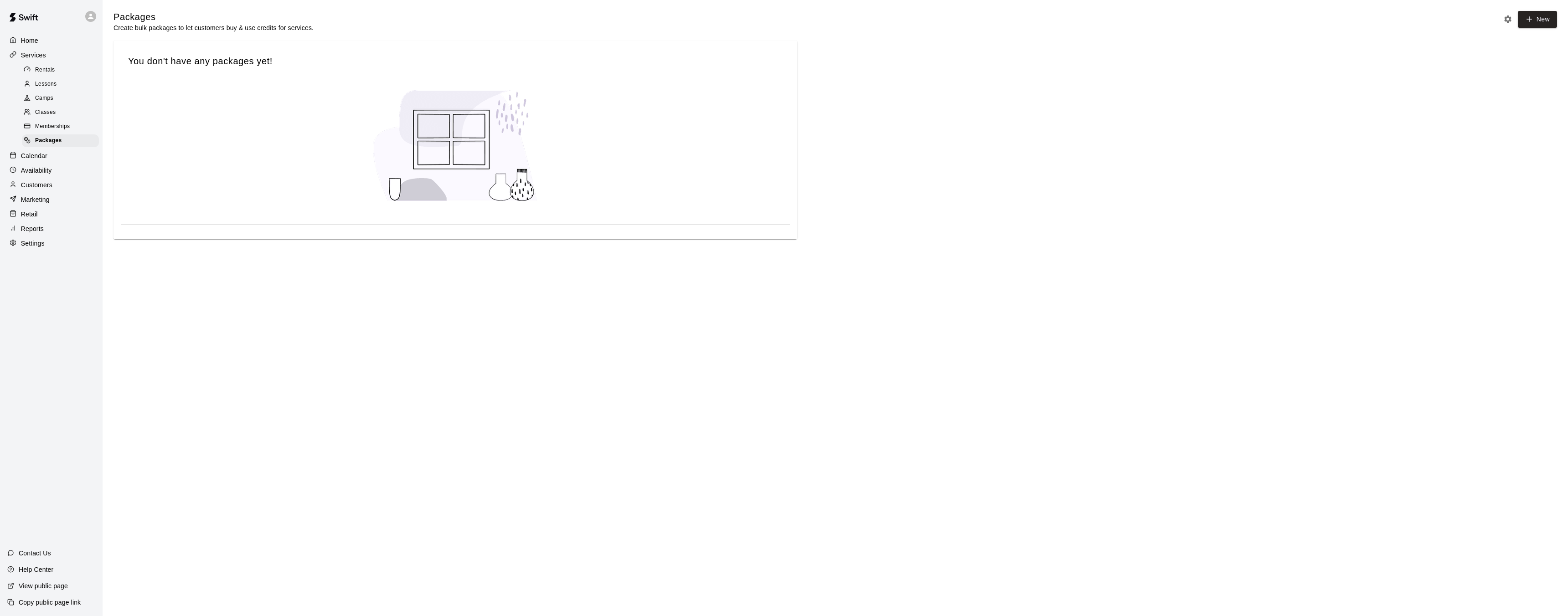
click at [48, 80] on span "Lessons" at bounding box center [46, 84] width 22 height 9
click at [93, 18] on icon at bounding box center [91, 16] width 5 height 5
click at [92, 16] on div at bounding box center [784, 308] width 1568 height 616
click at [49, 156] on div "Calendar" at bounding box center [51, 156] width 88 height 14
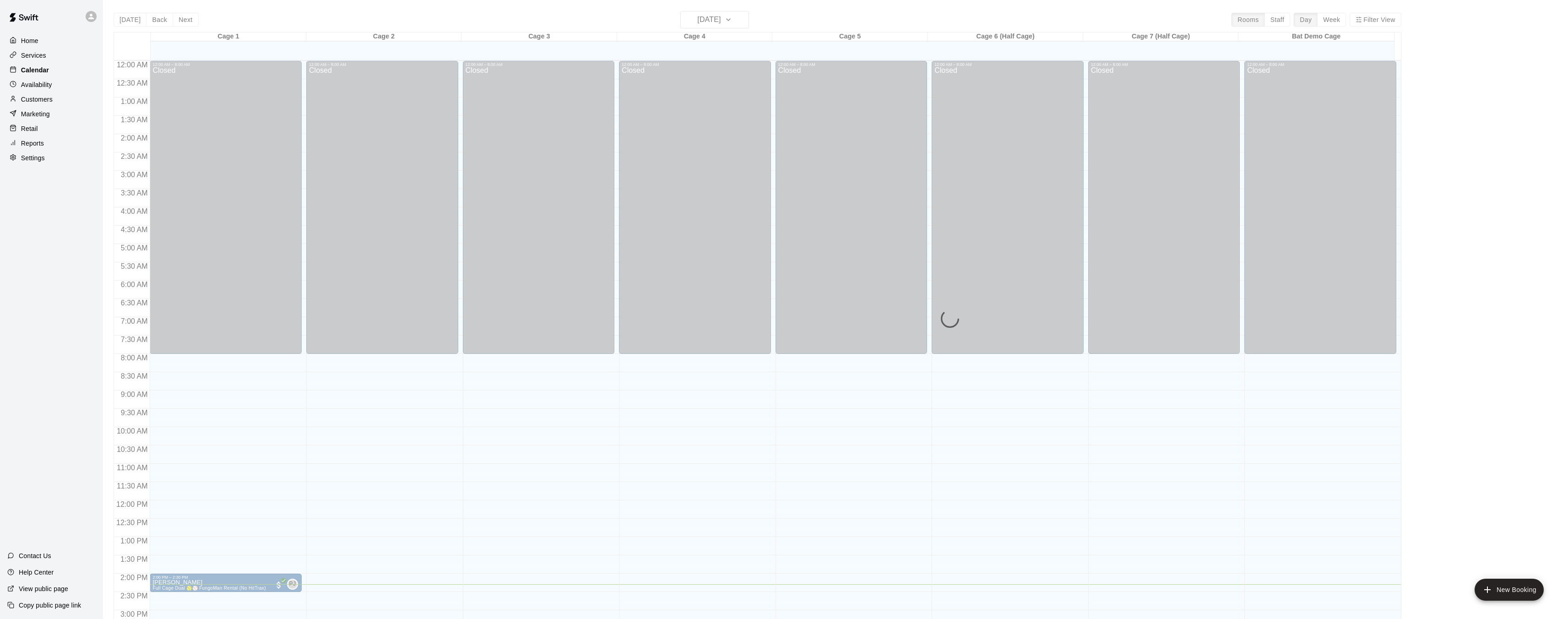
scroll to position [283, 0]
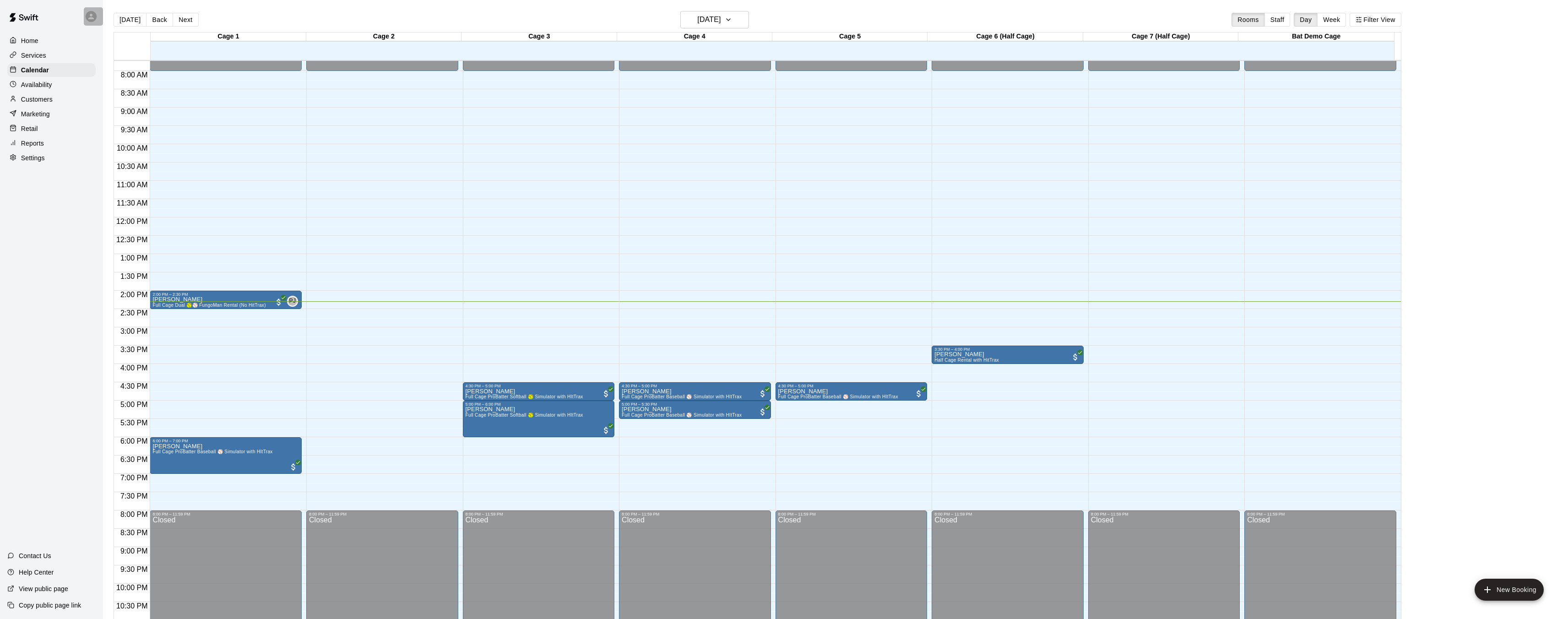
click at [85, 13] on div at bounding box center [93, 16] width 19 height 18
click at [28, 30] on div at bounding box center [787, 309] width 1575 height 619
click at [96, 13] on div at bounding box center [93, 16] width 19 height 18
click at [76, 16] on div at bounding box center [787, 309] width 1575 height 619
click at [1281, 19] on button "Staff" at bounding box center [1277, 20] width 26 height 14
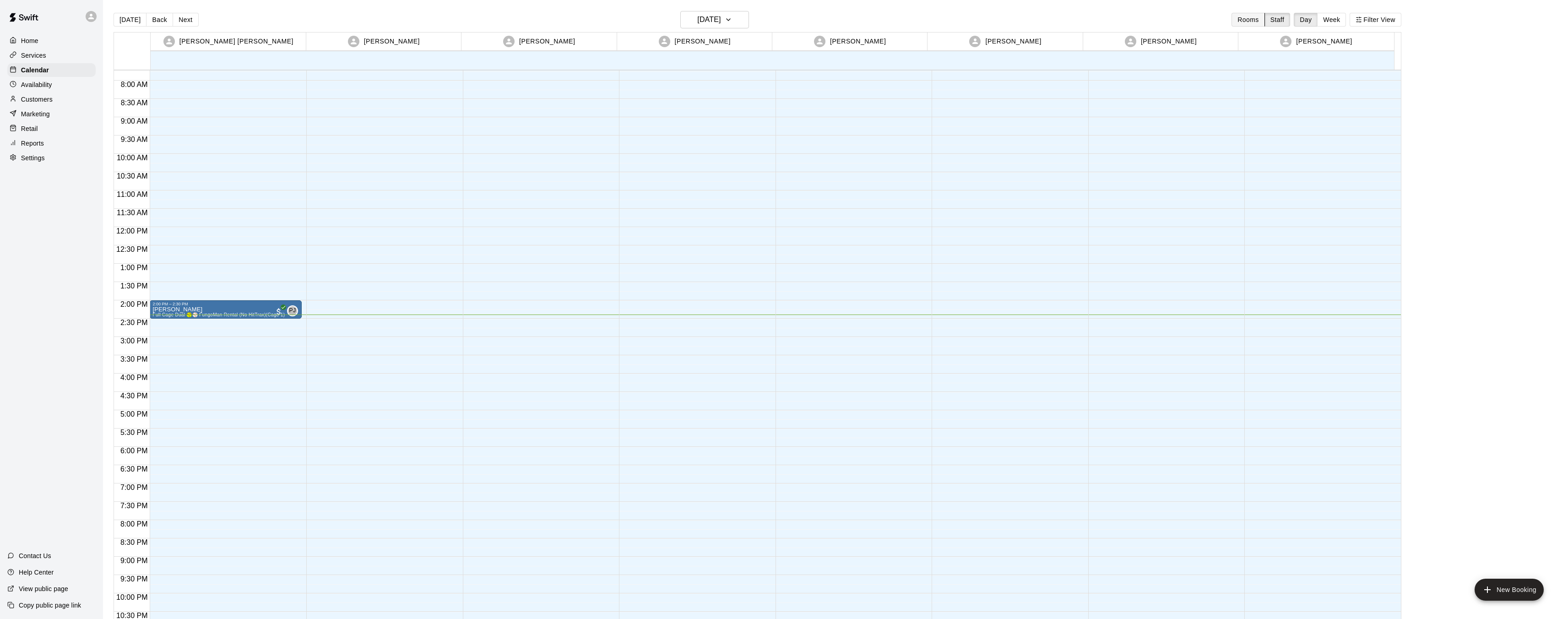
click at [1243, 21] on button "Rooms" at bounding box center [1248, 20] width 33 height 14
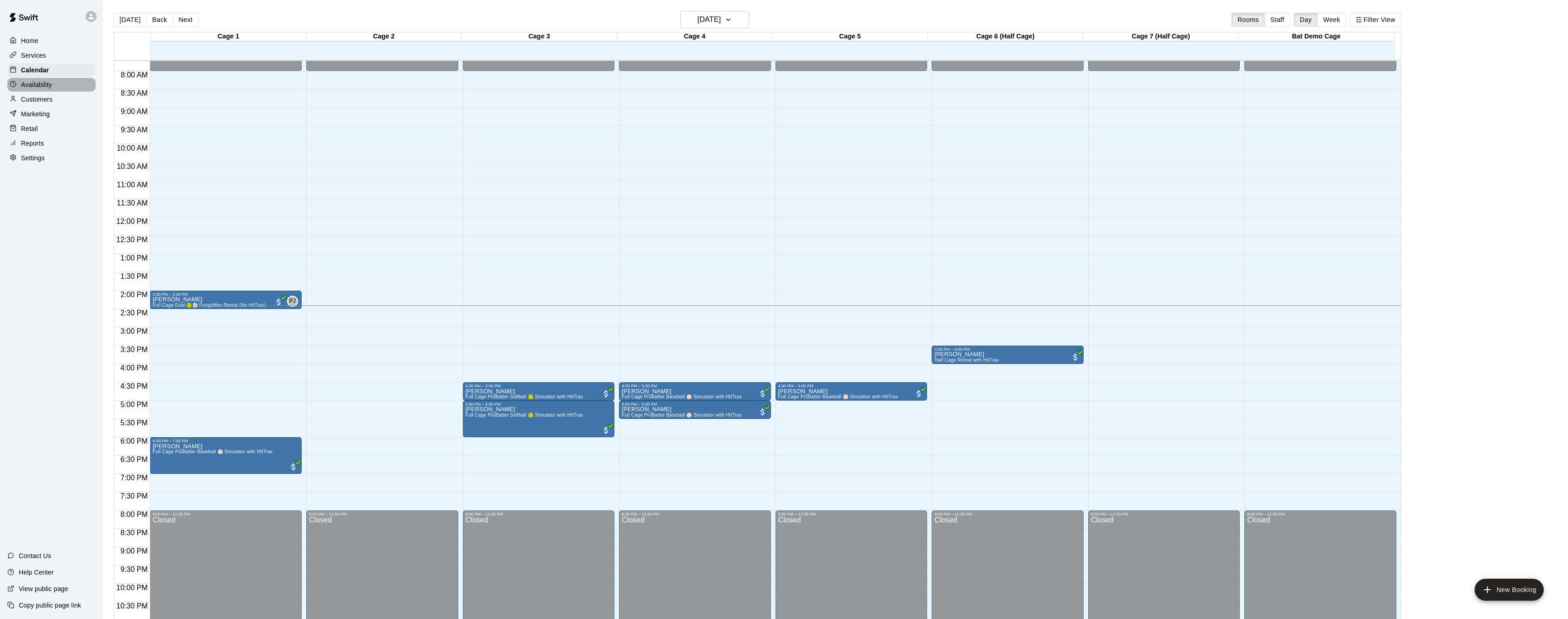
click at [36, 84] on p "Availability" at bounding box center [36, 84] width 31 height 9
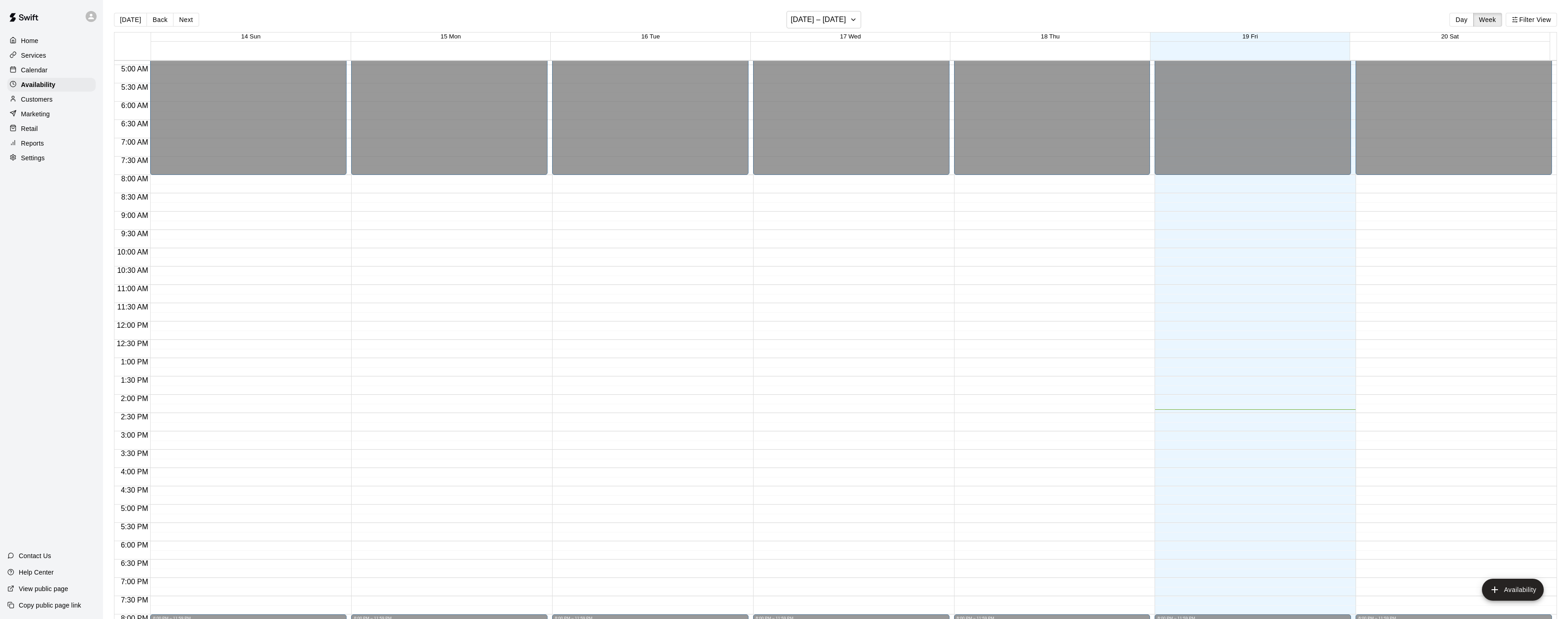
scroll to position [177, 0]
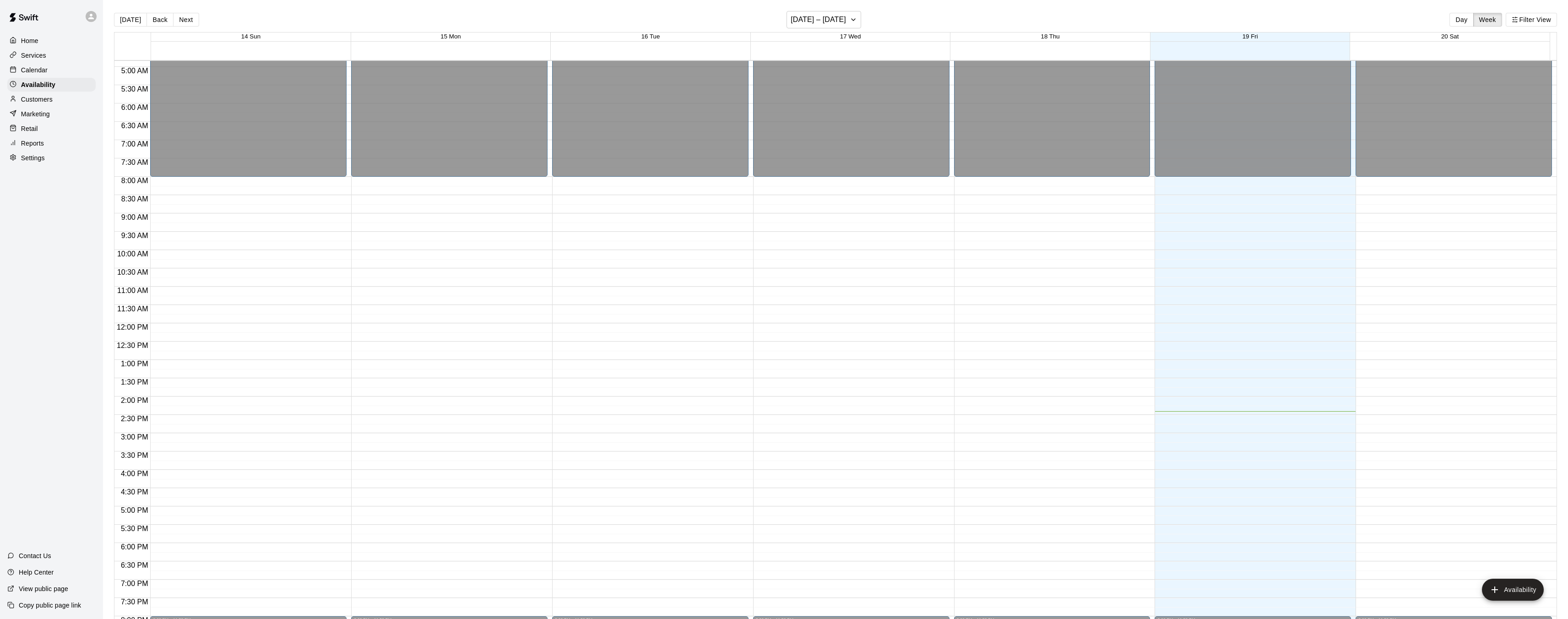
click at [37, 57] on p "Services" at bounding box center [33, 55] width 25 height 9
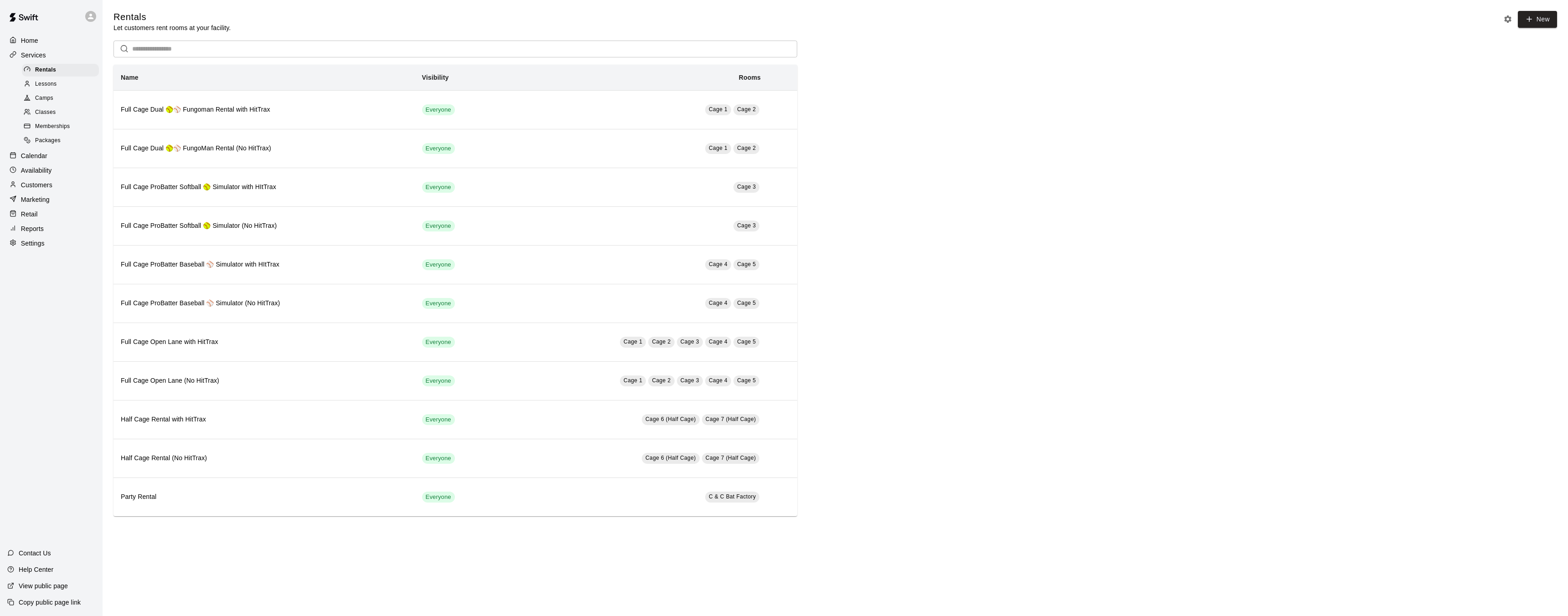
click at [43, 81] on span "Lessons" at bounding box center [46, 84] width 22 height 9
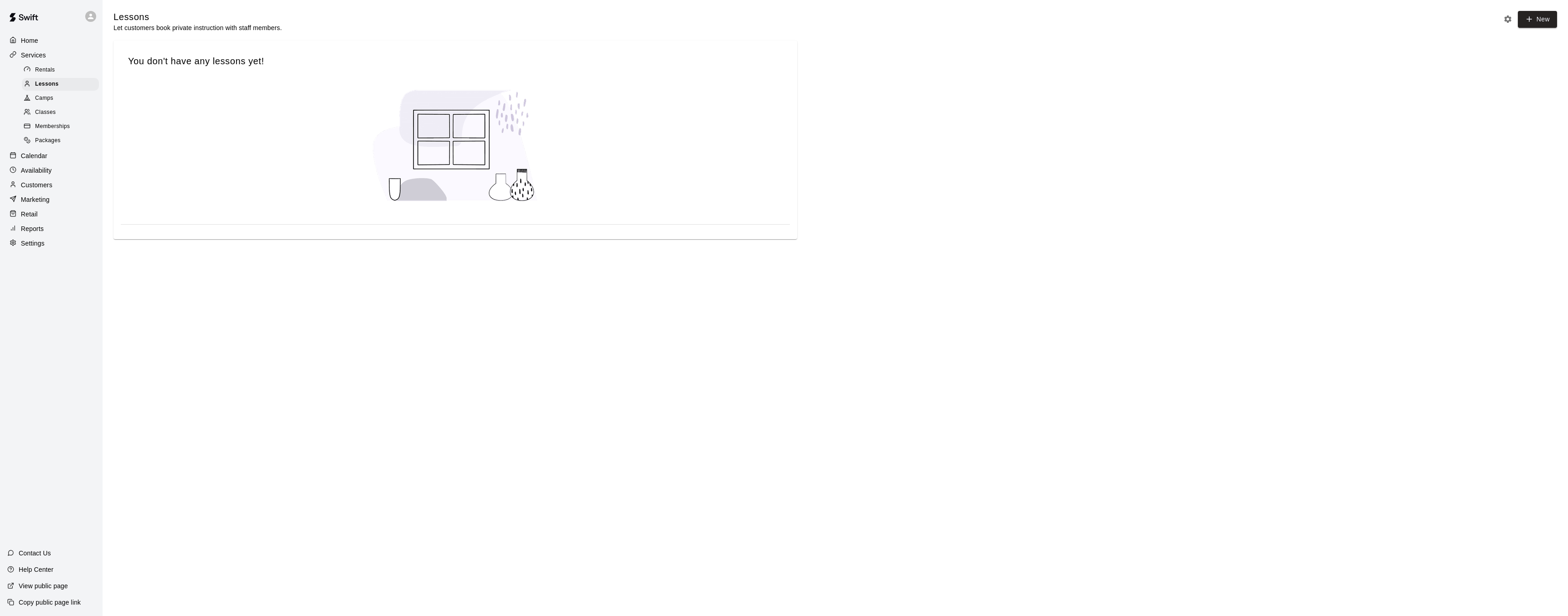
click at [201, 56] on span "You don't have any lessons yet!" at bounding box center [454, 61] width 654 height 12
click at [249, 86] on div at bounding box center [455, 146] width 669 height 142
drag, startPoint x: 583, startPoint y: 162, endPoint x: 383, endPoint y: 167, distance: 200.1
click at [580, 162] on div at bounding box center [455, 146] width 669 height 142
drag, startPoint x: 243, startPoint y: 125, endPoint x: 609, endPoint y: 145, distance: 366.5
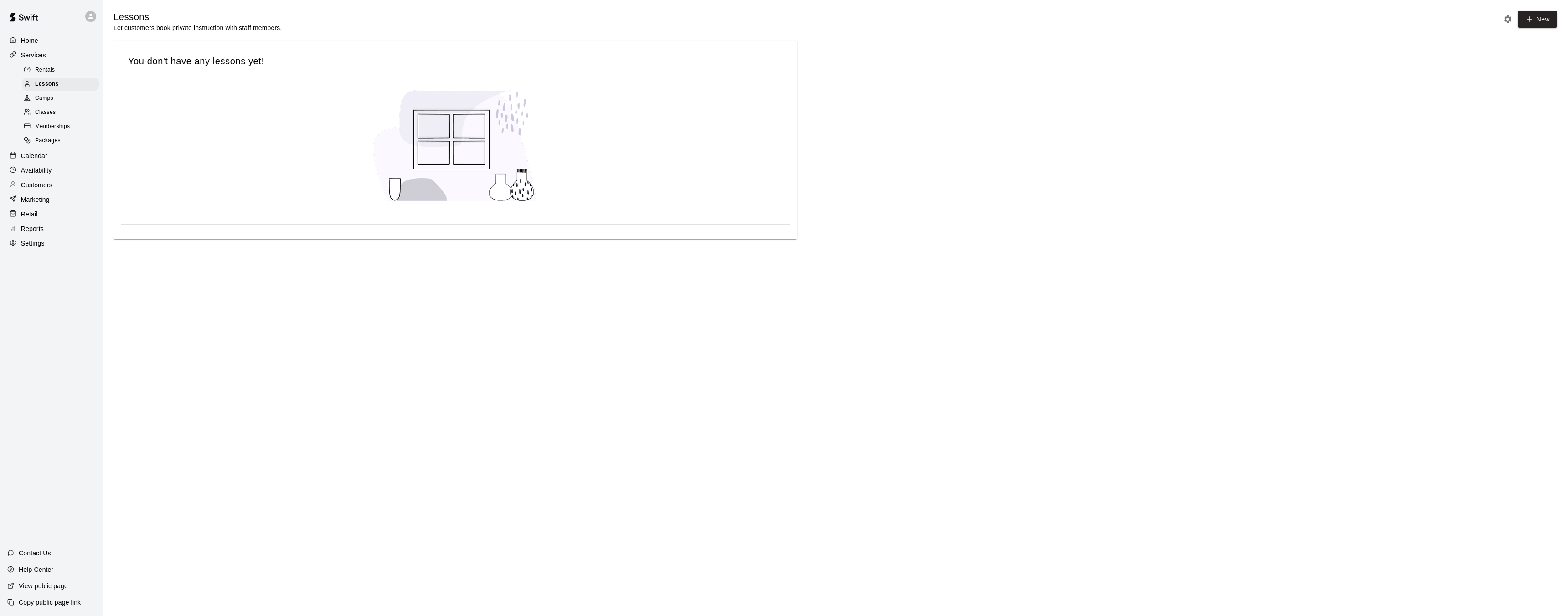
click at [282, 130] on div at bounding box center [455, 146] width 669 height 142
click at [483, 132] on img at bounding box center [455, 145] width 183 height 128
click at [475, 135] on img at bounding box center [455, 145] width 183 height 128
click at [259, 140] on div at bounding box center [455, 146] width 669 height 142
drag, startPoint x: 518, startPoint y: 169, endPoint x: 514, endPoint y: 168, distance: 4.1
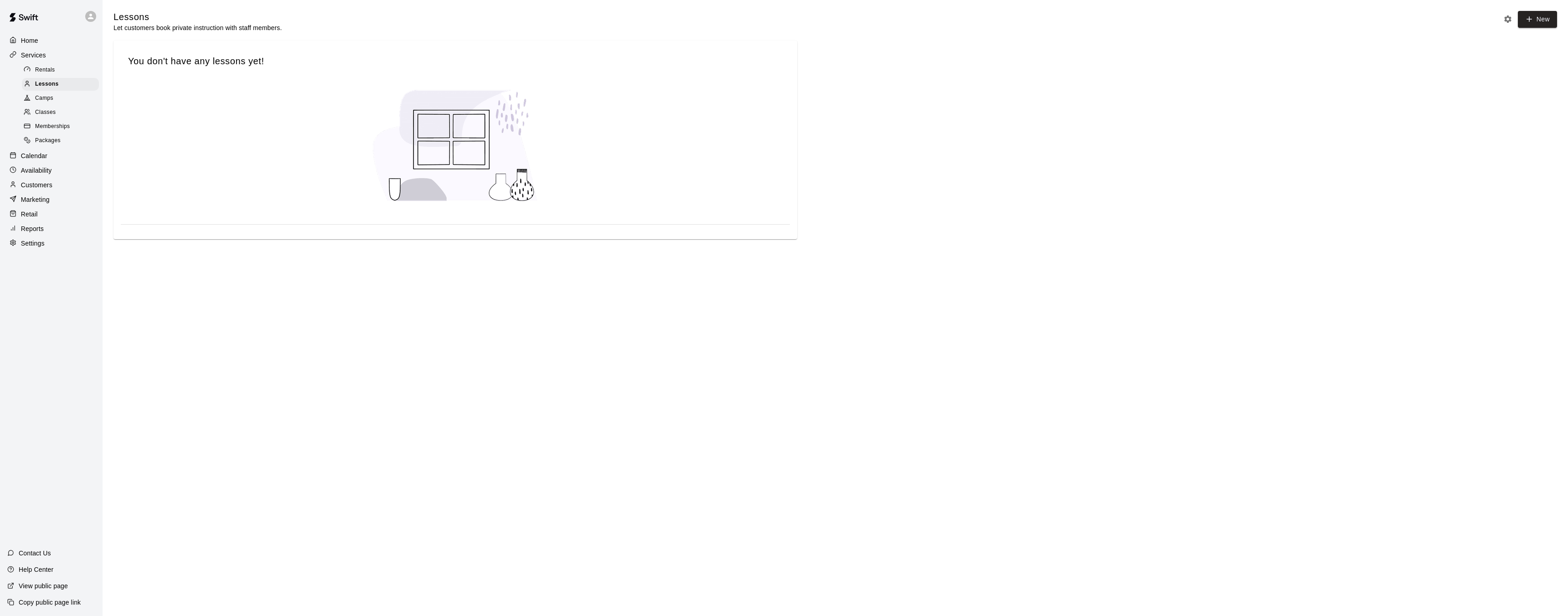
click at [270, 62] on span "You don't have any lessons yet!" at bounding box center [454, 61] width 654 height 12
click at [1532, 20] on icon at bounding box center [1529, 20] width 9 height 9
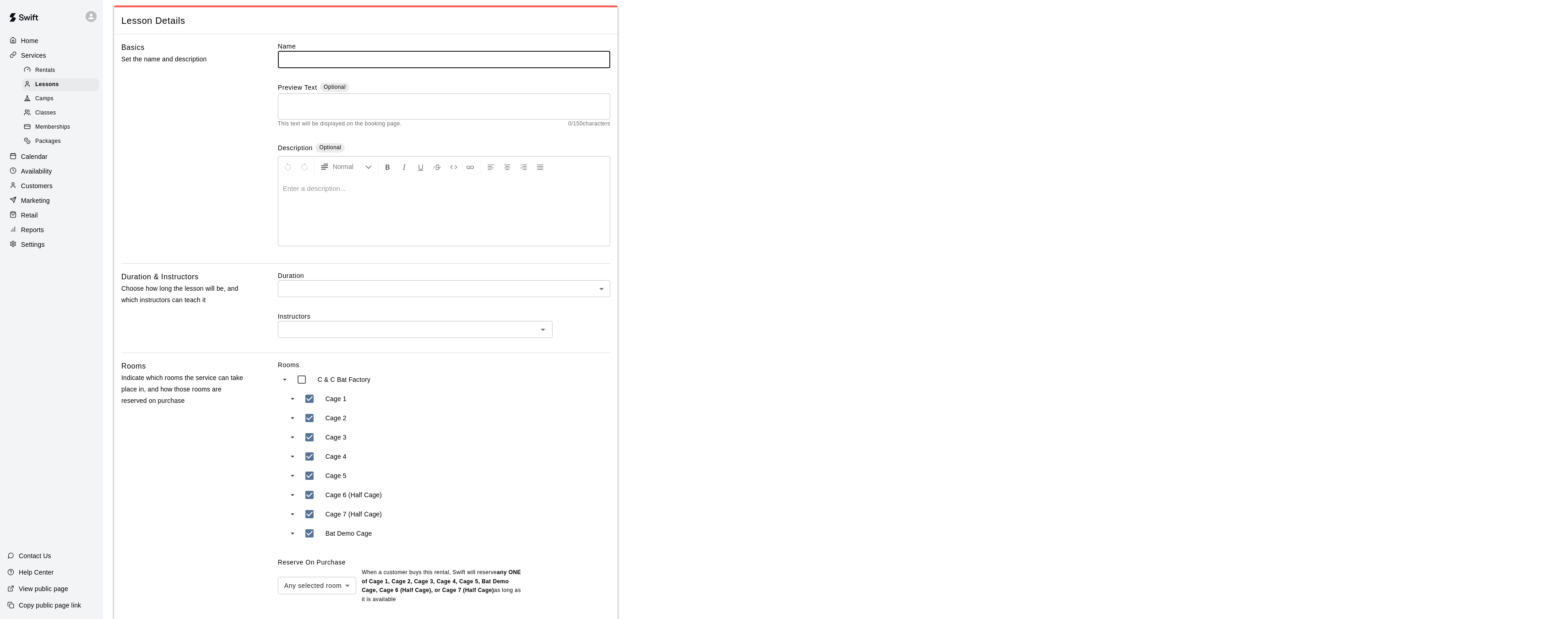
scroll to position [108, 0]
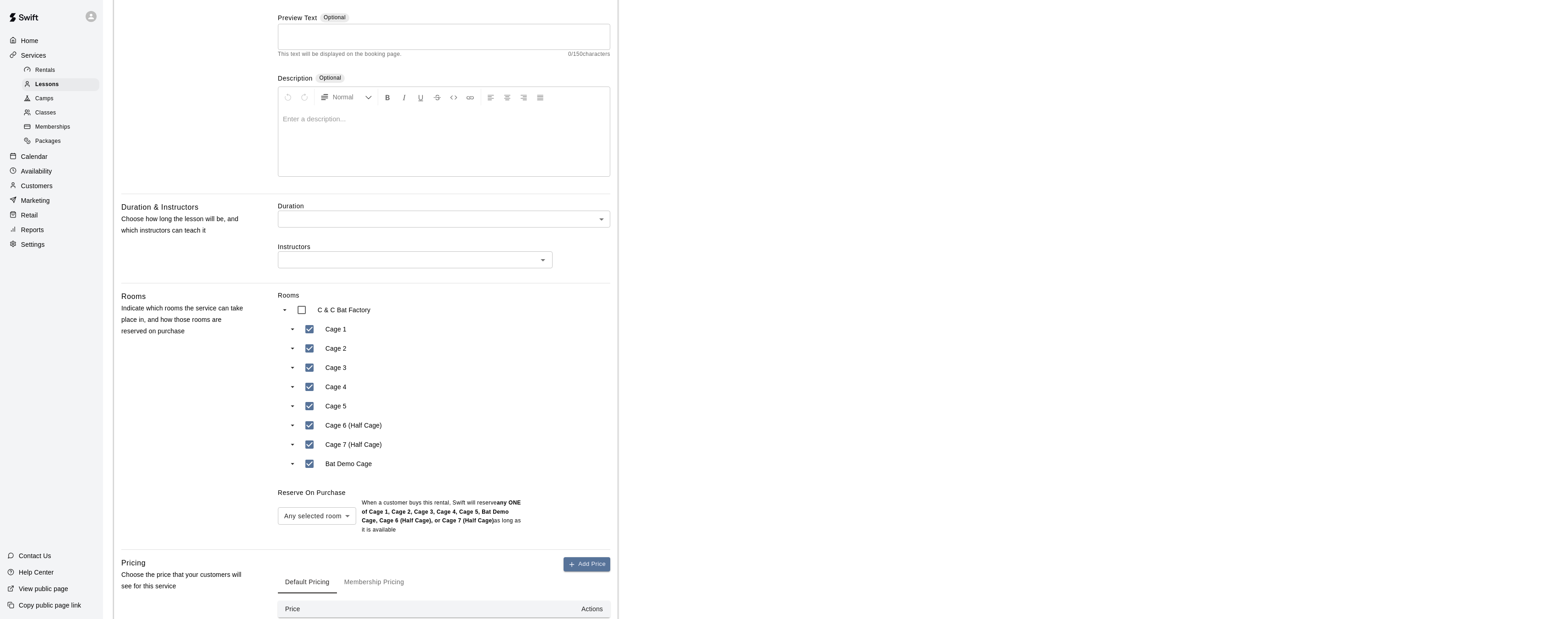
click at [427, 268] on div "​" at bounding box center [415, 260] width 275 height 17
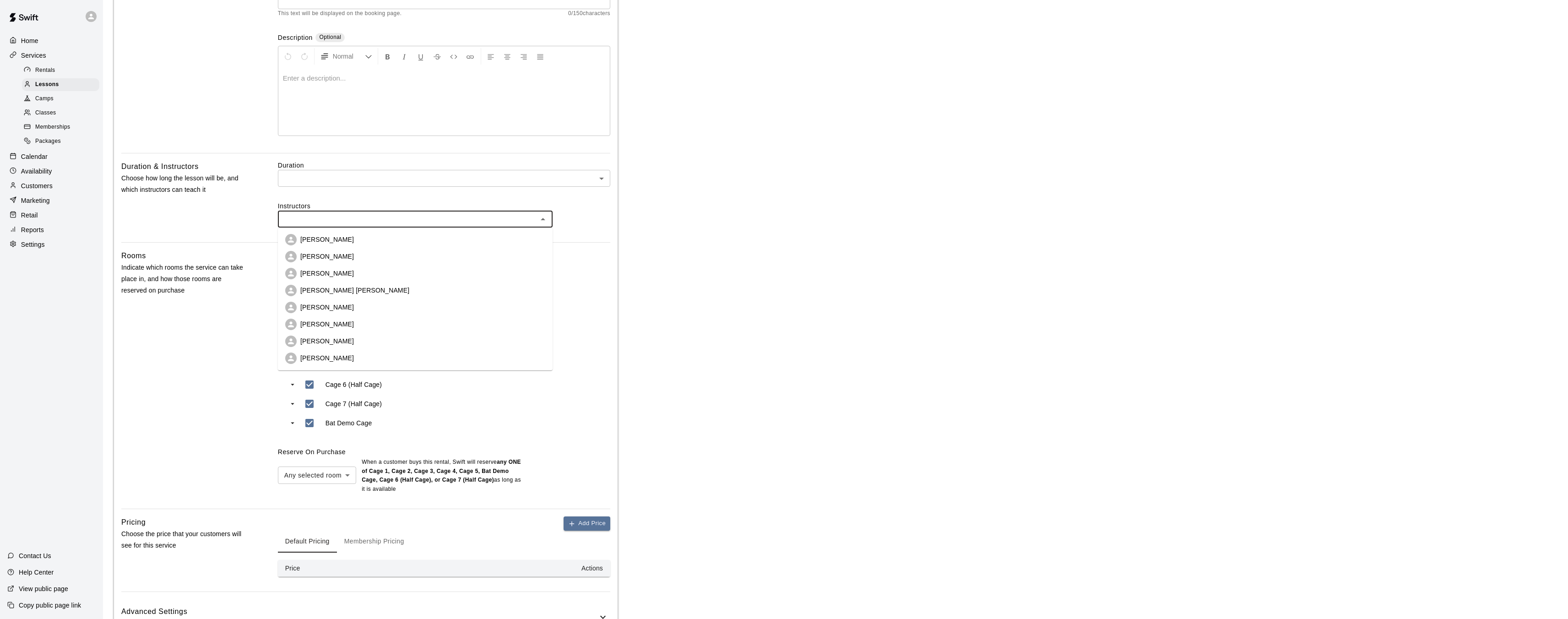
scroll to position [215, 0]
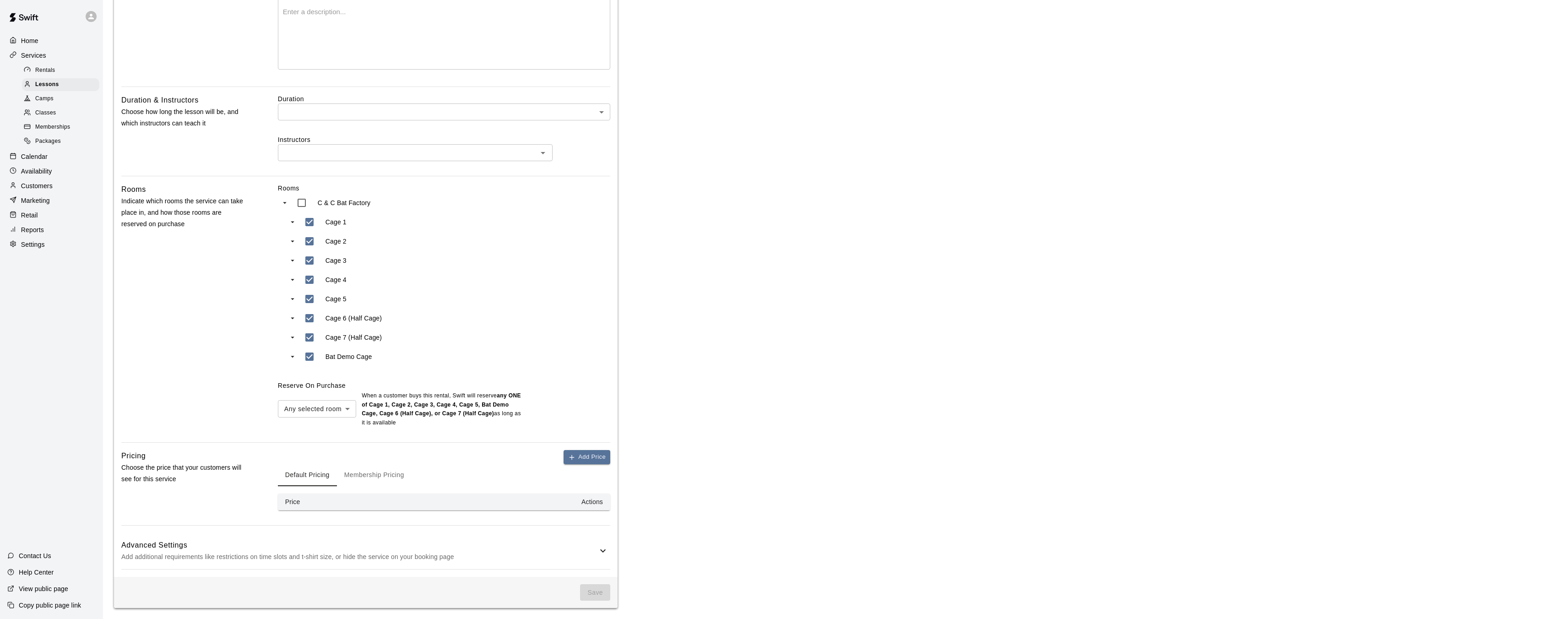
click at [200, 166] on div "Duration & Instructors Choose how long the lesson will be, and which instructor…" at bounding box center [185, 135] width 127 height 82
click at [308, 112] on body "Home Services Rentals Lessons Camps Classes Memberships Packages Calendar Avail…" at bounding box center [784, 201] width 1568 height 834
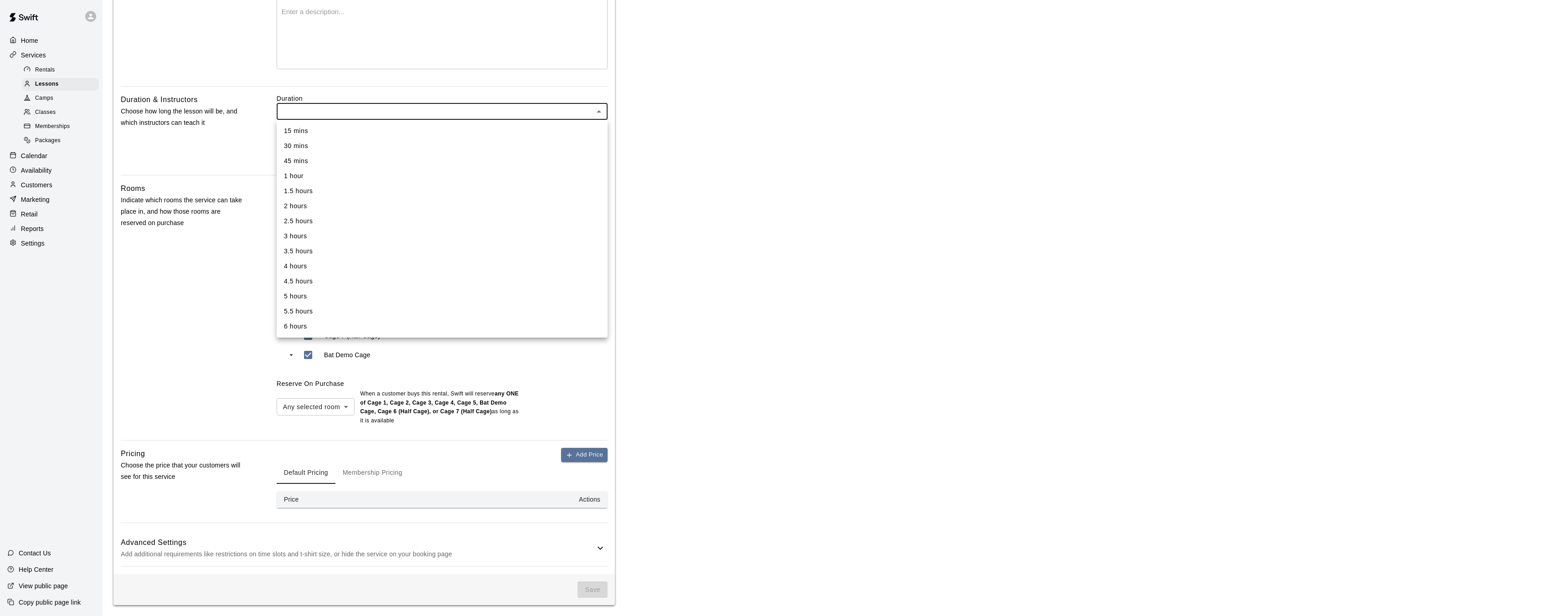
click at [200, 149] on div at bounding box center [784, 308] width 1568 height 616
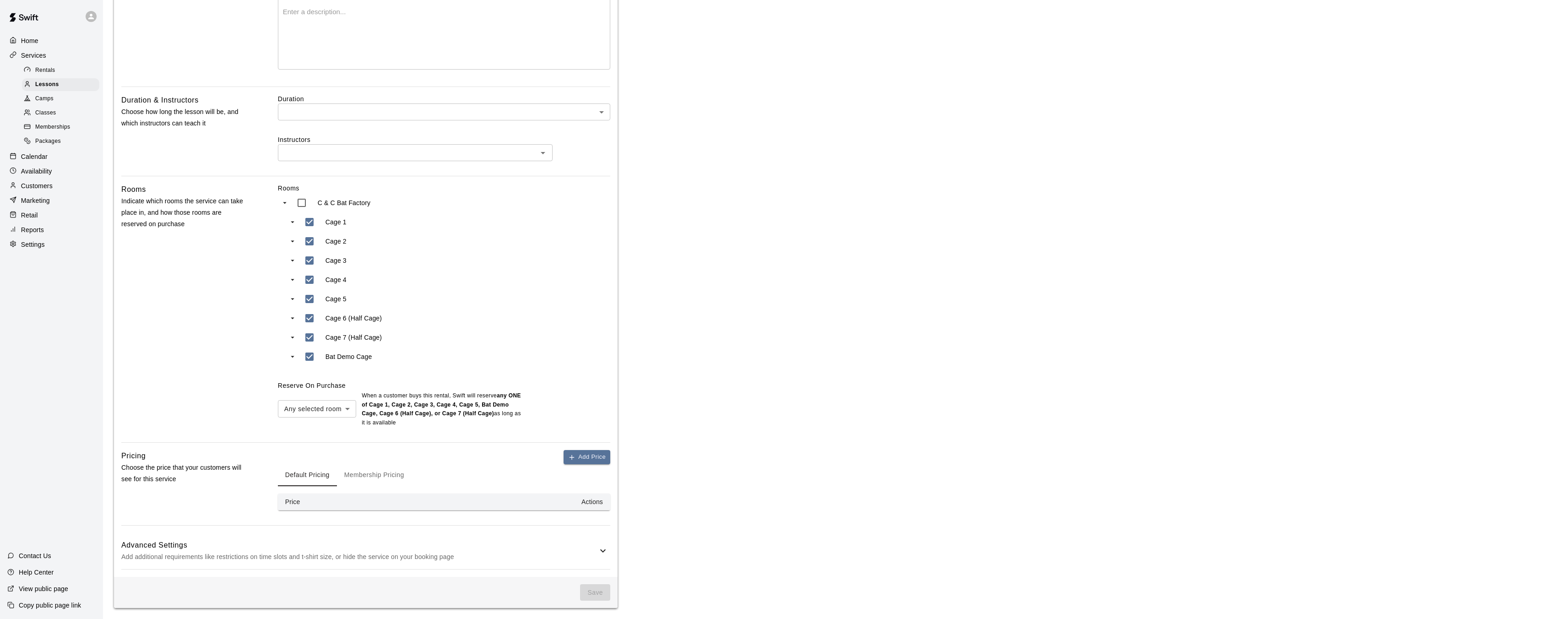
type input "***"
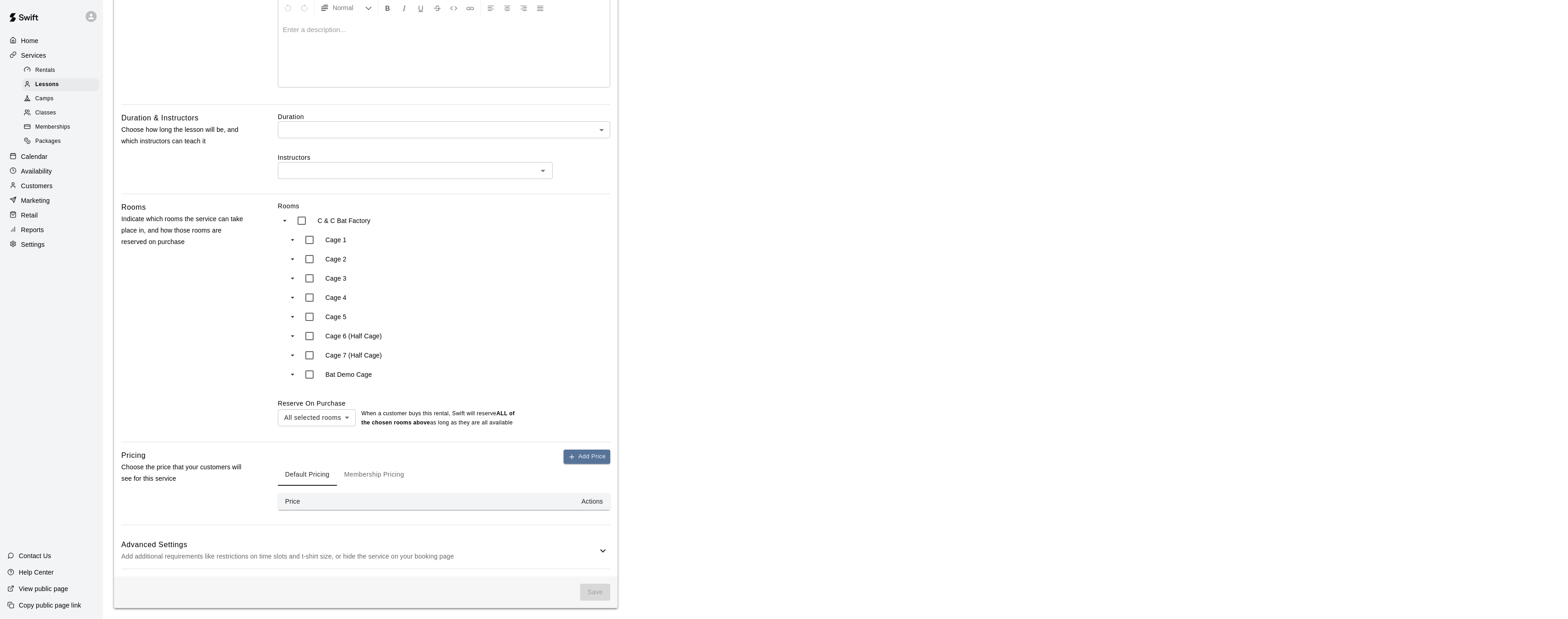
click at [319, 421] on body "Home Services Rentals Lessons Camps Classes Memberships Packages Calendar Avail…" at bounding box center [784, 210] width 1568 height 816
click at [318, 419] on div at bounding box center [787, 309] width 1575 height 619
click at [318, 419] on body "Home Services Rentals Lessons Camps Classes Memberships Packages Calendar Avail…" at bounding box center [784, 210] width 1568 height 816
click at [318, 419] on div at bounding box center [787, 309] width 1575 height 619
click at [325, 501] on th "Price" at bounding box center [324, 501] width 91 height 17
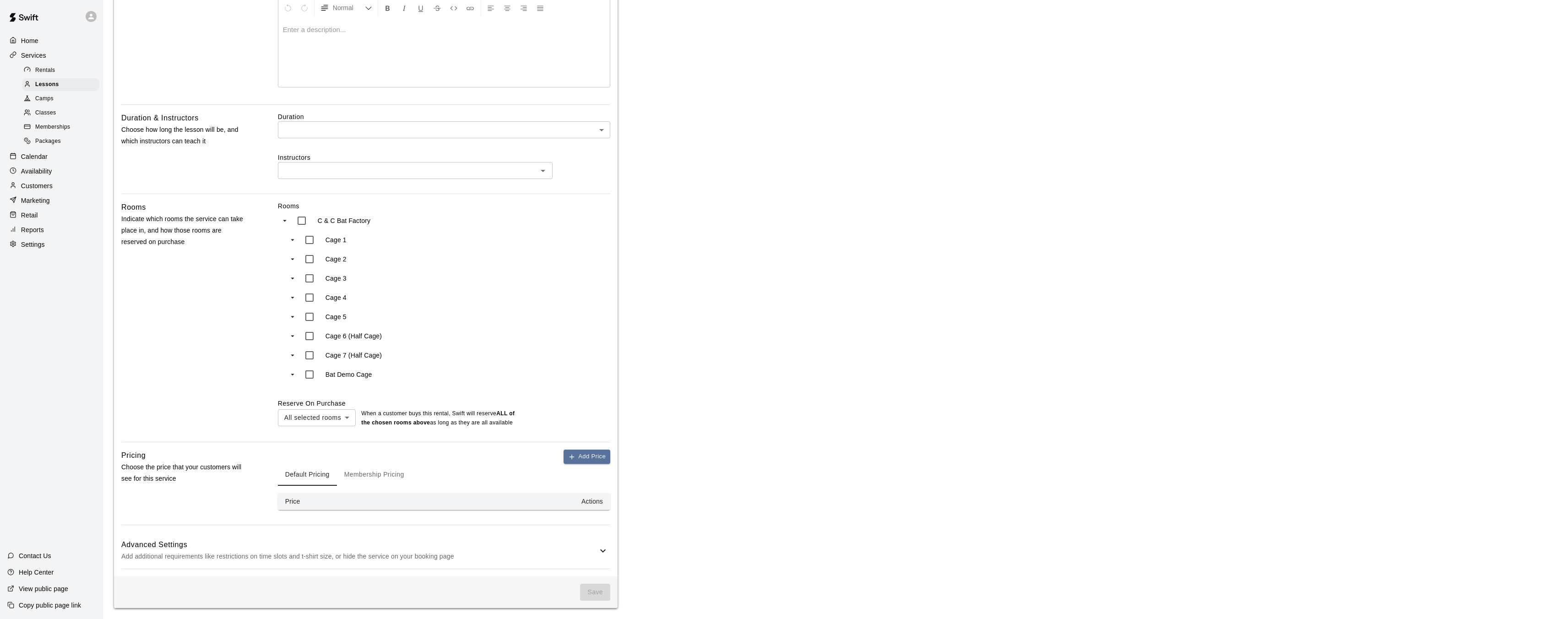
click at [292, 492] on th "Price" at bounding box center [324, 501] width 91 height 17
click at [309, 474] on button "Default Pricing" at bounding box center [307, 474] width 59 height 22
click at [365, 475] on button "Membership Pricing" at bounding box center [374, 474] width 75 height 22
click at [309, 469] on button "Default Pricing" at bounding box center [307, 474] width 59 height 22
click at [382, 483] on button "Membership Pricing" at bounding box center [374, 474] width 75 height 22
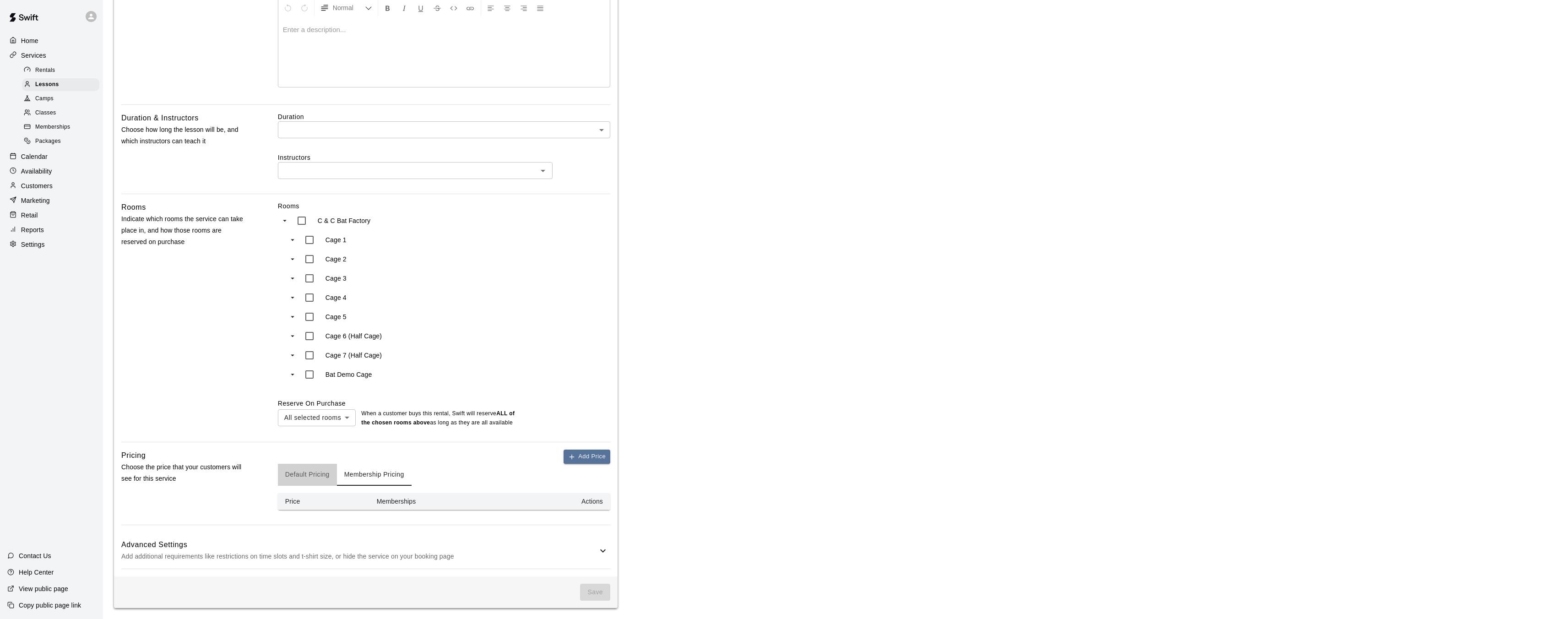
click at [307, 469] on button "Default Pricing" at bounding box center [307, 474] width 59 height 22
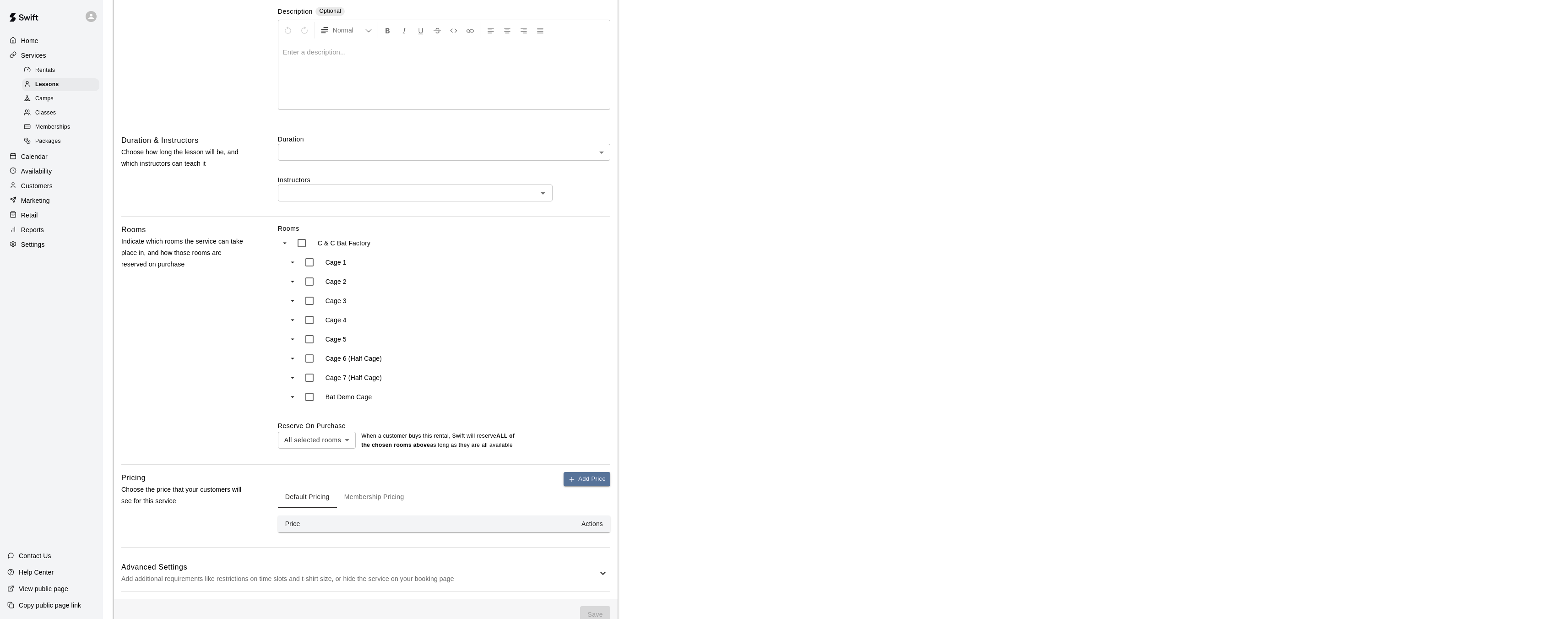
scroll to position [0, 0]
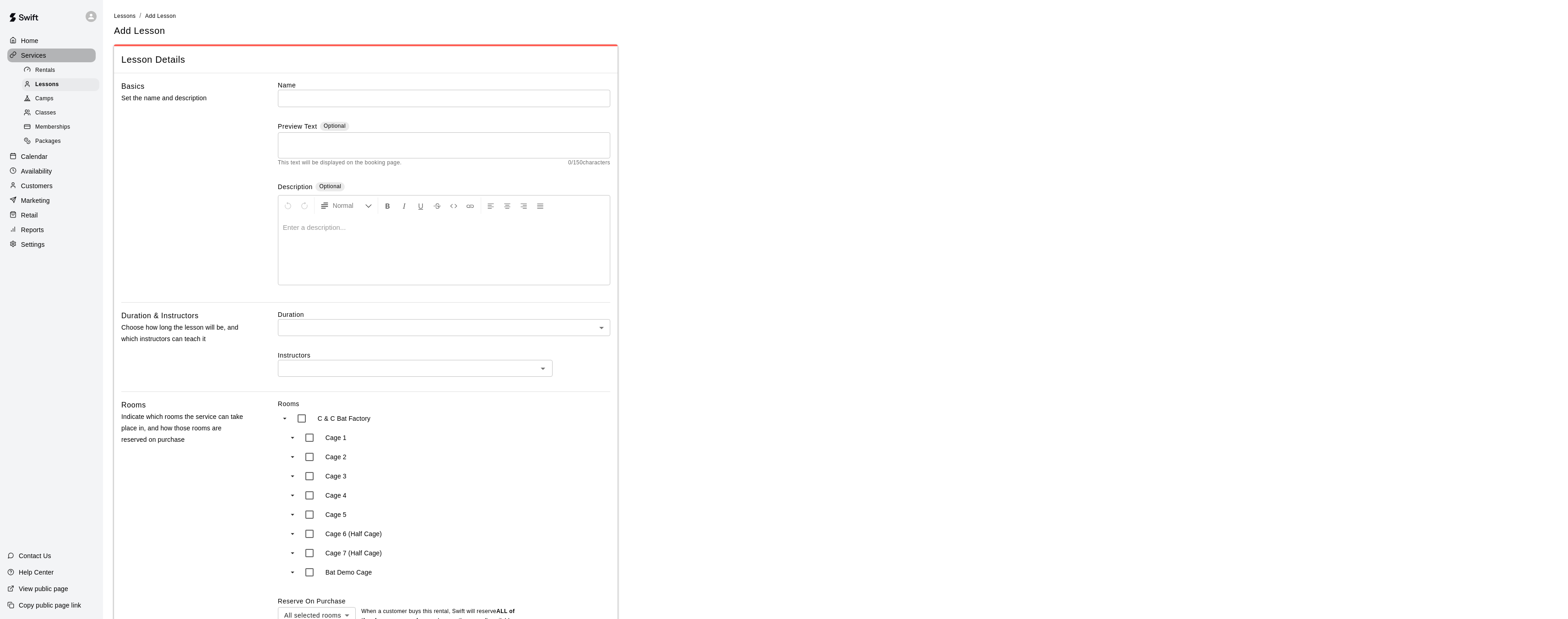
click at [41, 52] on p "Services" at bounding box center [33, 55] width 25 height 9
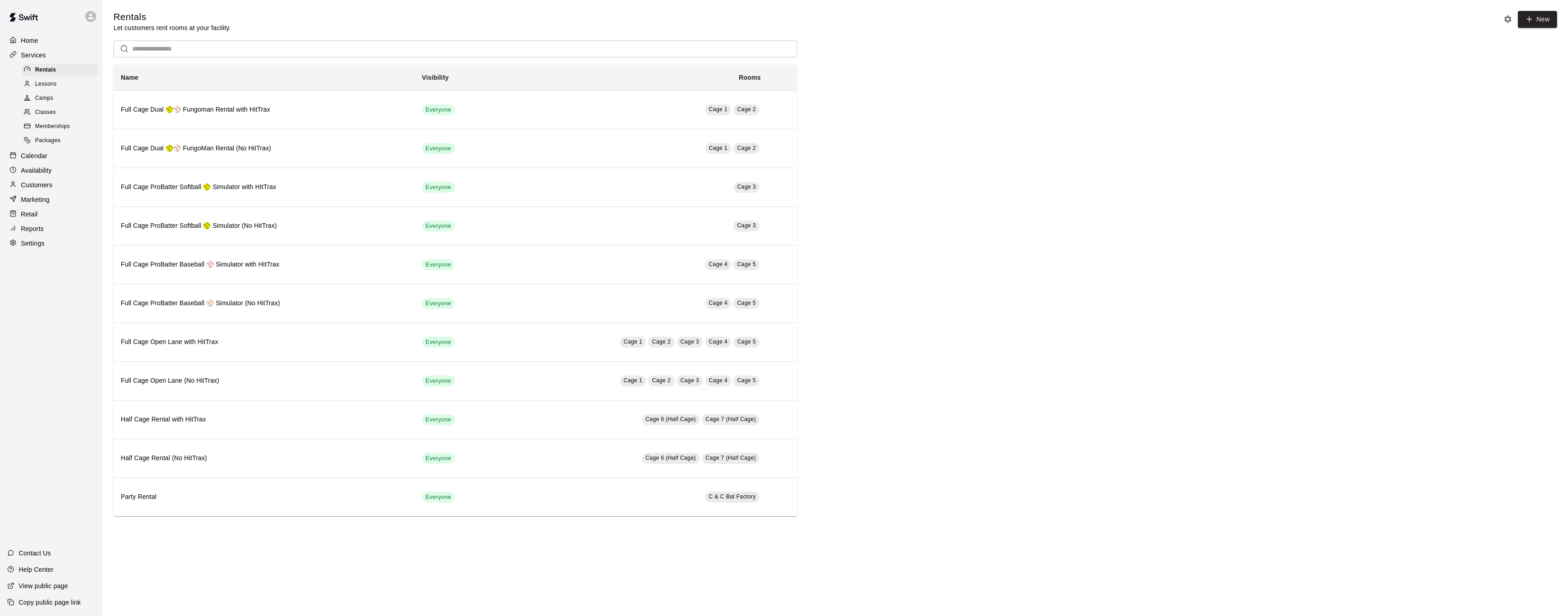
click at [45, 40] on div "Home" at bounding box center [51, 40] width 88 height 14
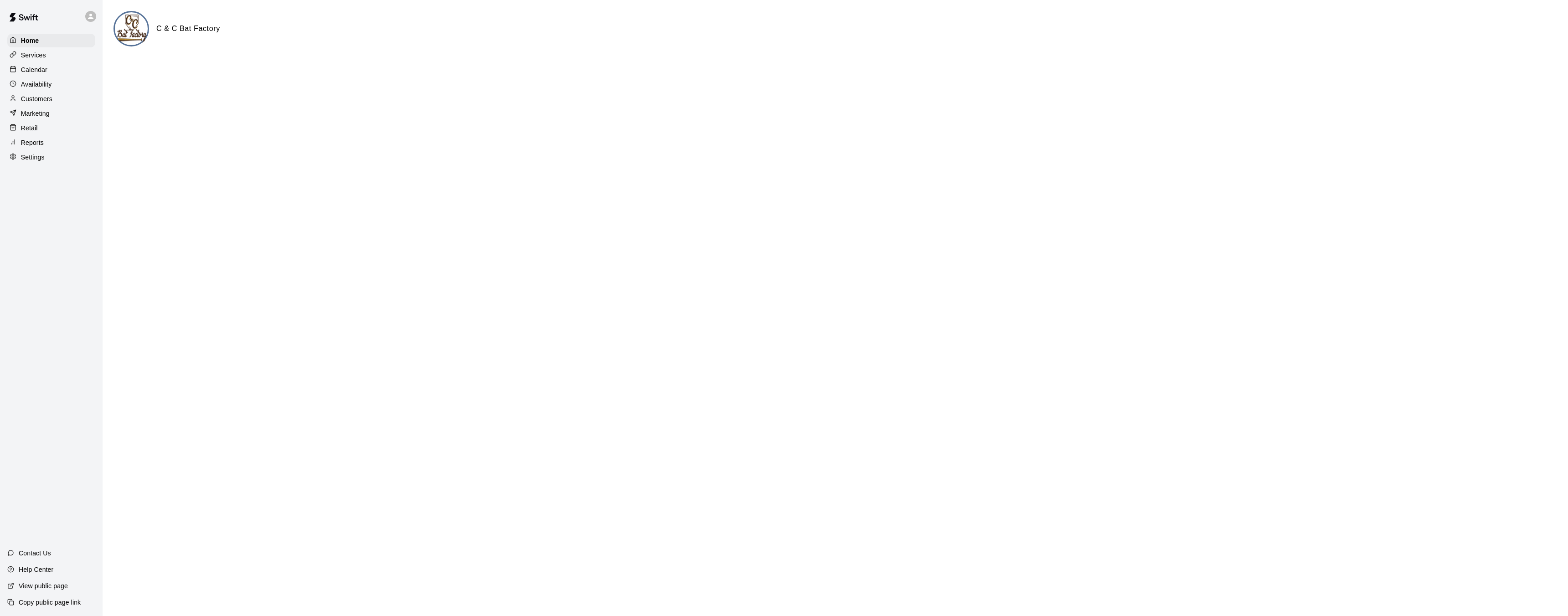
click at [42, 67] on p "Calendar" at bounding box center [33, 69] width 27 height 9
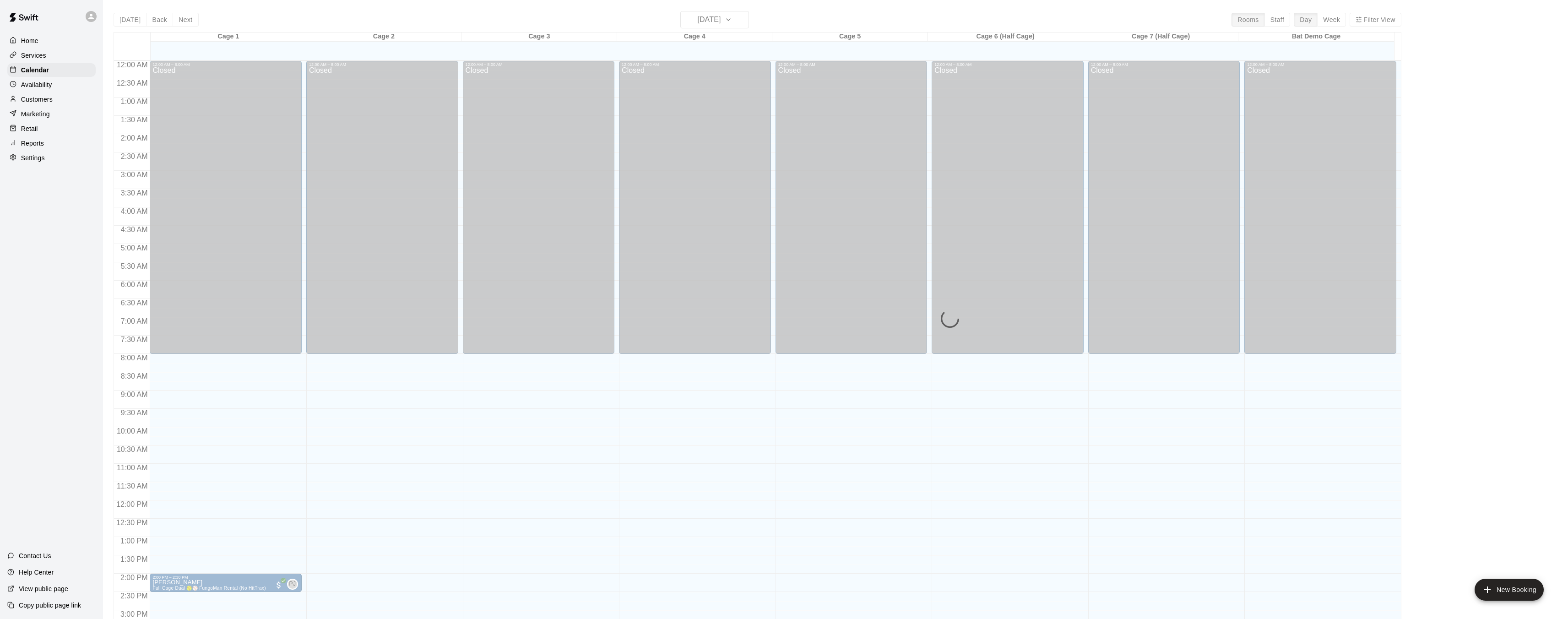
scroll to position [283, 0]
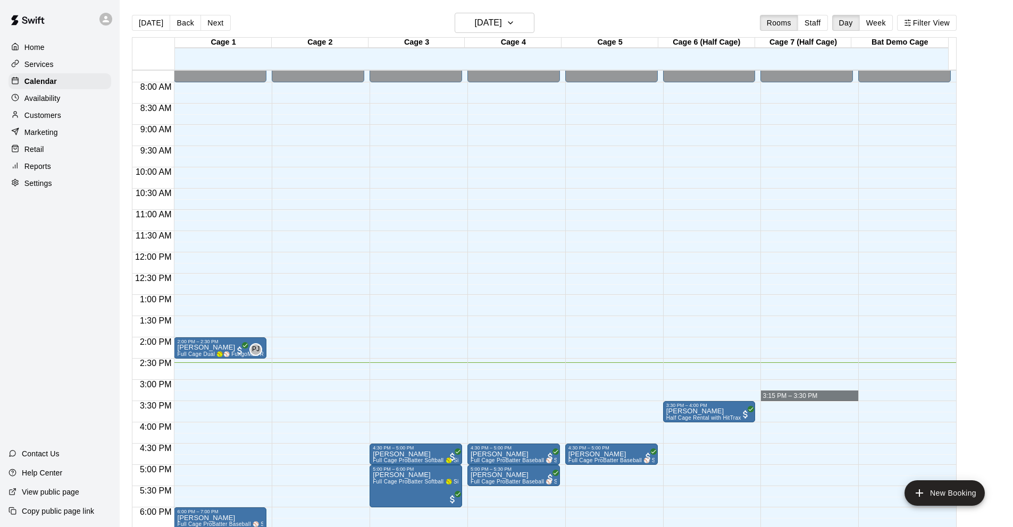
drag, startPoint x: 859, startPoint y: 401, endPoint x: 883, endPoint y: 400, distance: 24.5
click at [876, 398] on div "12:00 AM 12:30 AM 1:00 AM 1:30 AM 2:00 AM 2:30 AM 3:00 AM 3:30 AM 4:00 AM 4:30 …" at bounding box center [543, 305] width 823 height 470
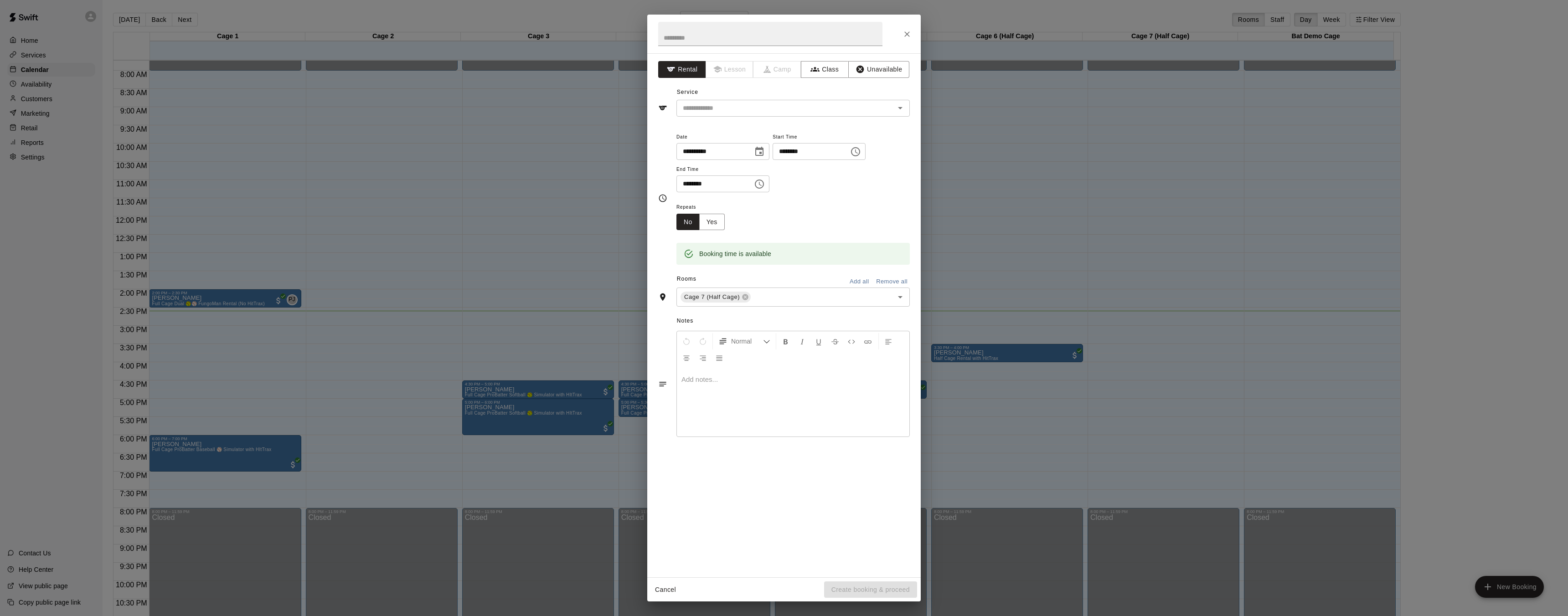
drag, startPoint x: 70, startPoint y: 320, endPoint x: 515, endPoint y: 275, distance: 447.3
click at [239, 306] on div "**********" at bounding box center [784, 308] width 1568 height 616
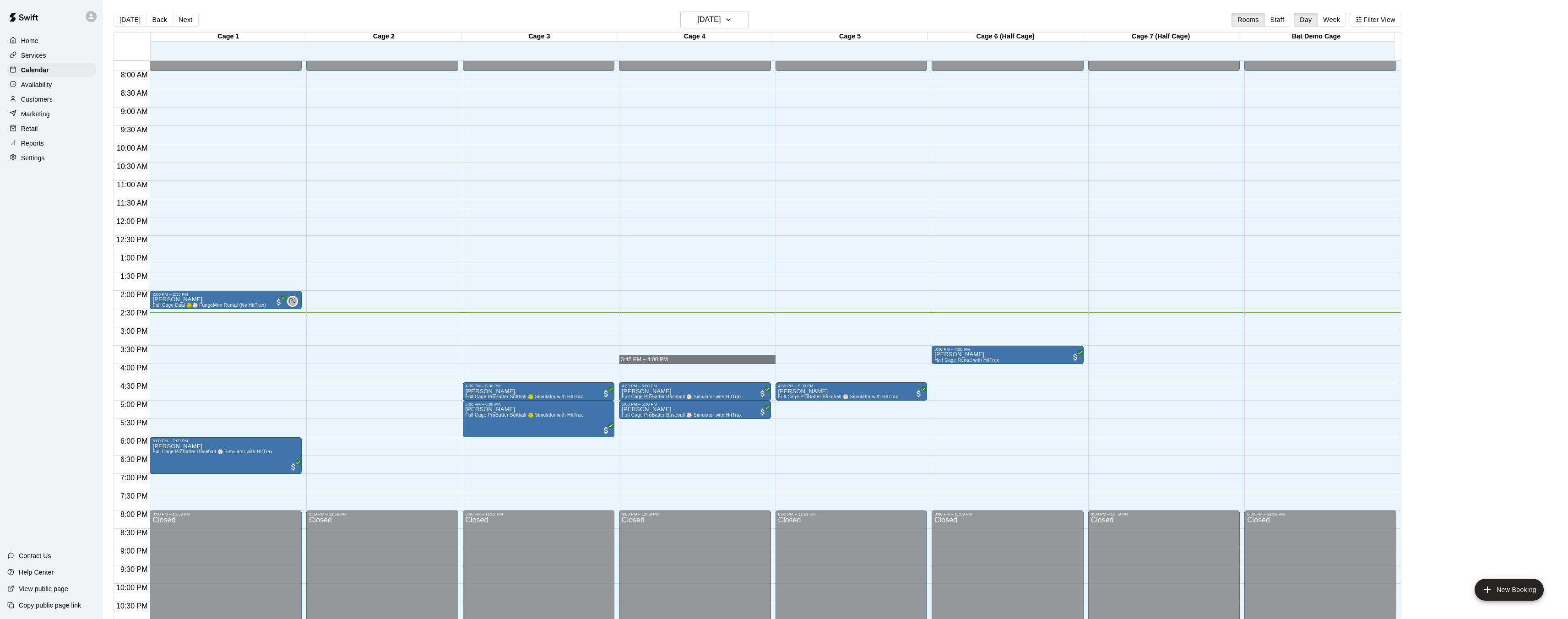
drag, startPoint x: 716, startPoint y: 359, endPoint x: 734, endPoint y: 361, distance: 18.1
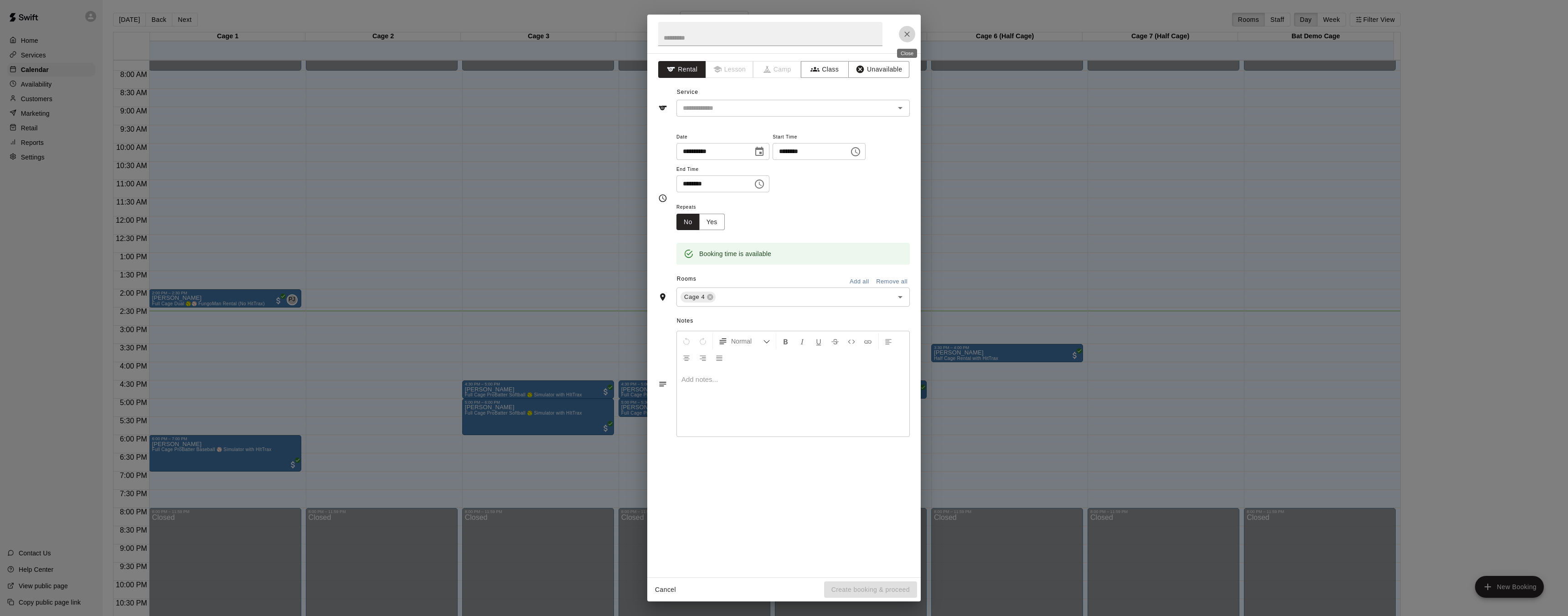
click at [908, 32] on icon "Close" at bounding box center [907, 34] width 5 height 5
drag, startPoint x: 841, startPoint y: 615, endPoint x: 885, endPoint y: 615, distance: 44.0
click at [698, 615] on div "**********" at bounding box center [784, 308] width 1568 height 616
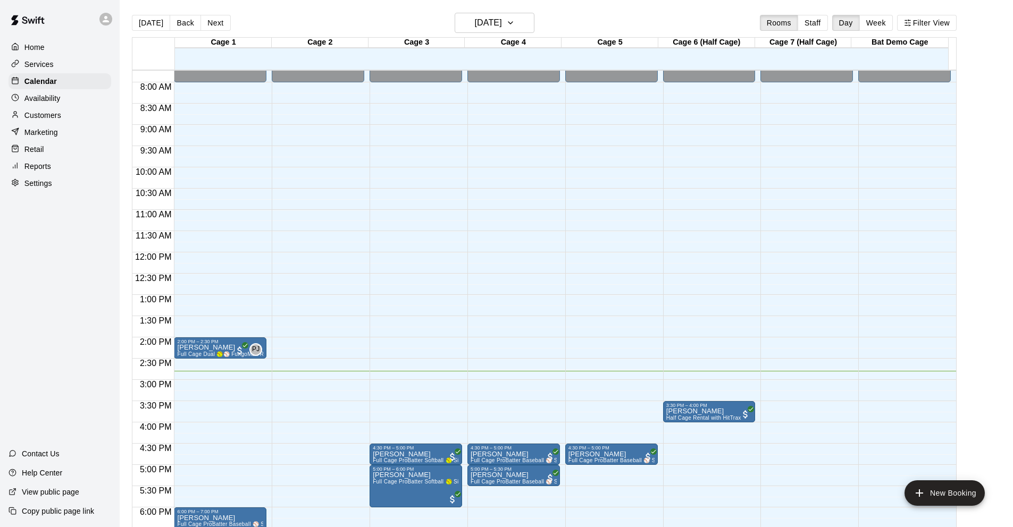
drag, startPoint x: 465, startPoint y: 230, endPoint x: 400, endPoint y: 238, distance: 65.3
click at [432, 237] on div "12:00 AM 12:30 AM 1:00 AM 1:30 AM 2:00 AM 2:30 AM 3:00 AM 3:30 AM 4:00 AM 4:30 …" at bounding box center [543, 305] width 823 height 470
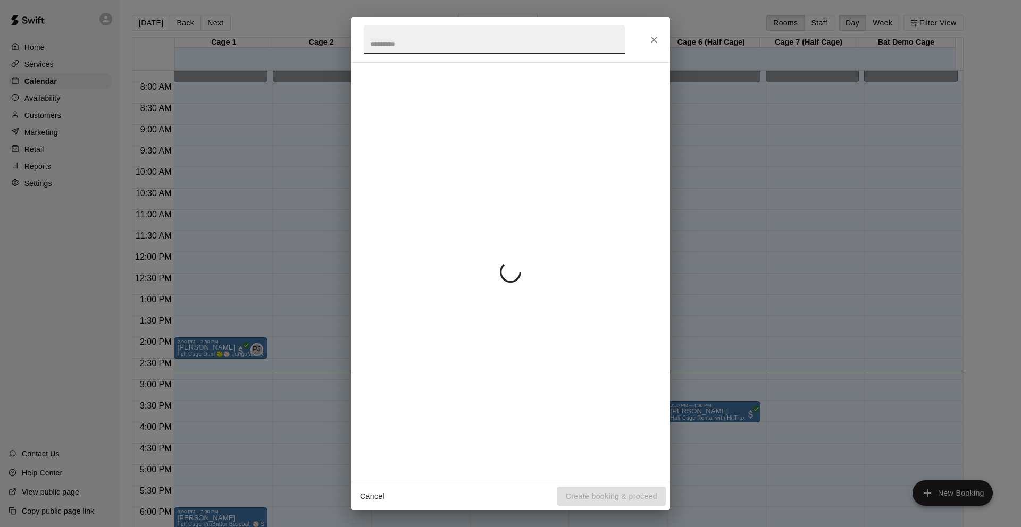
click at [586, 356] on div "Cancel Create booking & proceed" at bounding box center [510, 263] width 1021 height 527
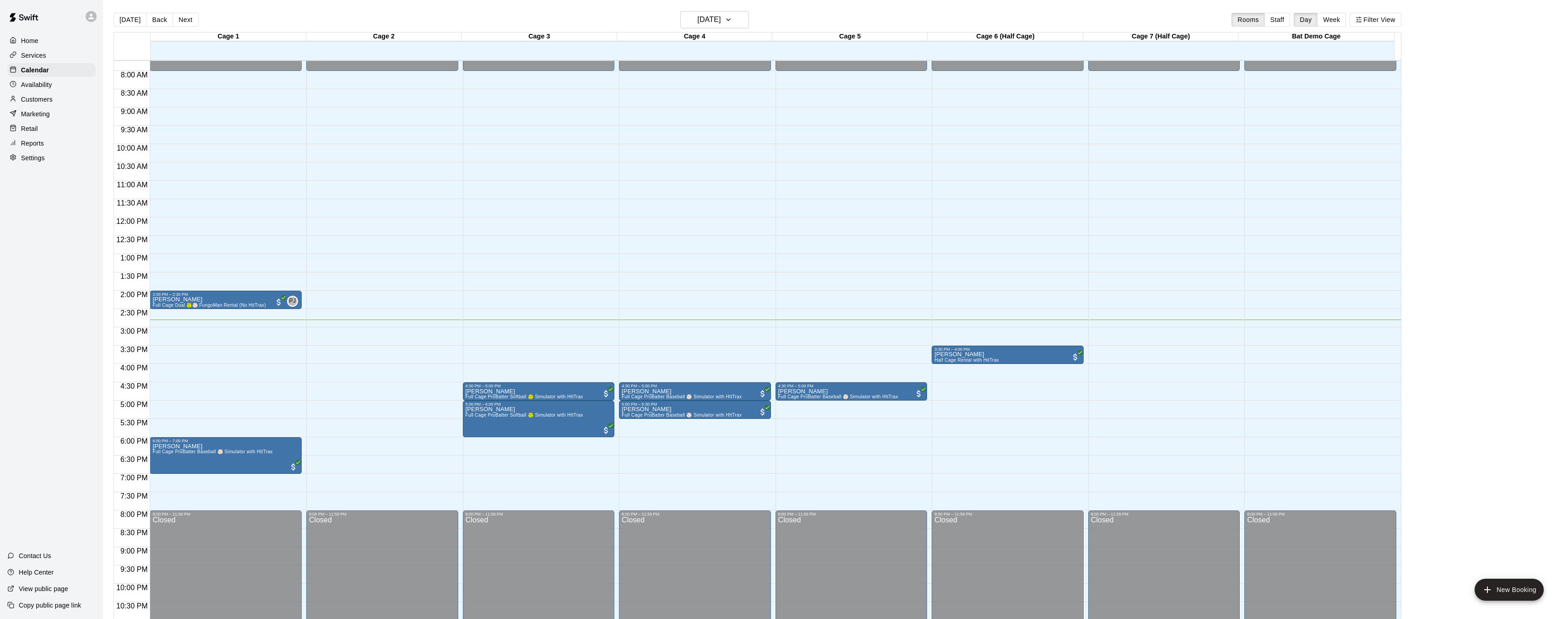
click at [468, 304] on div "12:00 AM 12:30 AM 1:00 AM 1:30 AM 2:00 AM 2:30 AM 3:00 AM 3:30 AM 4:00 AM 4:30 …" at bounding box center [757, 344] width 1286 height 569
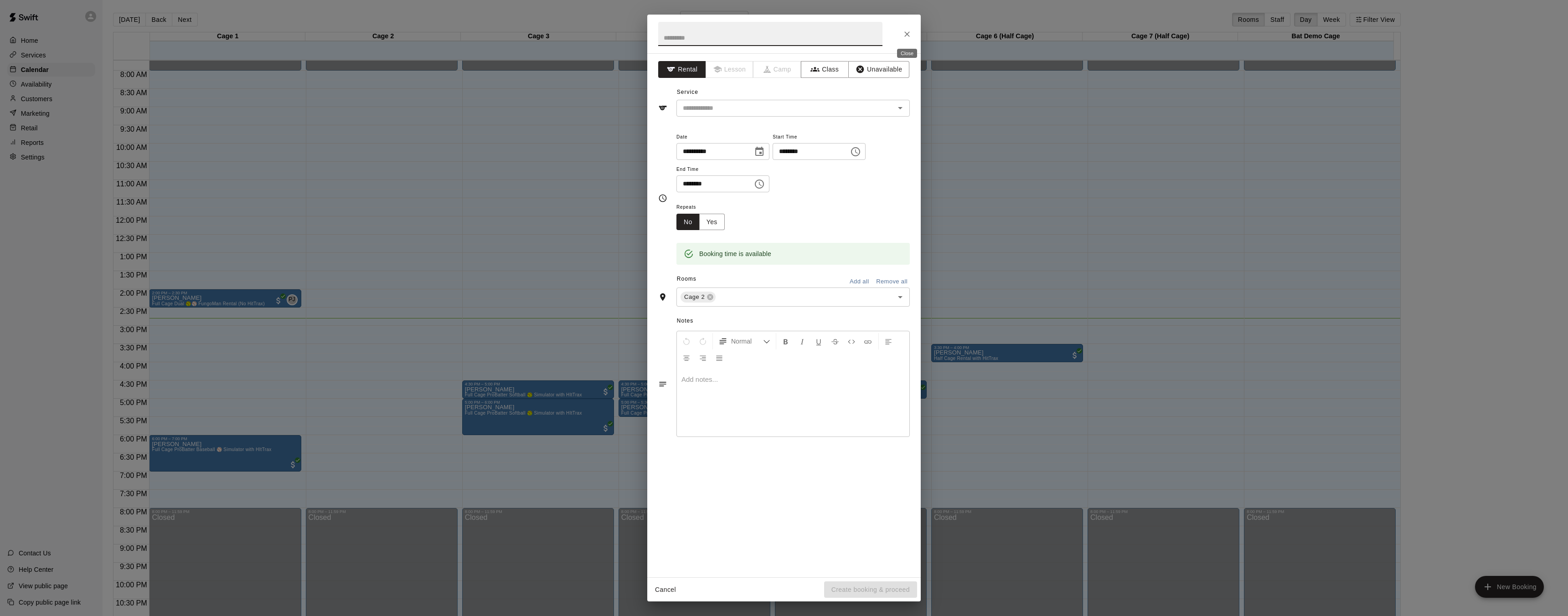
click at [907, 39] on button "Close" at bounding box center [906, 33] width 16 height 16
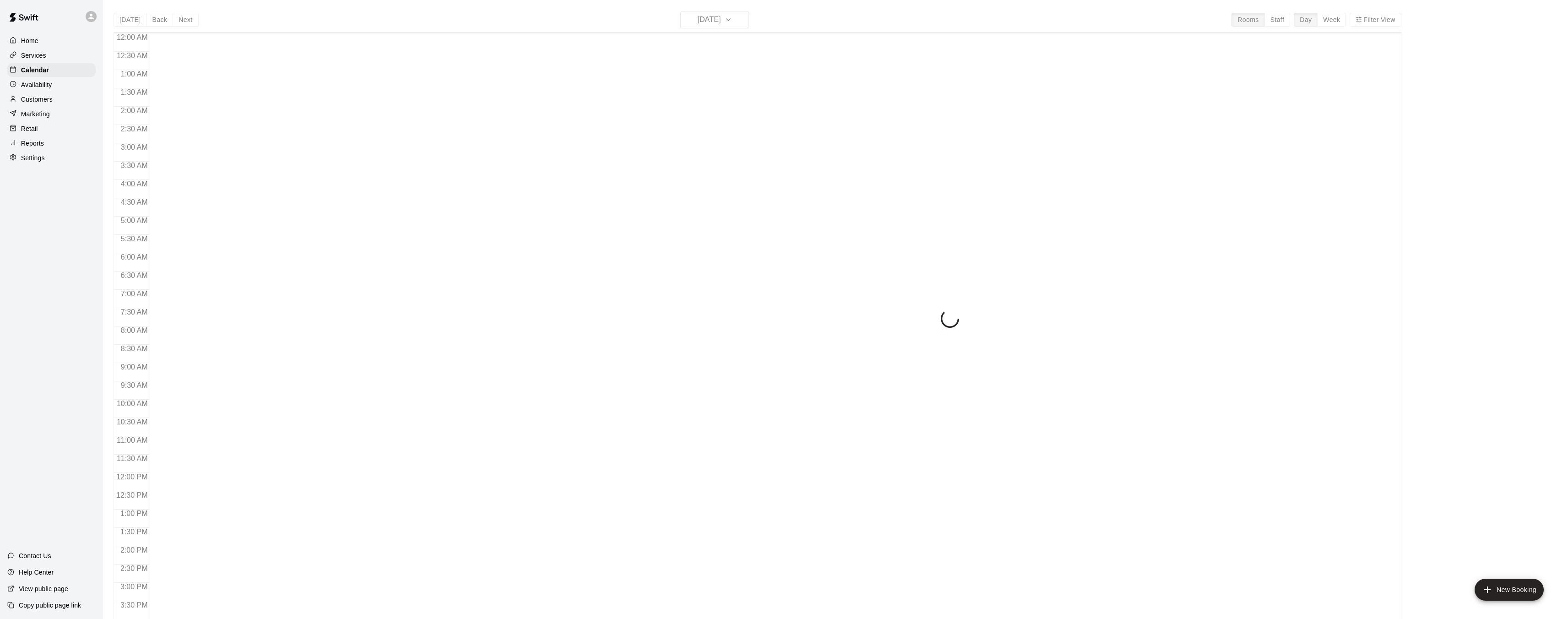
scroll to position [283, 0]
